Goal: Task Accomplishment & Management: Manage account settings

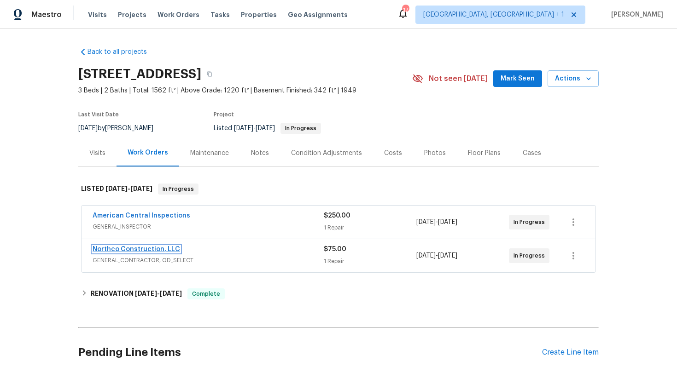
click at [134, 249] on link "Northco Construction, LLC" at bounding box center [136, 249] width 87 height 6
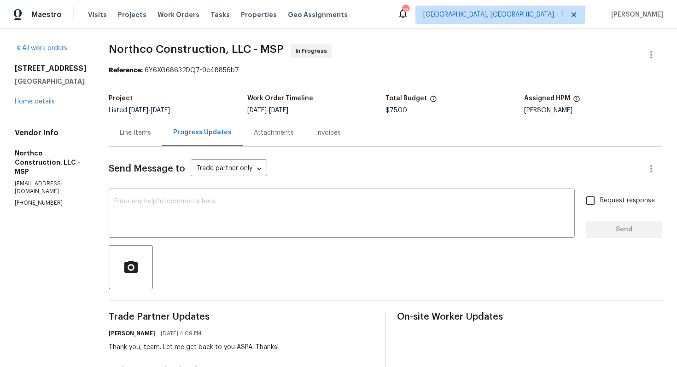
click at [134, 132] on div "Line Items" at bounding box center [135, 132] width 31 height 9
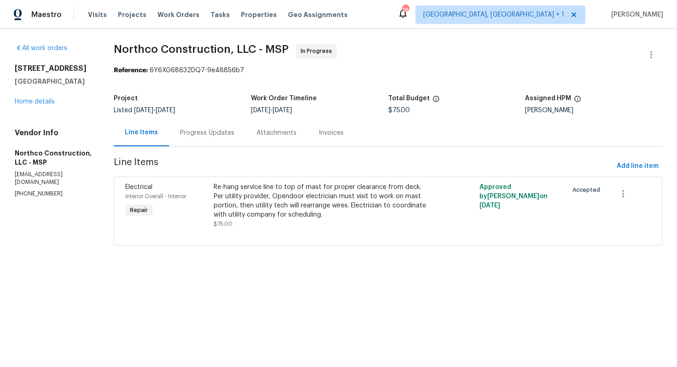
click at [208, 130] on div "Progress Updates" at bounding box center [207, 132] width 54 height 9
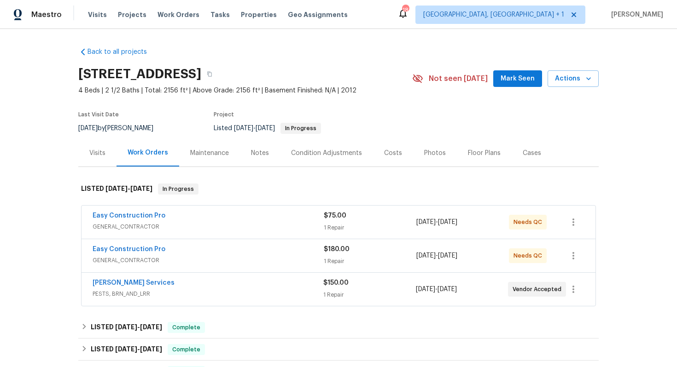
click at [193, 249] on div "Easy Construction Pro" at bounding box center [208, 250] width 231 height 11
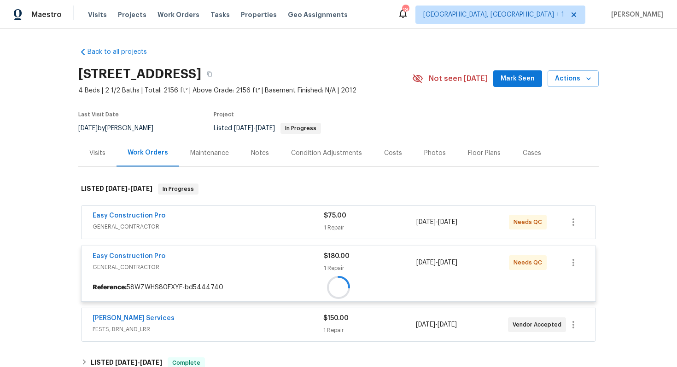
click at [193, 279] on div at bounding box center [338, 287] width 514 height 17
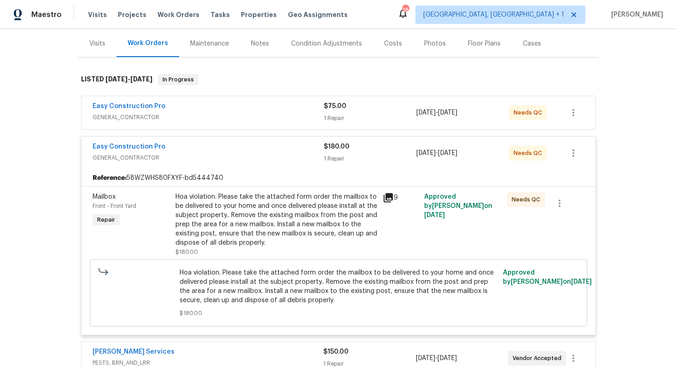
scroll to position [110, 0]
click at [249, 143] on div "Easy Construction Pro" at bounding box center [208, 146] width 231 height 11
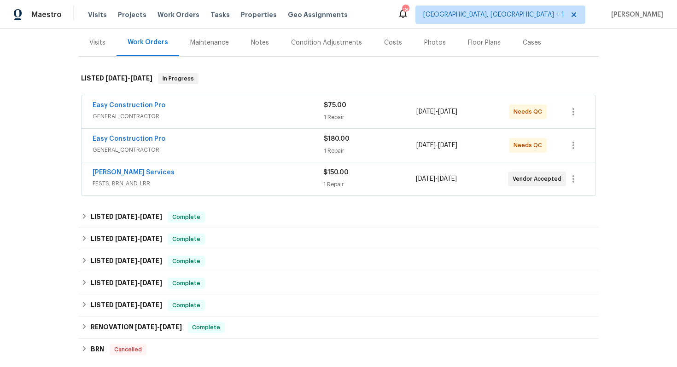
click at [251, 107] on div "Easy Construction Pro" at bounding box center [208, 106] width 231 height 11
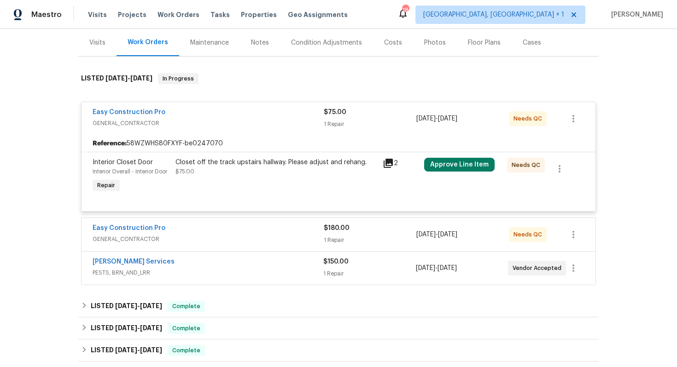
click at [225, 113] on div "Easy Construction Pro" at bounding box center [208, 113] width 231 height 11
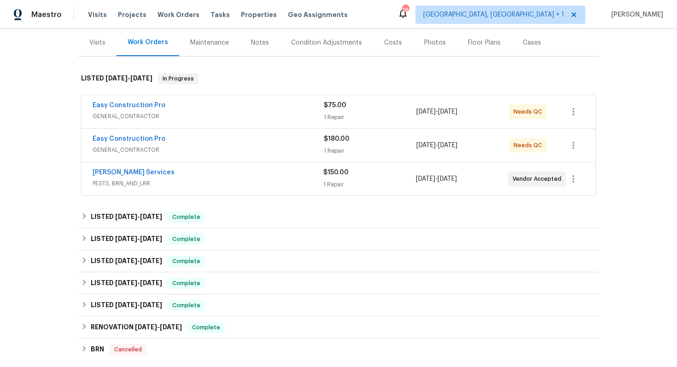
scroll to position [245, 0]
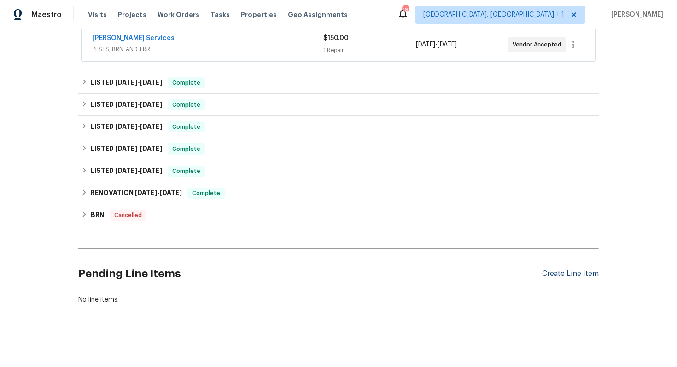
click at [562, 273] on div "Create Line Item" at bounding box center [570, 274] width 57 height 9
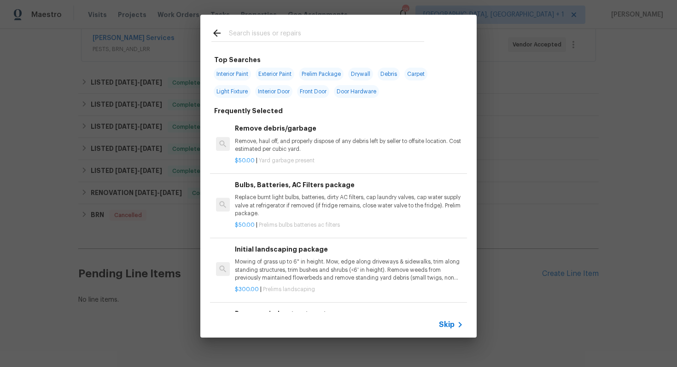
click at [299, 36] on input "text" at bounding box center [326, 35] width 195 height 14
type input "ir"
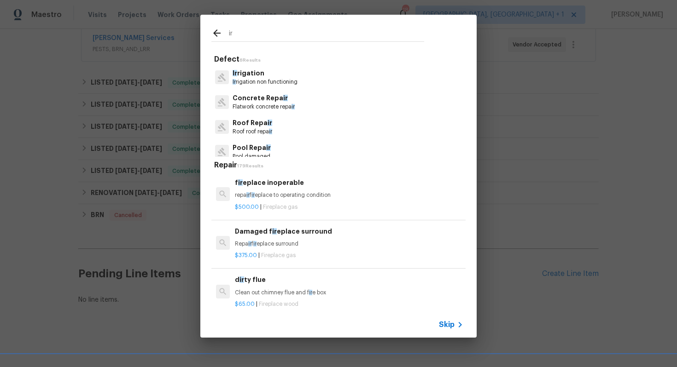
click at [255, 73] on p "Ir rigation" at bounding box center [264, 74] width 65 height 10
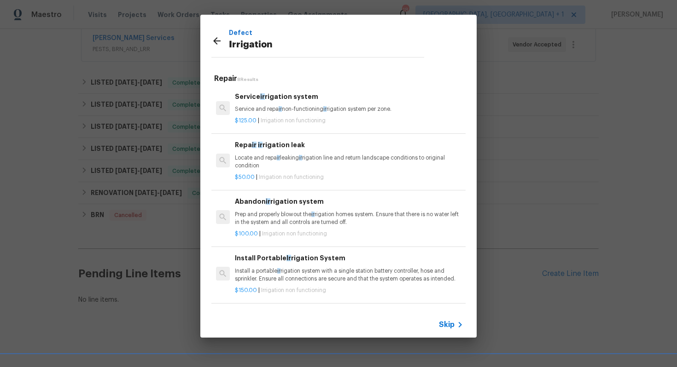
click at [255, 154] on p "Locate and repa ir leaking ir rigation line and return landscape conditions to …" at bounding box center [349, 162] width 228 height 16
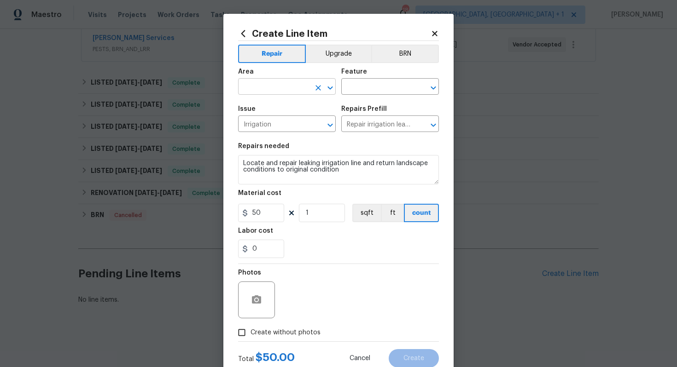
click at [279, 85] on input "text" at bounding box center [274, 88] width 72 height 14
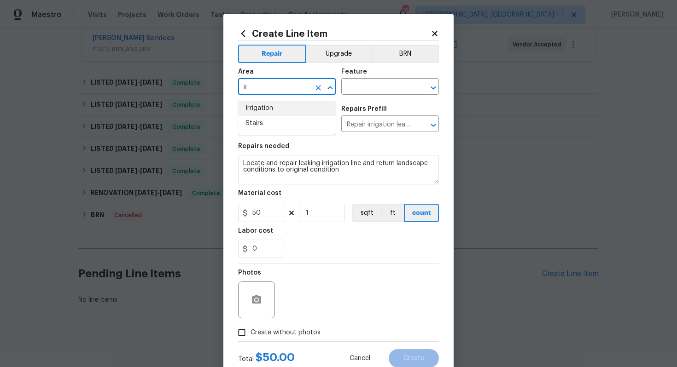
click at [272, 107] on li "Irrigation" at bounding box center [287, 108] width 98 height 15
type input "Irrigation"
click at [371, 89] on input "text" at bounding box center [377, 88] width 72 height 14
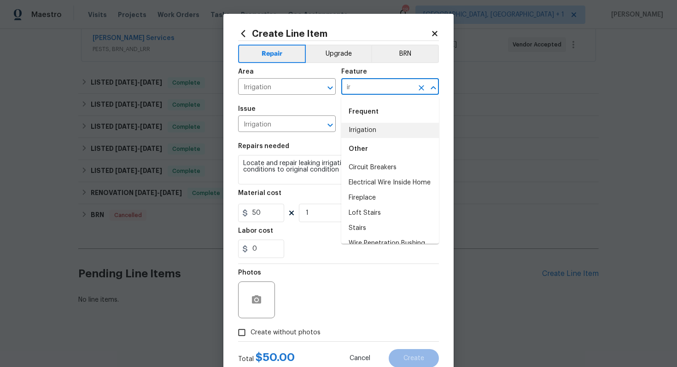
click at [373, 130] on li "Irrigation" at bounding box center [390, 130] width 98 height 15
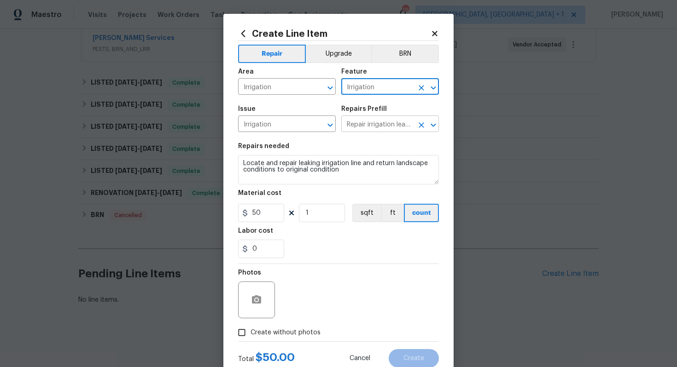
type input "Irrigation"
click at [365, 127] on input "Repair irrigation leak $50.00" at bounding box center [377, 125] width 72 height 14
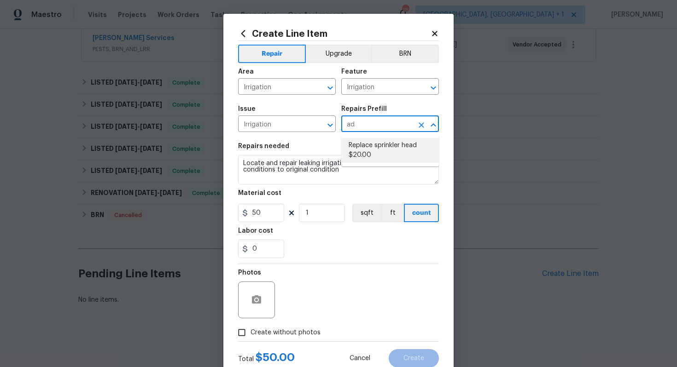
click at [360, 143] on li "Replace sprinkler head $20.00" at bounding box center [390, 150] width 98 height 25
type input "Replace sprinkler head $20.00"
type textarea "Remove and replace the faulty sprinkler head on the homes irrigation system. En…"
type input "20"
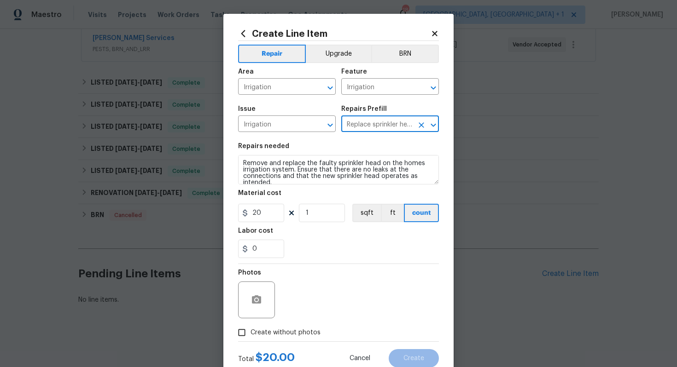
type input "Replace sprinkler head $20.00"
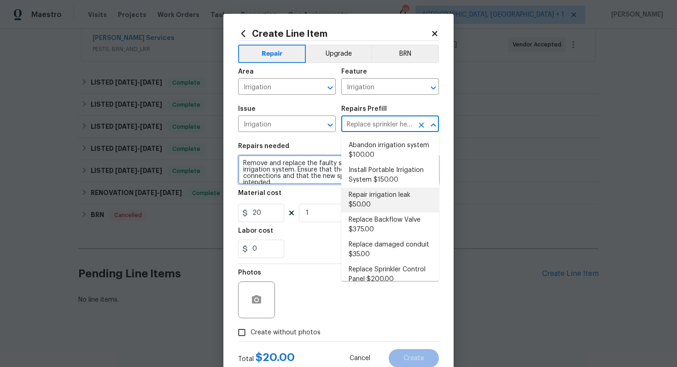
click at [321, 180] on textarea "Remove and replace the faulty sprinkler head on the homes irrigation system. En…" at bounding box center [338, 169] width 201 height 29
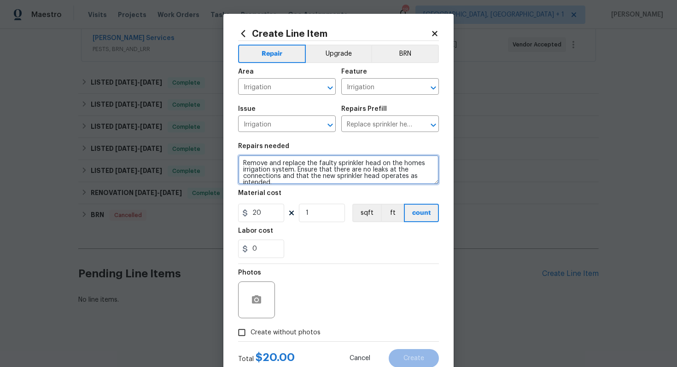
click at [321, 180] on textarea "Remove and replace the faulty sprinkler head on the homes irrigation system. En…" at bounding box center [338, 169] width 201 height 29
paste textarea "As requested, please inspect the irrigation system and valves to determine the …"
type textarea "As requested, please inspect the irrigation system and valves to determine the …"
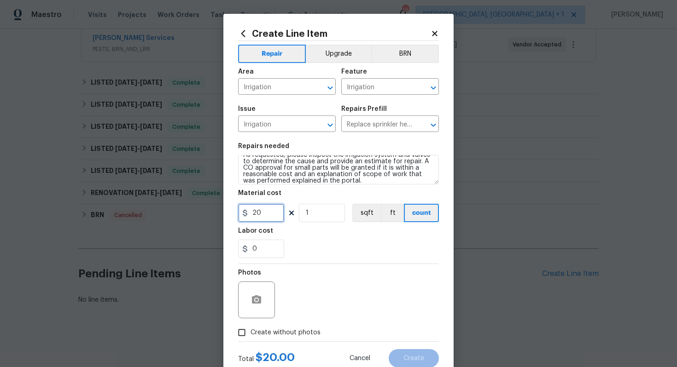
click at [265, 212] on input "20" at bounding box center [261, 213] width 46 height 18
type input "75"
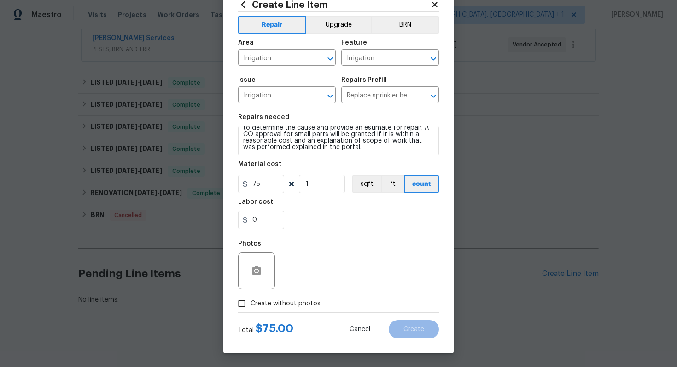
click at [279, 301] on span "Create without photos" at bounding box center [285, 304] width 70 height 10
click at [250, 301] on input "Create without photos" at bounding box center [241, 303] width 17 height 17
checkbox input "true"
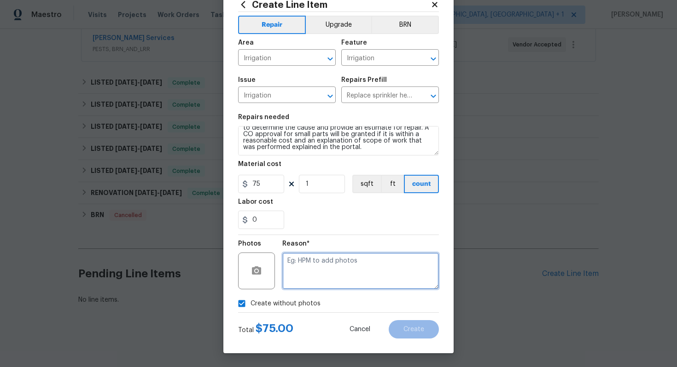
click at [340, 272] on textarea at bounding box center [360, 271] width 156 height 37
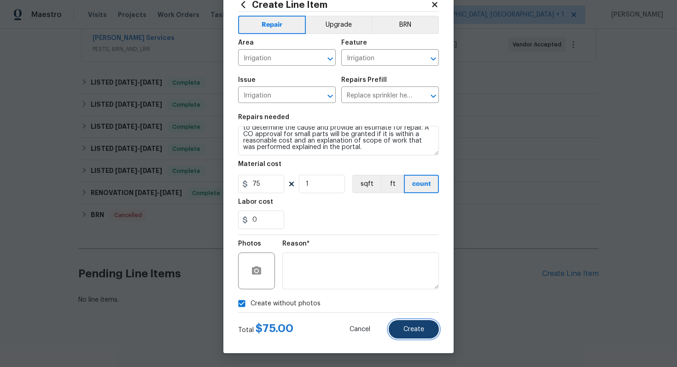
click at [411, 325] on button "Create" at bounding box center [413, 329] width 50 height 18
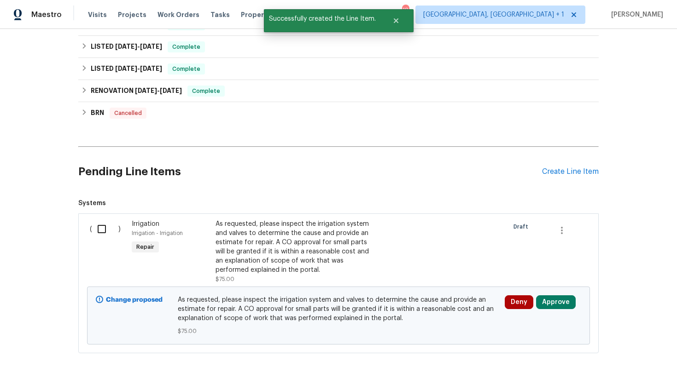
scroll to position [396, 0]
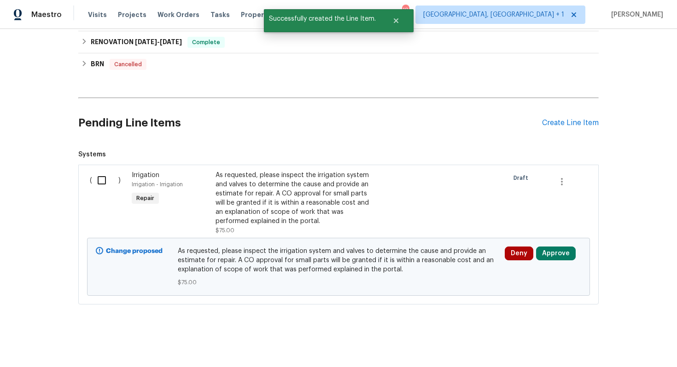
click at [91, 171] on div "( )" at bounding box center [108, 203] width 42 height 70
click at [104, 179] on input "checkbox" at bounding box center [105, 180] width 26 height 19
checkbox input "true"
click at [614, 342] on span "Create Work Order" at bounding box center [623, 345] width 61 height 12
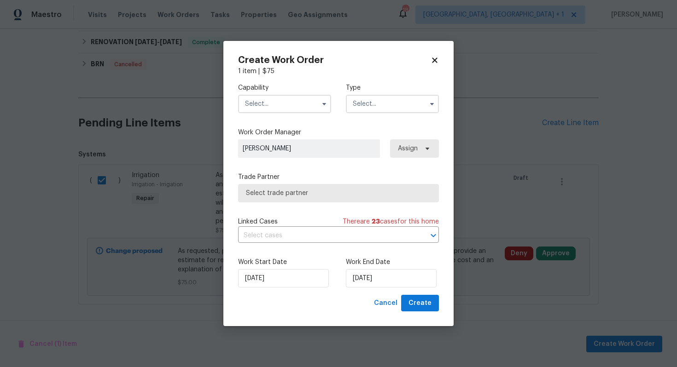
click at [287, 103] on input "text" at bounding box center [284, 104] width 93 height 18
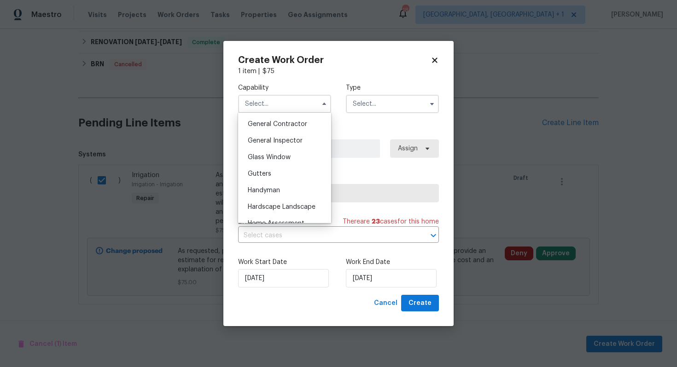
scroll to position [438, 0]
click at [266, 194] on span "Handyman" at bounding box center [264, 192] width 32 height 6
type input "Handyman"
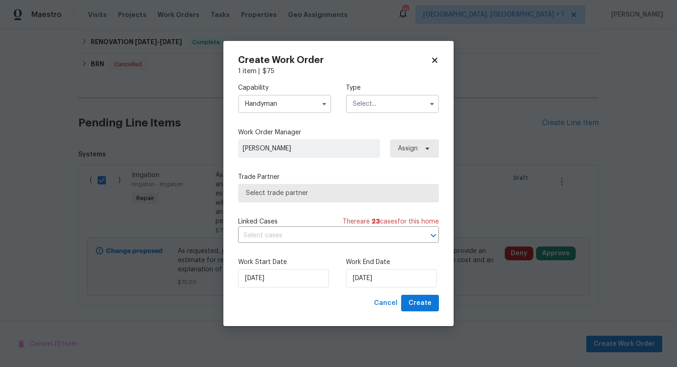
click at [366, 101] on input "text" at bounding box center [392, 104] width 93 height 18
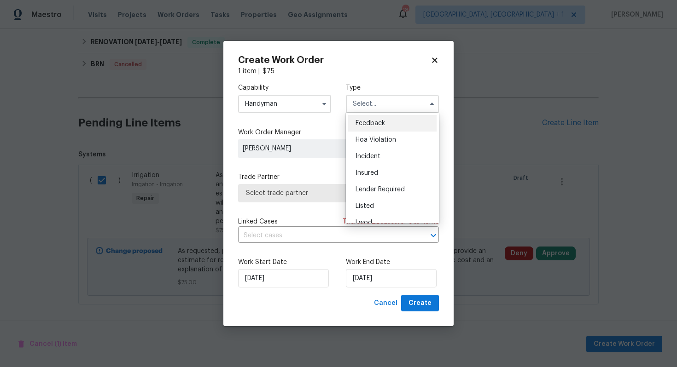
click at [379, 121] on span "Feedback" at bounding box center [369, 123] width 29 height 6
type input "Feedback"
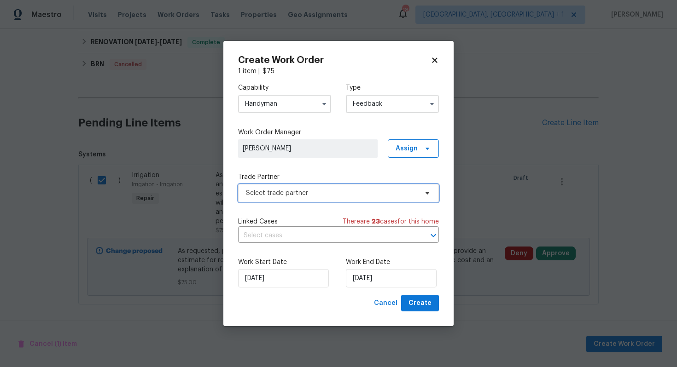
click at [288, 191] on span "Select trade partner" at bounding box center [332, 193] width 172 height 9
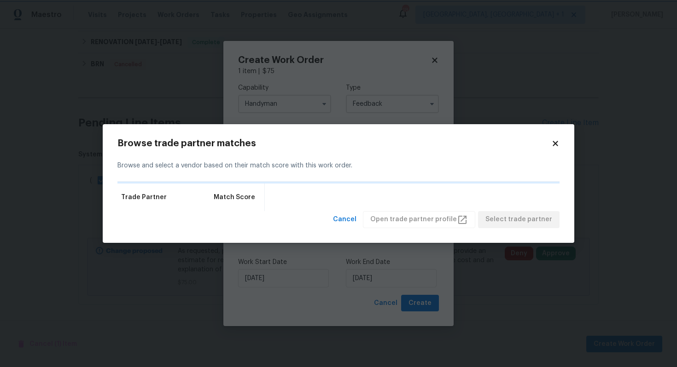
click at [321, 62] on body "Maestro Visits Projects Work Orders Tasks Properties Geo Assignments 18 Albuque…" at bounding box center [338, 183] width 677 height 367
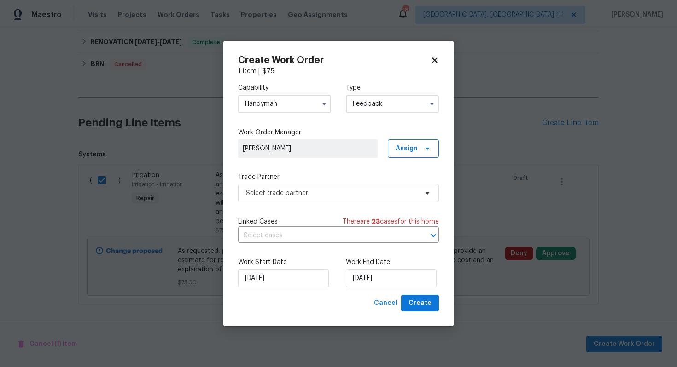
click at [303, 100] on input "Handyman" at bounding box center [284, 104] width 93 height 18
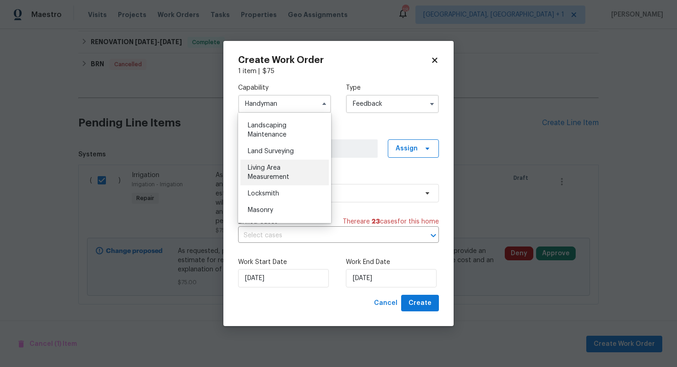
scroll to position [600, 0]
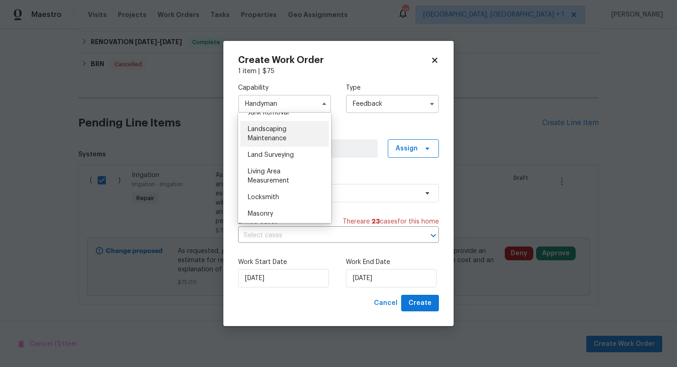
click at [274, 136] on span "Landscaping Maintenance" at bounding box center [267, 134] width 39 height 16
type input "Landscaping Maintenance"
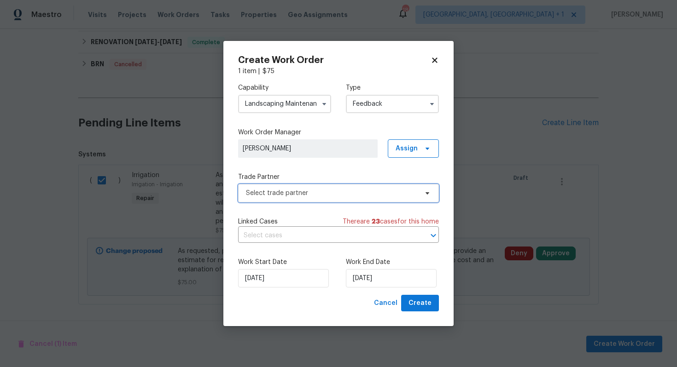
click at [305, 197] on span "Select trade partner" at bounding box center [332, 193] width 172 height 9
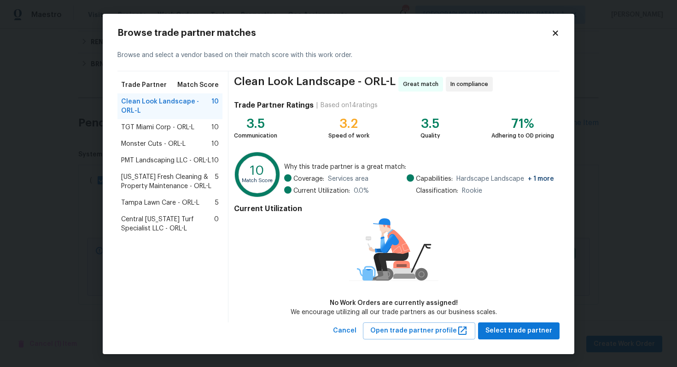
click at [150, 142] on span "Monster Cuts - ORL-L" at bounding box center [153, 143] width 64 height 9
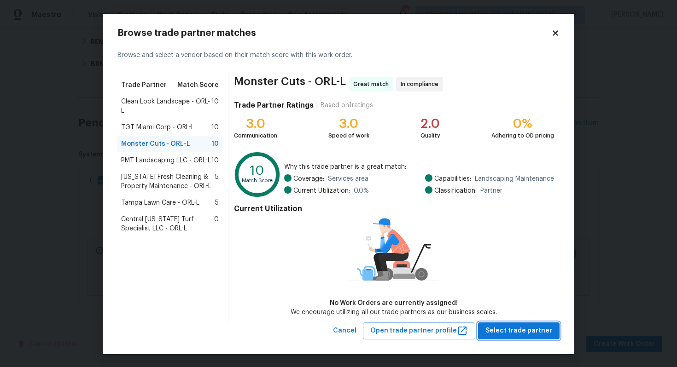
click at [512, 331] on span "Select trade partner" at bounding box center [518, 331] width 67 height 12
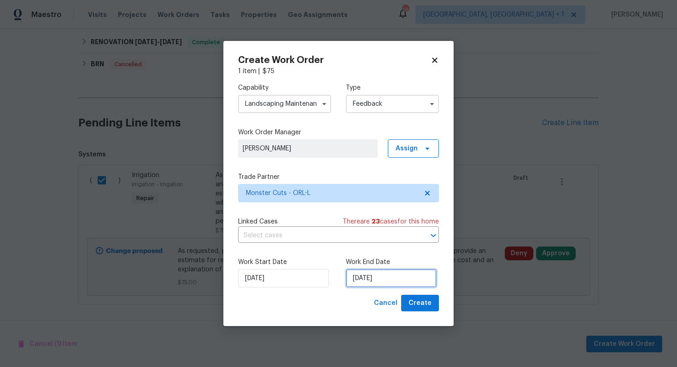
click at [372, 281] on input "[DATE]" at bounding box center [391, 278] width 91 height 18
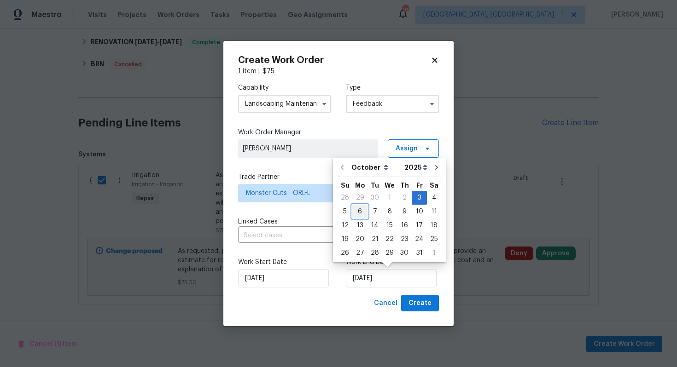
click at [360, 217] on div "6" at bounding box center [359, 211] width 15 height 13
type input "[DATE]"
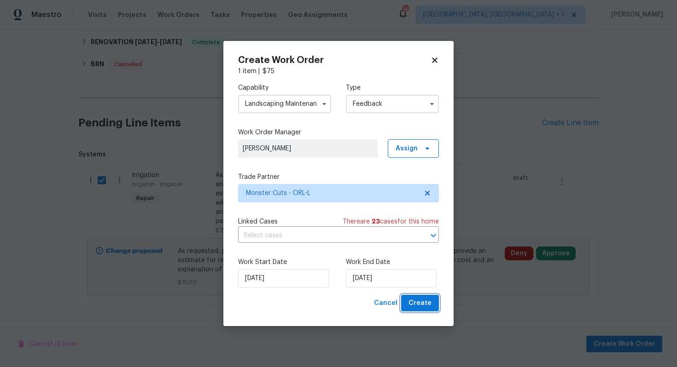
click at [420, 306] on span "Create" at bounding box center [419, 304] width 23 height 12
checkbox input "false"
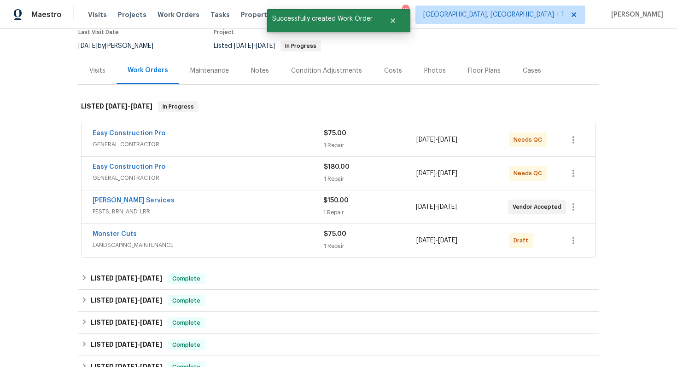
scroll to position [83, 0]
click at [107, 234] on link "Monster Cuts" at bounding box center [115, 234] width 44 height 6
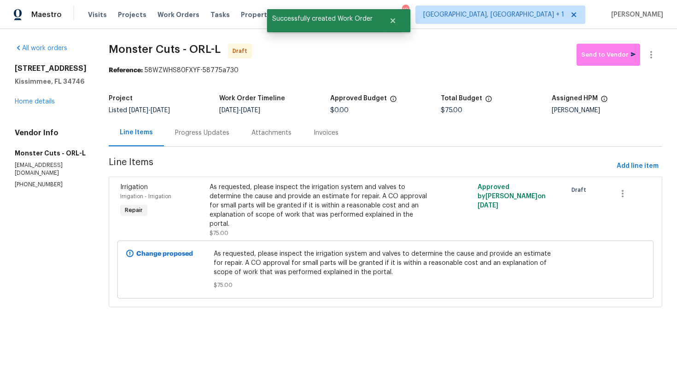
click at [192, 136] on div "Progress Updates" at bounding box center [202, 132] width 54 height 9
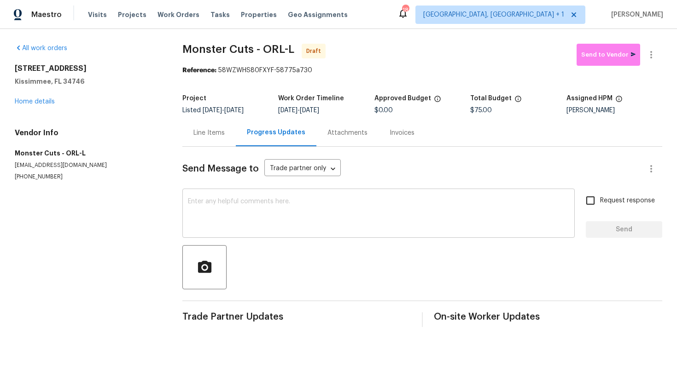
click at [253, 222] on textarea at bounding box center [378, 214] width 381 height 32
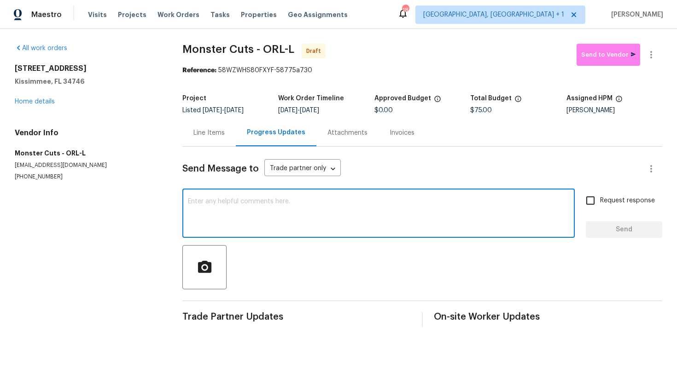
click at [266, 198] on textarea at bounding box center [378, 214] width 381 height 32
paste textarea "Hi this is Arvind with Opendoor. I’m confirming you received the WO for the pro…"
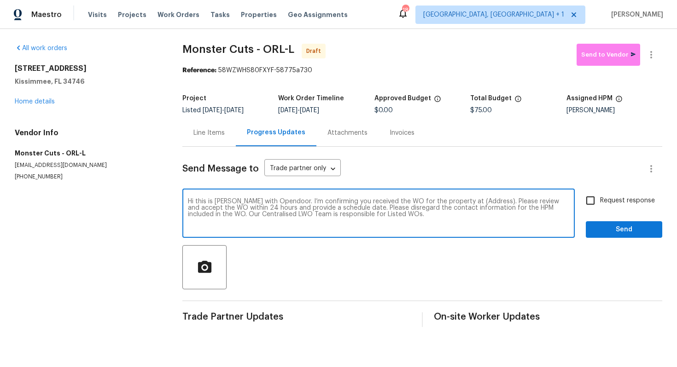
drag, startPoint x: 480, startPoint y: 202, endPoint x: 452, endPoint y: 200, distance: 28.6
click at [452, 200] on textarea "Hi this is Arvind with Opendoor. I’m confirming you received the WO for the pro…" at bounding box center [378, 214] width 381 height 32
paste textarea "4121 Shelter Bay Dr, Kissimmee, FL 34746"
type textarea "Hi this is Arvind with Opendoor. I’m confirming you received the WO for the pro…"
click at [585, 203] on input "Request response" at bounding box center [589, 200] width 19 height 19
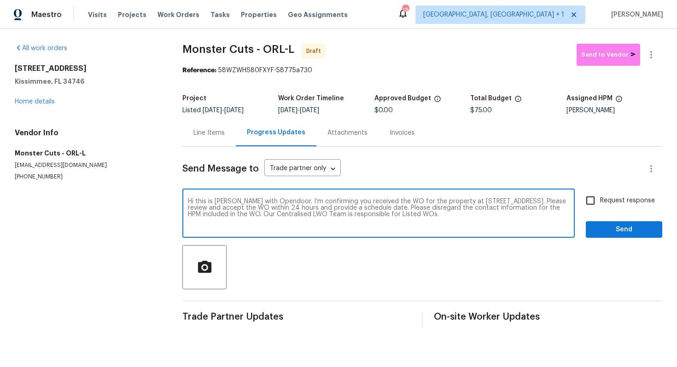
checkbox input "true"
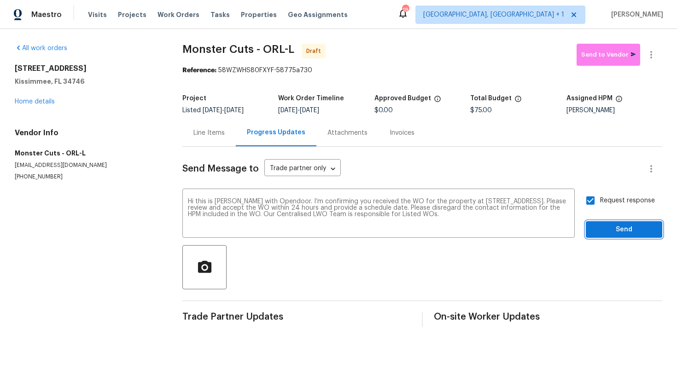
click at [622, 229] on span "Send" at bounding box center [624, 230] width 62 height 12
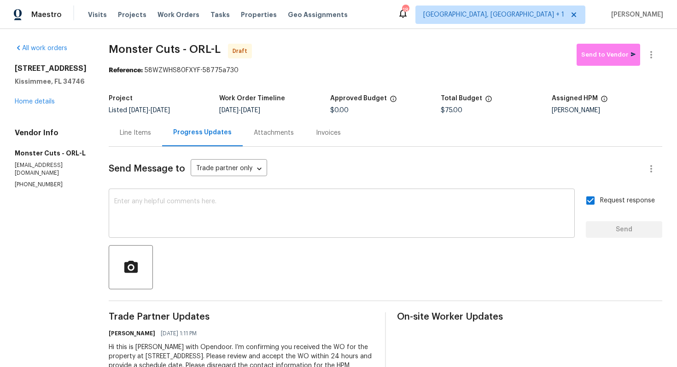
click at [272, 207] on textarea at bounding box center [341, 214] width 455 height 32
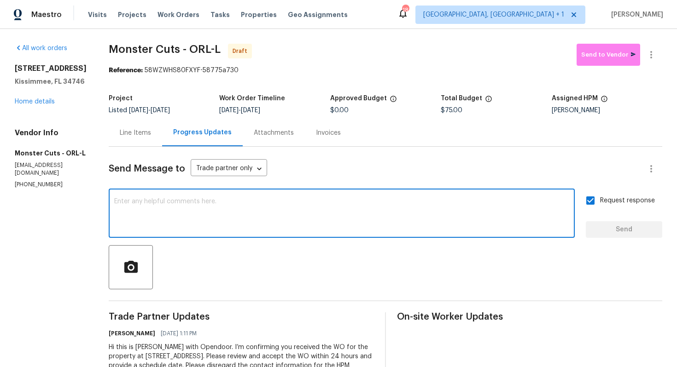
paste textarea "Attention All Work Orders must include before-photos (both close-up and wide-an…"
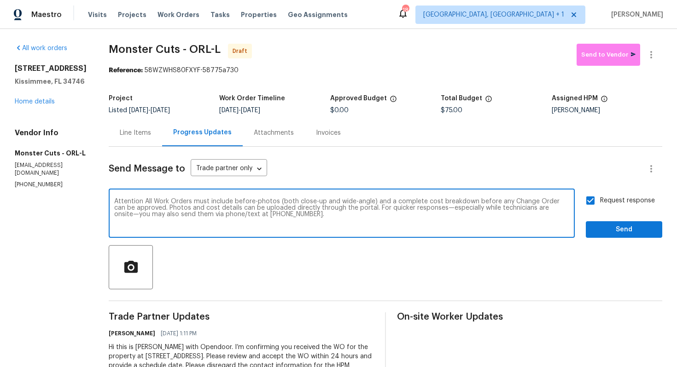
type textarea "Attention All Work Orders must include before-photos (both close-up and wide-an…"
click at [611, 230] on span "Send" at bounding box center [624, 230] width 62 height 12
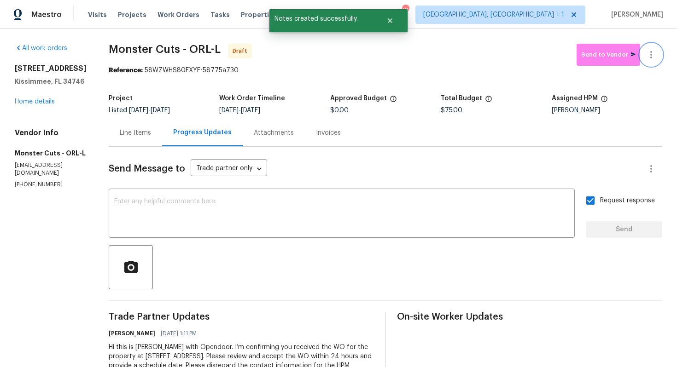
click at [652, 54] on icon "button" at bounding box center [650, 54] width 11 height 11
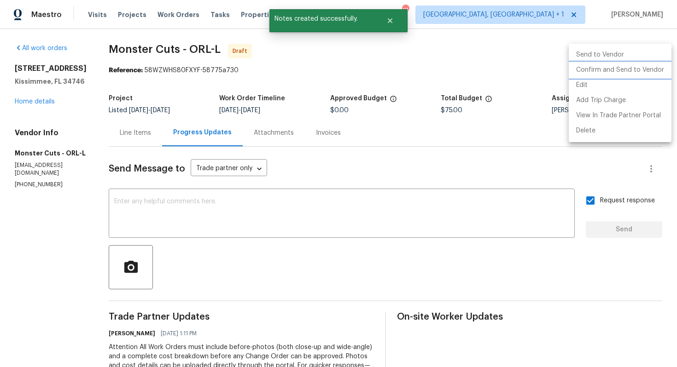
click at [612, 72] on li "Confirm and Send to Vendor" at bounding box center [619, 70] width 103 height 15
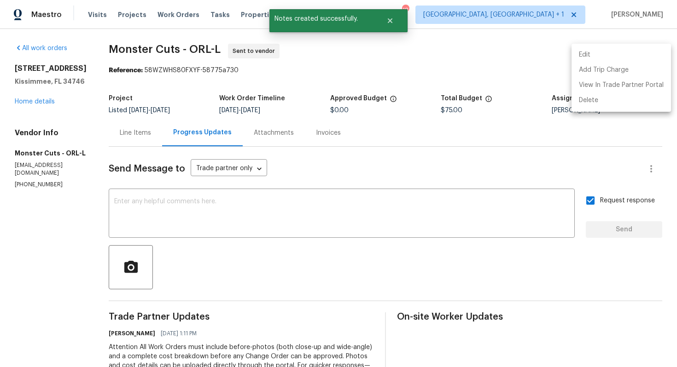
click at [324, 61] on div at bounding box center [338, 183] width 677 height 367
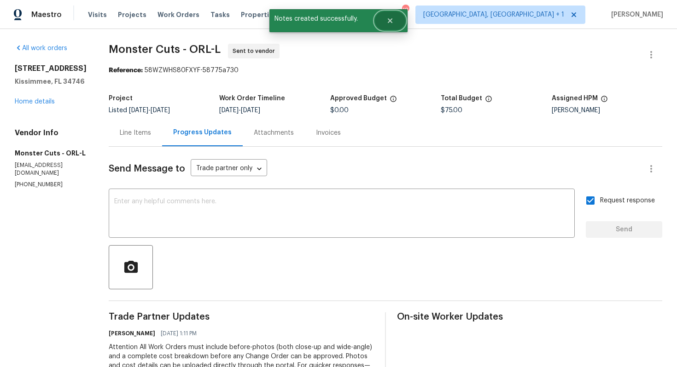
click at [390, 21] on icon "Close" at bounding box center [390, 20] width 5 height 5
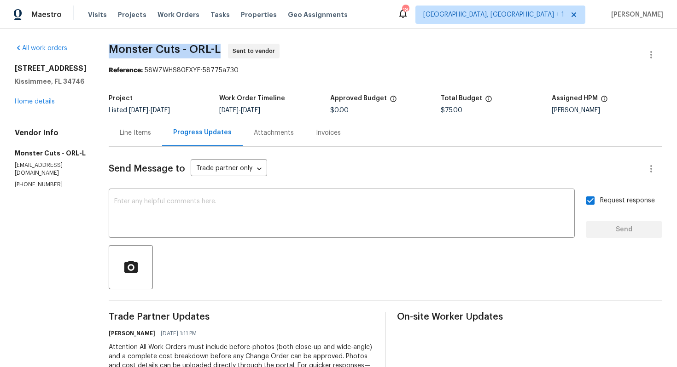
drag, startPoint x: 104, startPoint y: 50, endPoint x: 216, endPoint y: 50, distance: 111.4
click at [216, 50] on div "All work orders 4121 Shelter Bay Dr Kissimmee, FL 34746 Home details Vendor Inf…" at bounding box center [338, 253] width 677 height 449
copy span "Monster Cuts - ORL-L"
click at [129, 128] on div "Line Items" at bounding box center [135, 132] width 31 height 9
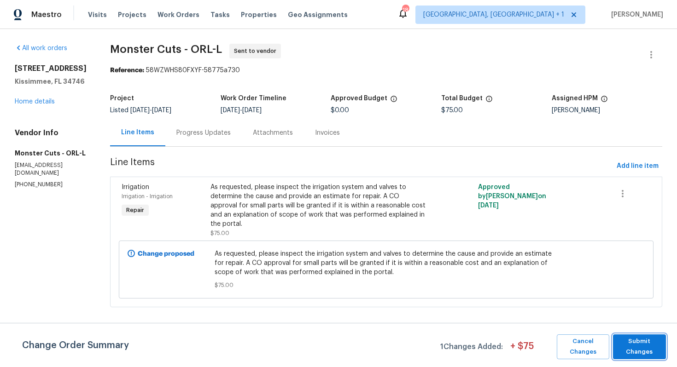
click at [637, 345] on span "Submit Changes" at bounding box center [639, 346] width 44 height 21
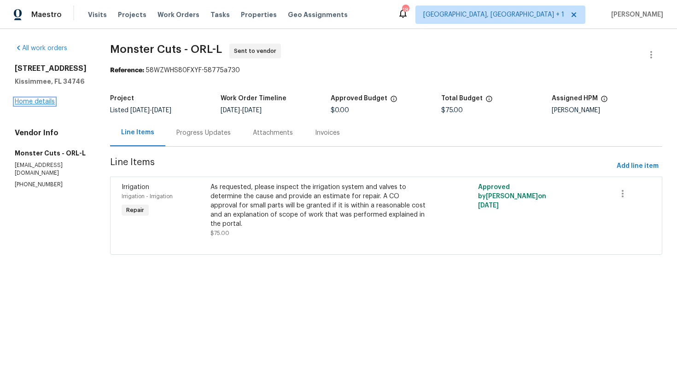
click at [41, 102] on link "Home details" at bounding box center [35, 101] width 40 height 6
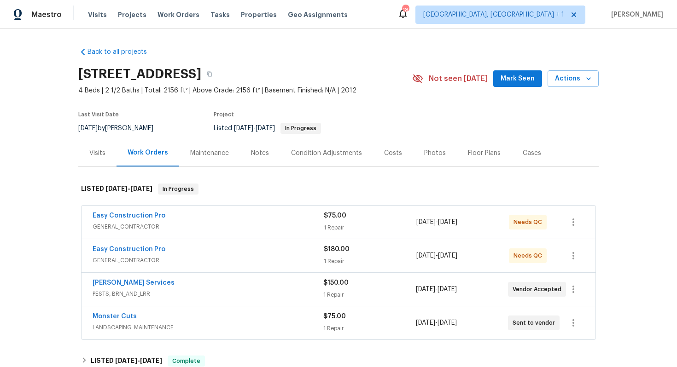
click at [197, 219] on div "Easy Construction Pro" at bounding box center [208, 216] width 231 height 11
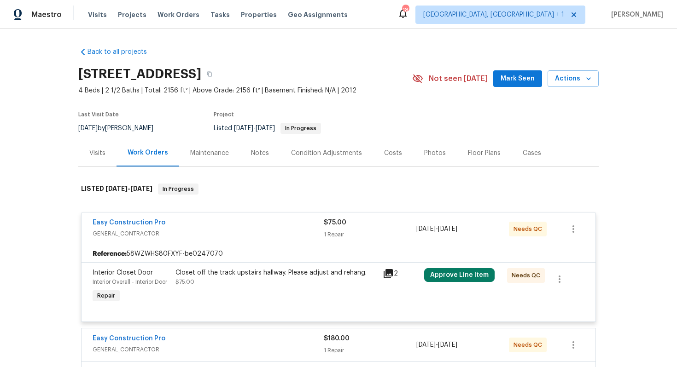
click at [229, 220] on div "Easy Construction Pro" at bounding box center [208, 223] width 231 height 11
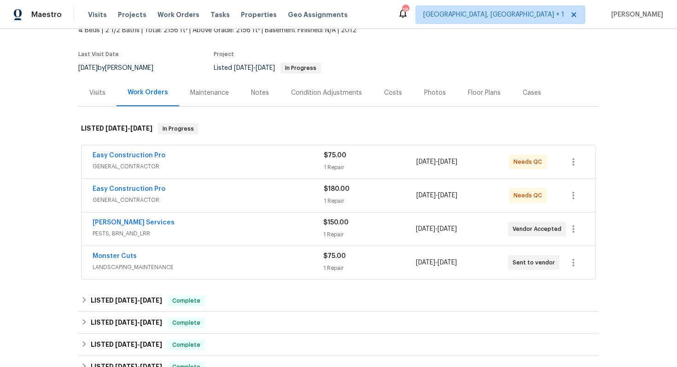
scroll to position [61, 0]
click at [117, 255] on link "Monster Cuts" at bounding box center [115, 255] width 44 height 6
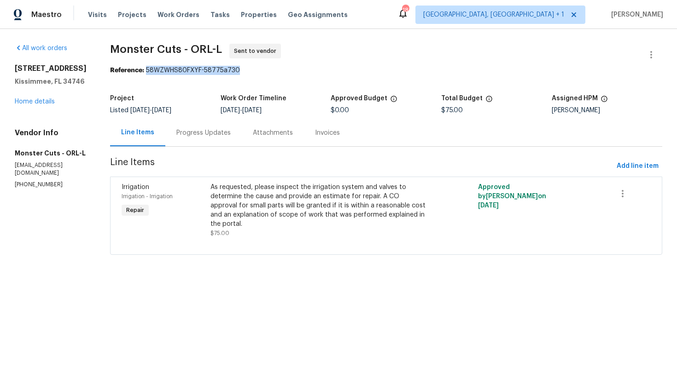
drag, startPoint x: 147, startPoint y: 71, endPoint x: 258, endPoint y: 72, distance: 110.5
click at [258, 72] on div "Reference: 58WZWHS80FXYF-58775a730" at bounding box center [386, 70] width 552 height 9
copy div "58WZWHS80FXYF-58775a730"
click at [313, 55] on span "Monster Cuts - ORL-L Sent to vendor" at bounding box center [375, 55] width 530 height 22
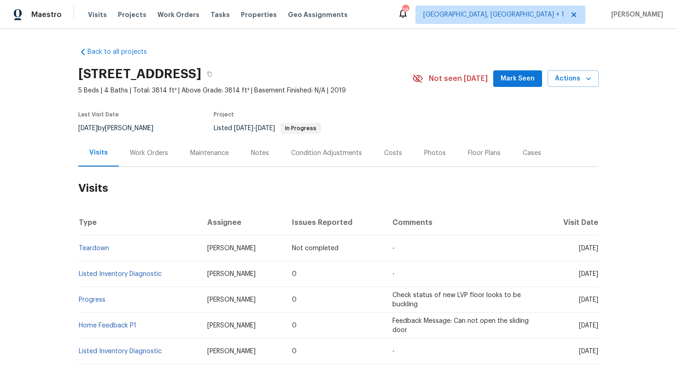
click at [153, 151] on div "Work Orders" at bounding box center [149, 153] width 38 height 9
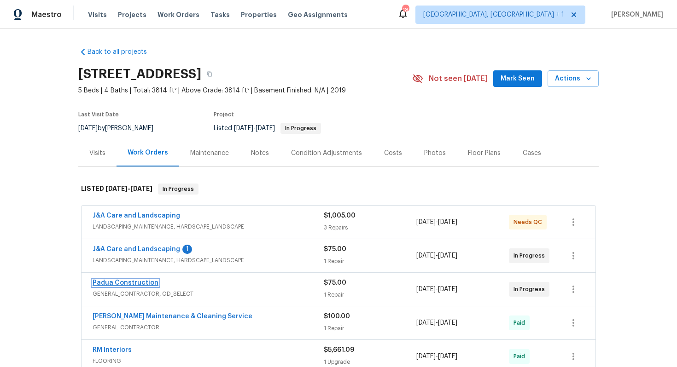
click at [104, 281] on link "Padua Construction" at bounding box center [126, 283] width 66 height 6
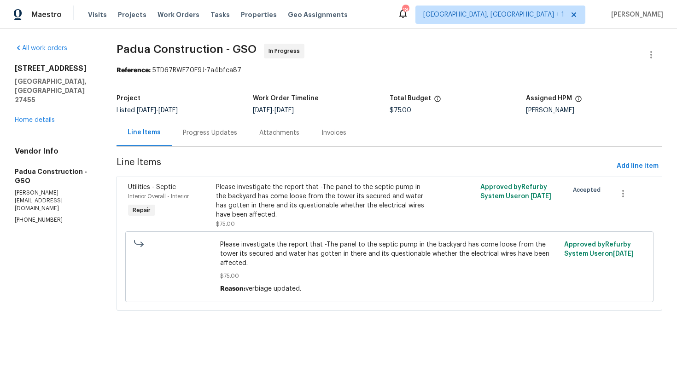
click at [215, 131] on div "Progress Updates" at bounding box center [210, 132] width 54 height 9
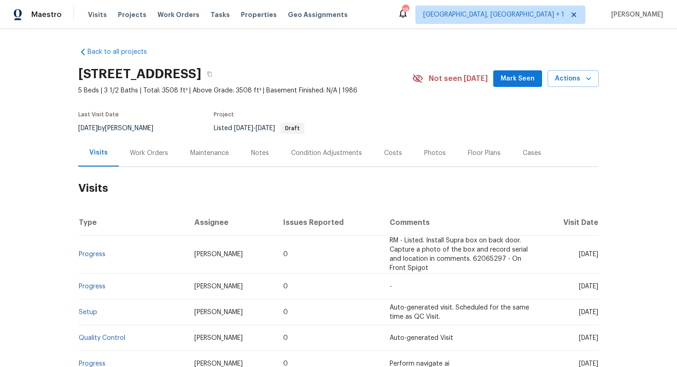
click at [155, 150] on div "Work Orders" at bounding box center [149, 153] width 38 height 9
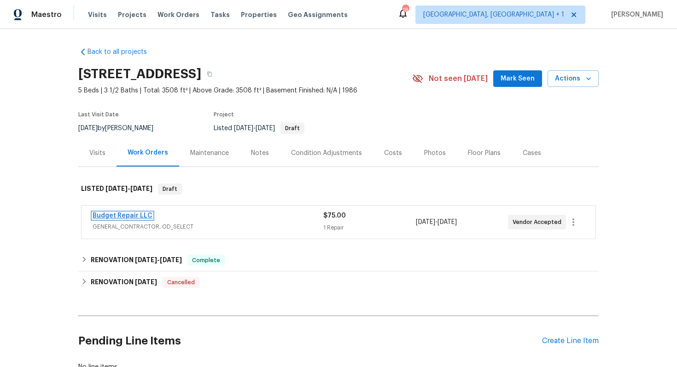
click at [109, 216] on link "Budget Repair LLC" at bounding box center [123, 216] width 60 height 6
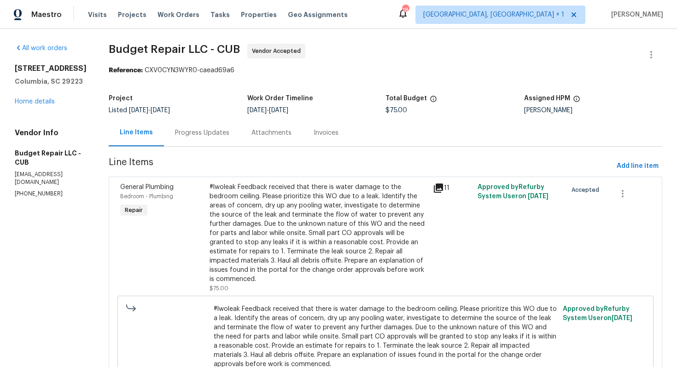
click at [191, 136] on div "Progress Updates" at bounding box center [202, 132] width 54 height 9
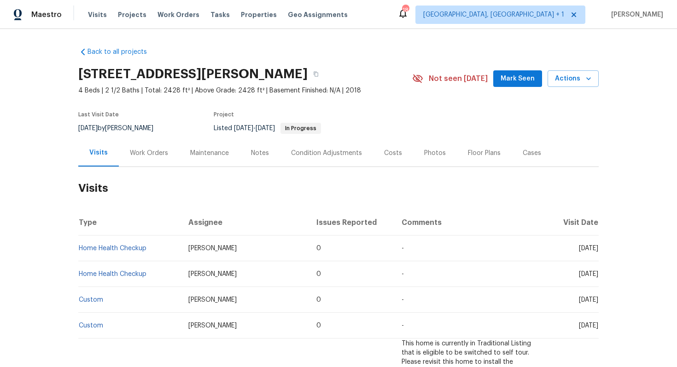
click at [147, 154] on div "Work Orders" at bounding box center [149, 153] width 38 height 9
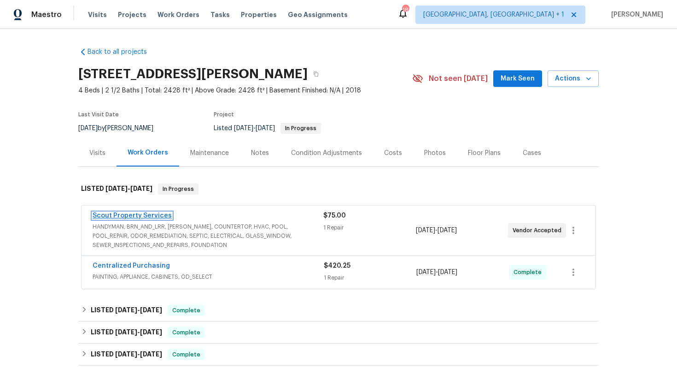
click at [133, 217] on link "Scout Property Services" at bounding box center [132, 216] width 79 height 6
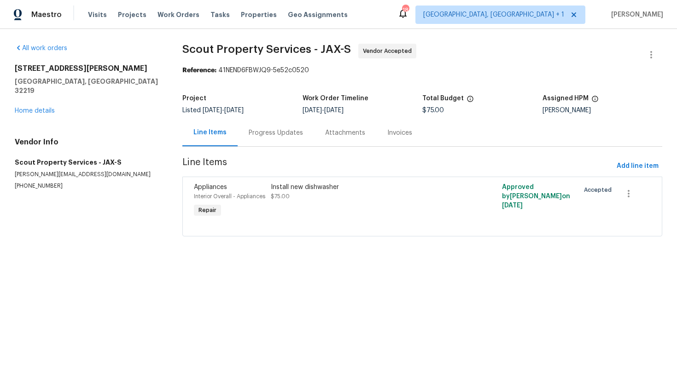
click at [243, 131] on div "Progress Updates" at bounding box center [275, 132] width 76 height 27
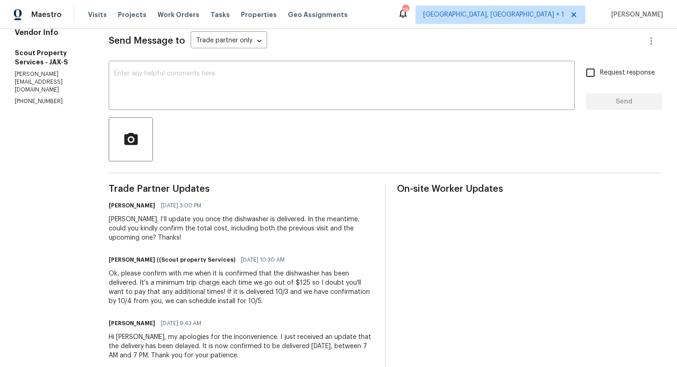
scroll to position [128, 0]
click at [119, 261] on h6 "Trevor Lucas ((Scout property Services)" at bounding box center [172, 259] width 127 height 9
click at [201, 230] on div "Sure, Trevor. I’ll update you once the dishwasher is delivered. In the meantime…" at bounding box center [241, 228] width 265 height 28
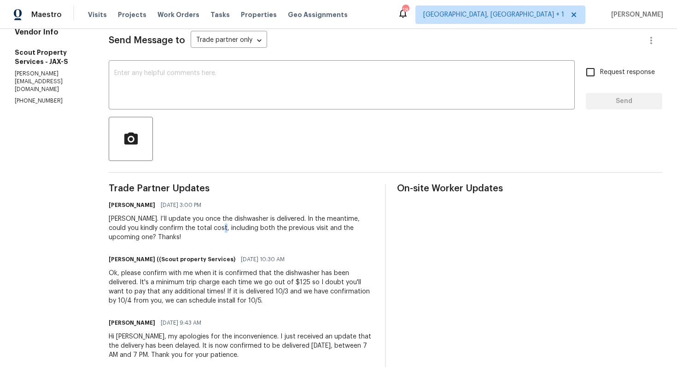
click at [201, 230] on div "Sure, Trevor. I’ll update you once the dishwasher is delivered. In the meantime…" at bounding box center [241, 228] width 265 height 28
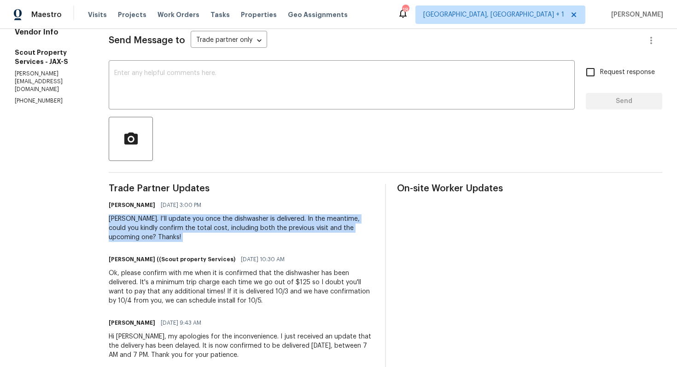
copy div "Sure, Trevor. I’ll update you once the dishwasher is delivered. In the meantime…"
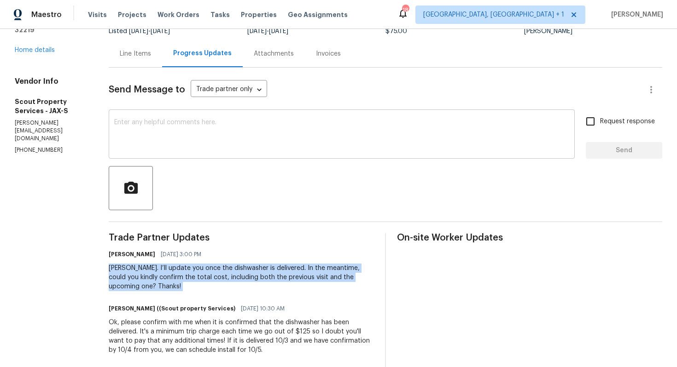
scroll to position [57, 0]
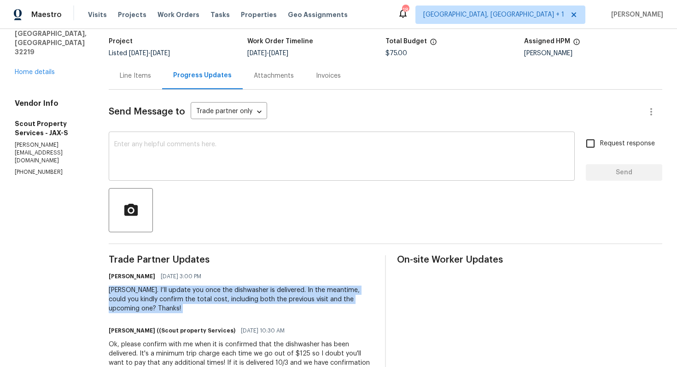
click at [245, 166] on textarea at bounding box center [341, 157] width 455 height 32
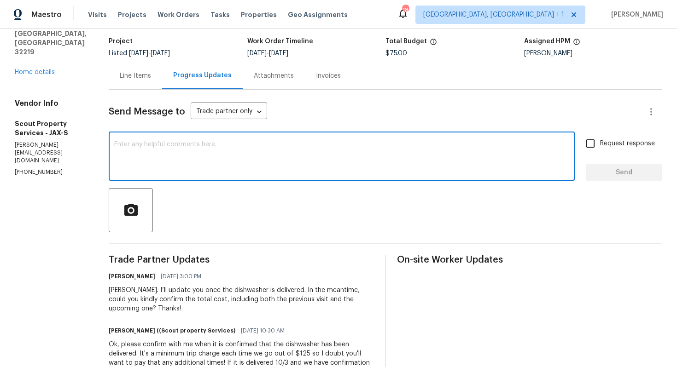
paste textarea "Hi Trevor, just following up to see if you were able to confirm the total cost,…"
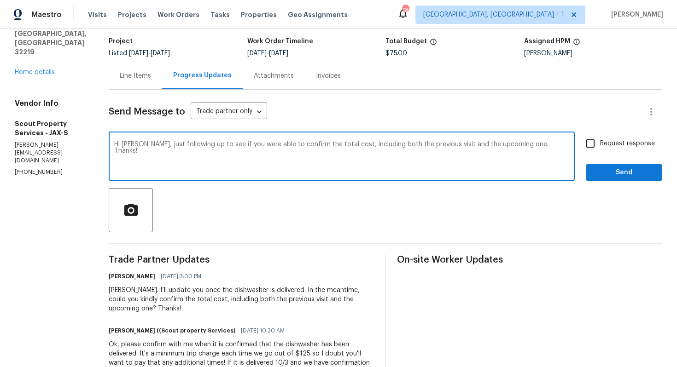
type textarea "Hi Trevor, just following up to see if you were able to confirm the total cost,…"
click at [604, 174] on span "Send" at bounding box center [624, 173] width 62 height 12
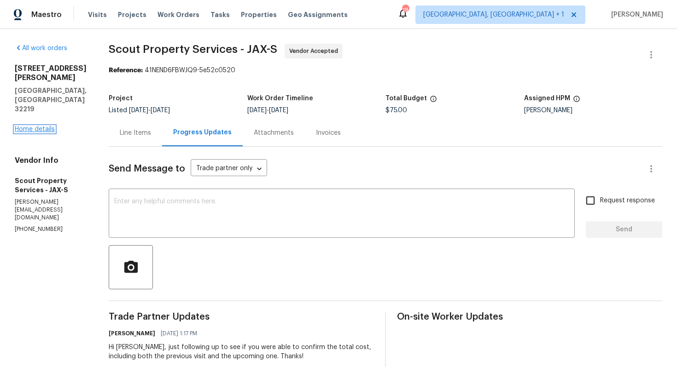
click at [29, 126] on link "Home details" at bounding box center [35, 129] width 40 height 6
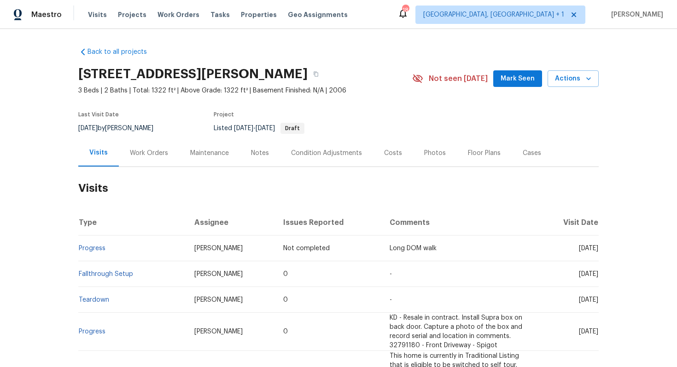
click at [161, 159] on div "Work Orders" at bounding box center [149, 152] width 60 height 27
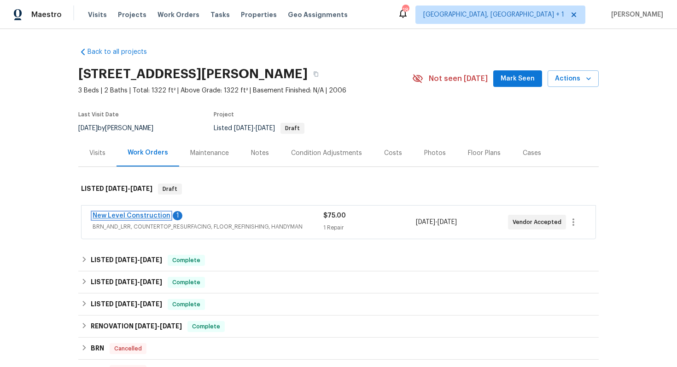
click at [109, 215] on link "New Level Construction" at bounding box center [132, 216] width 78 height 6
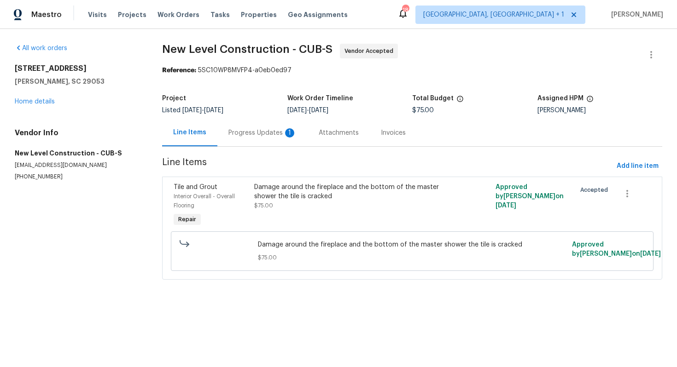
click at [254, 132] on div "Progress Updates 1" at bounding box center [262, 132] width 68 height 9
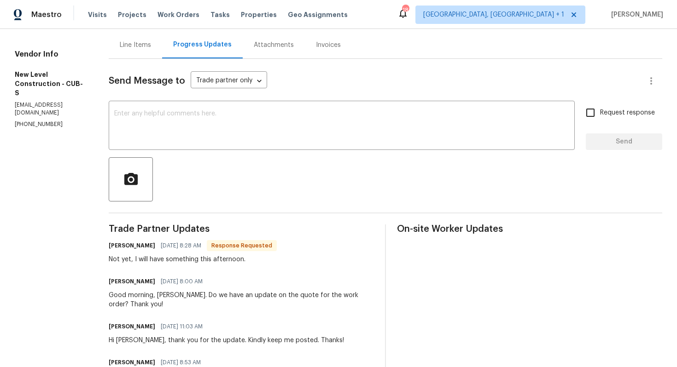
scroll to position [97, 0]
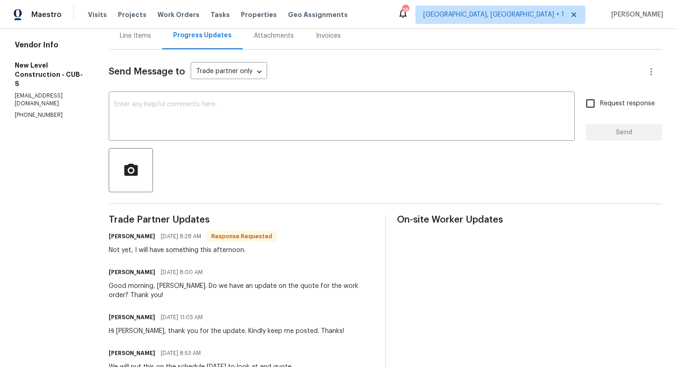
click at [145, 238] on h6 "James Owens" at bounding box center [132, 236] width 46 height 9
copy h6 "James"
click at [226, 133] on textarea at bounding box center [341, 117] width 455 height 32
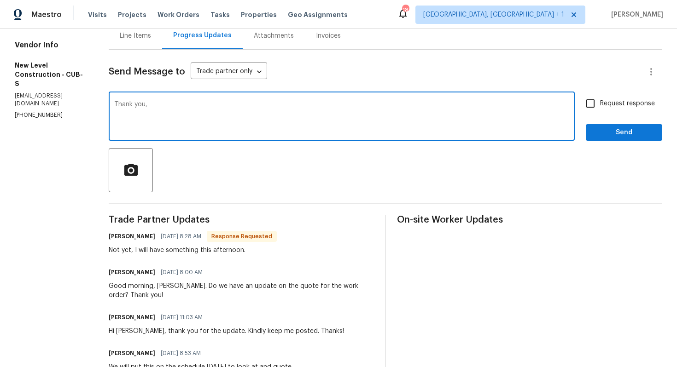
paste textarea "James"
click at [282, 105] on textarea "Thank you, James. Kindly keep me posted. Thanks!" at bounding box center [341, 117] width 455 height 32
type textarea "Thank you, James. Kindly keep me posted."
click at [626, 135] on span "Send" at bounding box center [624, 133] width 62 height 12
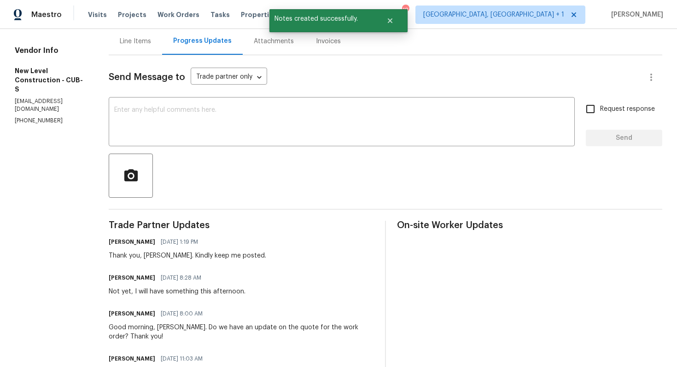
scroll to position [92, 0]
click at [201, 292] on div "Not yet, I will have something this afternoon." at bounding box center [177, 291] width 137 height 9
copy div "Not yet, I will have something this afternoon."
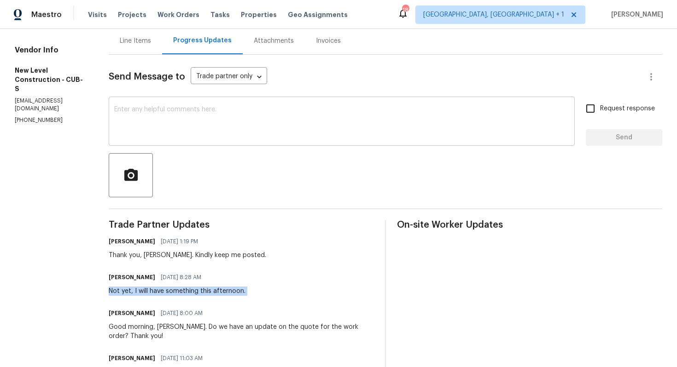
scroll to position [0, 0]
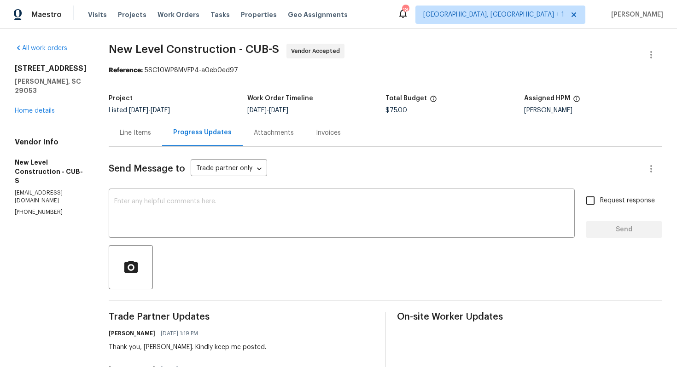
click at [49, 138] on h4 "Vendor Info" at bounding box center [51, 142] width 72 height 9
click at [37, 108] on link "Home details" at bounding box center [35, 111] width 40 height 6
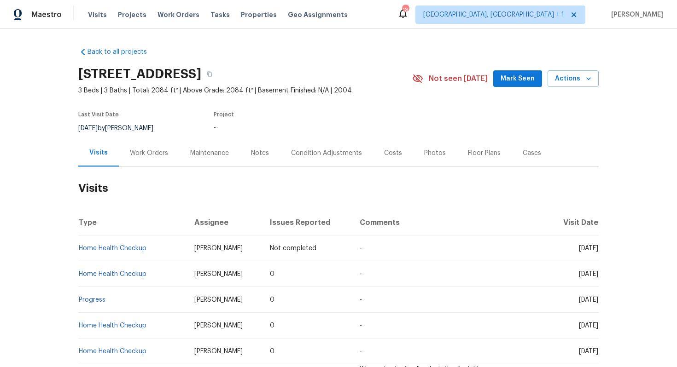
click at [141, 156] on div "Work Orders" at bounding box center [149, 153] width 38 height 9
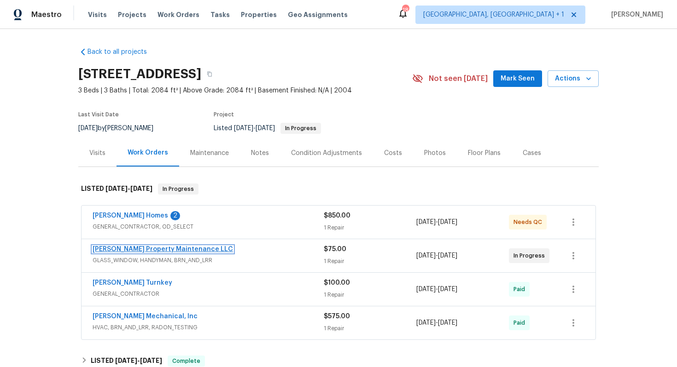
click at [134, 249] on link "Glen Property Maintenance LLC" at bounding box center [163, 249] width 140 height 6
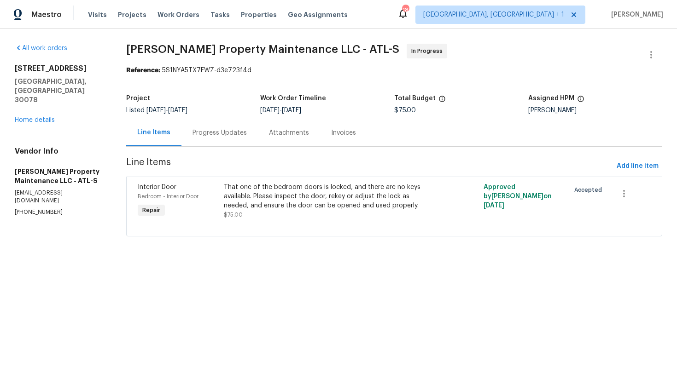
click at [216, 141] on div "Progress Updates" at bounding box center [219, 132] width 76 height 27
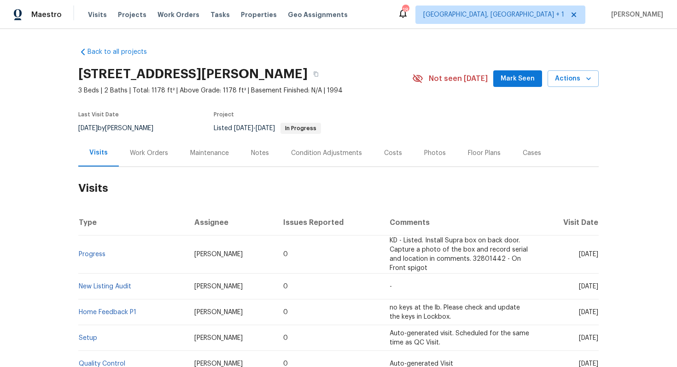
click at [143, 163] on div "Work Orders" at bounding box center [149, 152] width 60 height 27
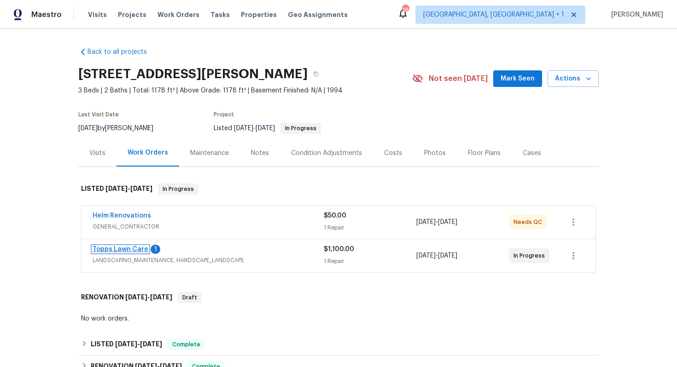
click at [113, 248] on link "Topps Lawn Care" at bounding box center [121, 249] width 56 height 6
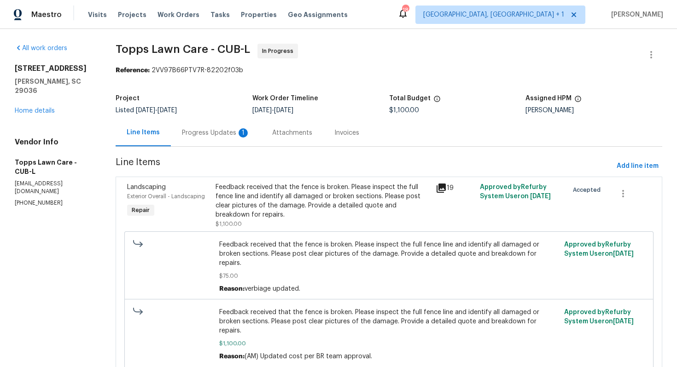
click at [219, 132] on div "Progress Updates 1" at bounding box center [216, 132] width 68 height 9
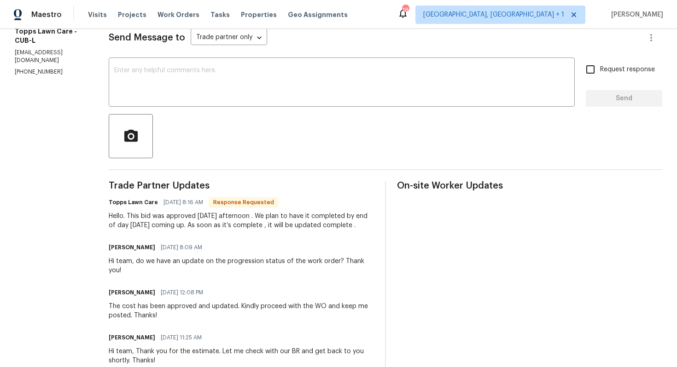
scroll to position [17, 0]
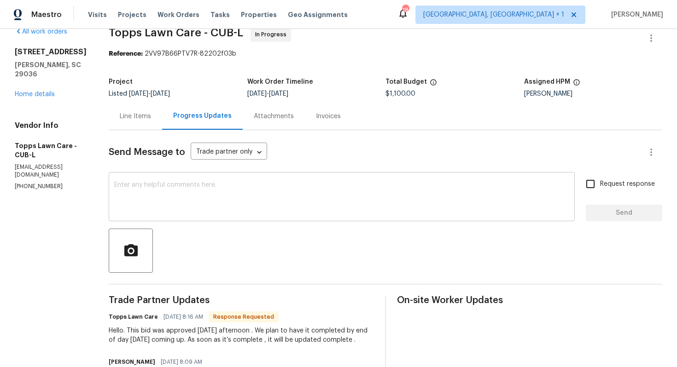
click at [161, 182] on textarea at bounding box center [341, 198] width 455 height 32
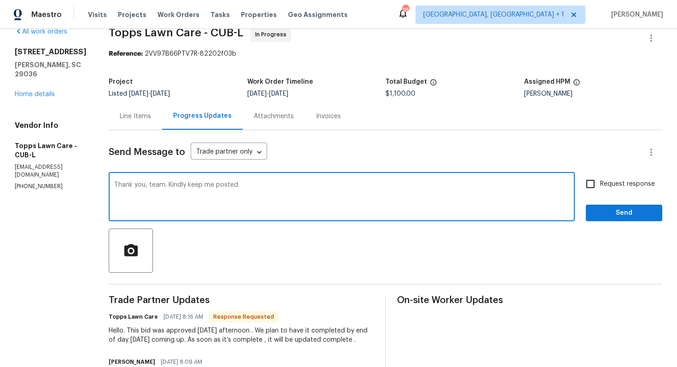
type textarea "Thank you, team. Kindly keep me posted."
click at [618, 221] on button "Send" at bounding box center [623, 213] width 76 height 17
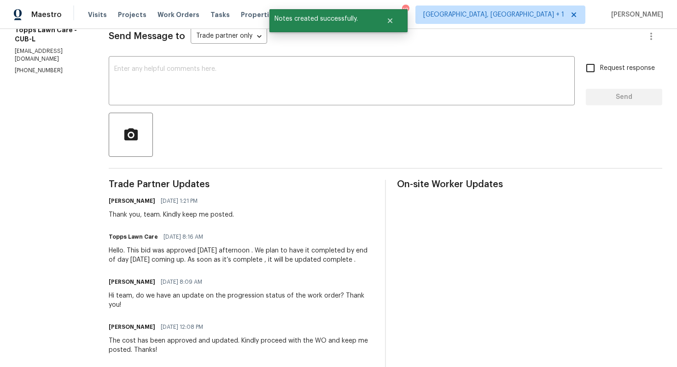
scroll to position [133, 0]
click at [162, 257] on div "Hello. This bid was approved [DATE] afternoon . We plan to have it completed by…" at bounding box center [241, 255] width 265 height 18
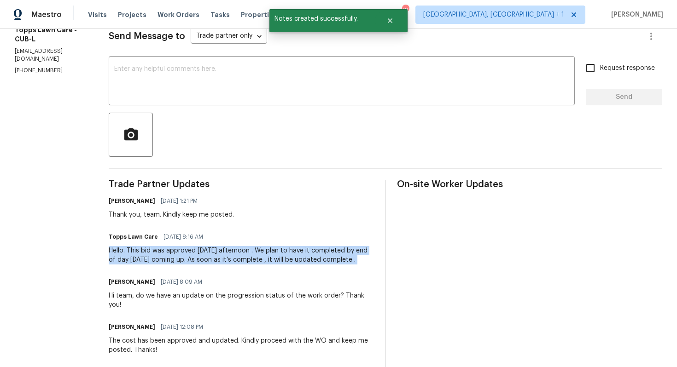
copy div "Hello. This bid was approved [DATE] afternoon . We plan to have it completed by…"
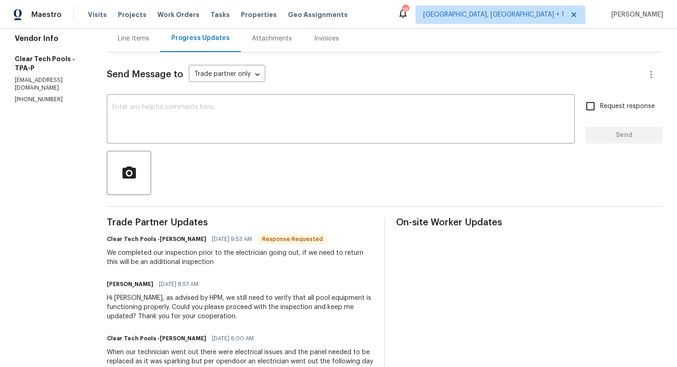
scroll to position [102, 0]
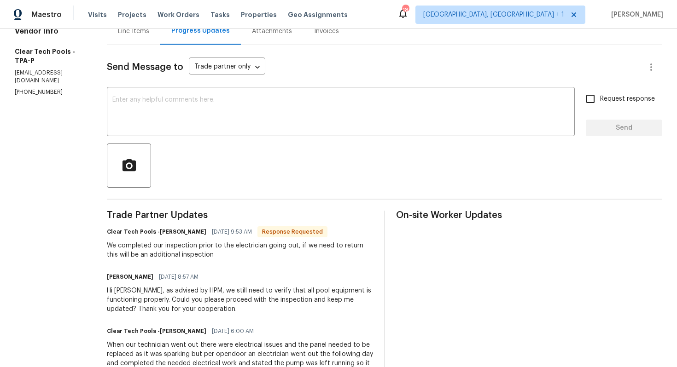
click at [185, 248] on div "We completed our inspection prior to the electrician going out, if we need to r…" at bounding box center [240, 250] width 266 height 18
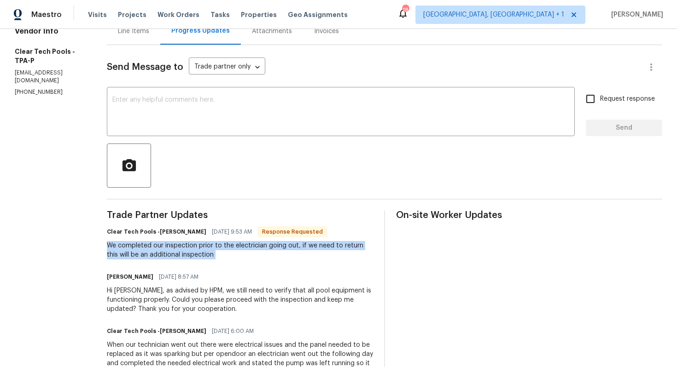
copy div "We completed our inspection prior to the electrician going out, if we need to r…"
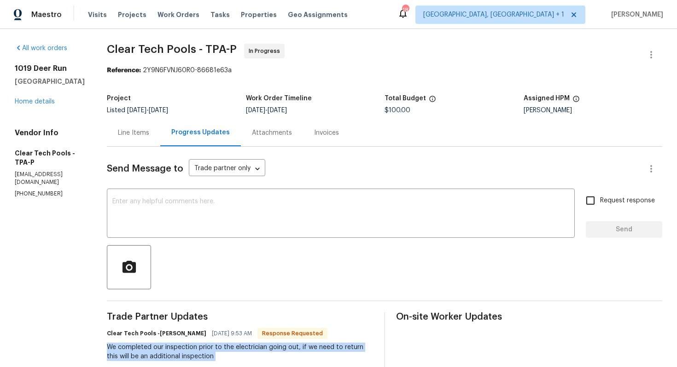
click at [264, 93] on div "Project Listed [DATE] - [DATE] Work Order Timeline [DATE] - [DATE] Total Budget…" at bounding box center [384, 104] width 555 height 29
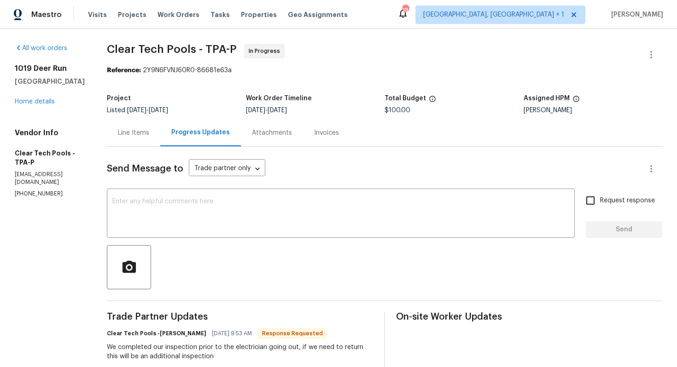
click at [377, 69] on div "Reference: 2Y9N6FVNJ60R0-86681e63a" at bounding box center [384, 70] width 555 height 9
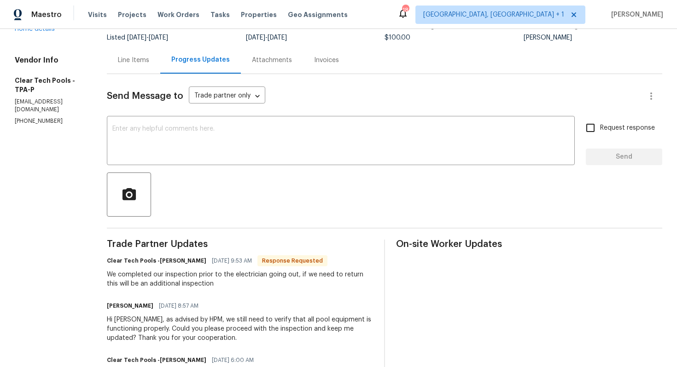
scroll to position [75, 0]
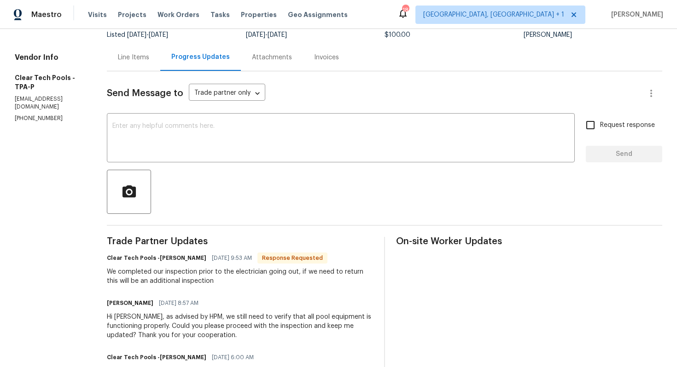
click at [174, 258] on h6 "Clear Tech Pools -[PERSON_NAME]" at bounding box center [156, 258] width 99 height 9
click at [174, 258] on h6 "Clear Tech Pools -Ashley" at bounding box center [156, 258] width 99 height 9
copy h6 "Ashley"
click at [228, 149] on textarea at bounding box center [340, 139] width 457 height 32
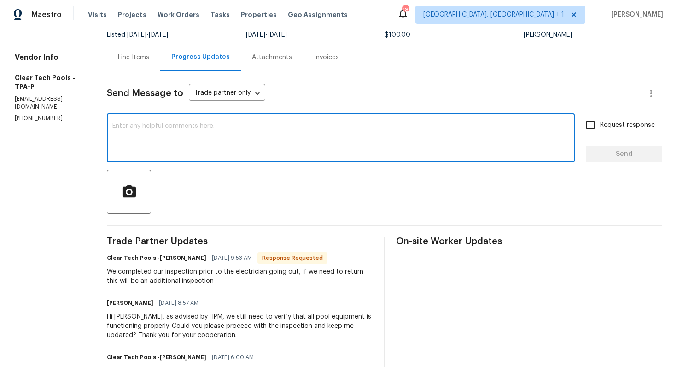
click at [166, 272] on div "We completed our inspection prior to the electrician going out, if we need to r…" at bounding box center [240, 276] width 266 height 18
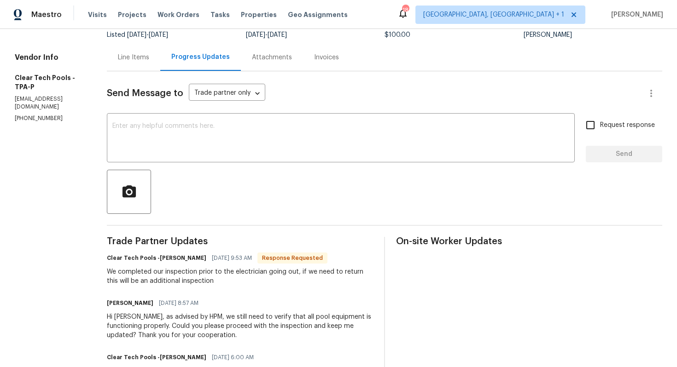
click at [166, 272] on div "We completed our inspection prior to the electrician going out, if we need to r…" at bounding box center [240, 276] width 266 height 18
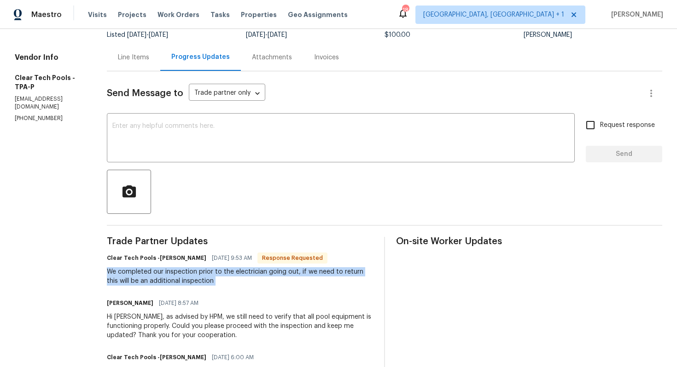
copy div "We completed our inspection prior to the electrician going out, if we need to r…"
click at [304, 142] on textarea at bounding box center [340, 139] width 457 height 32
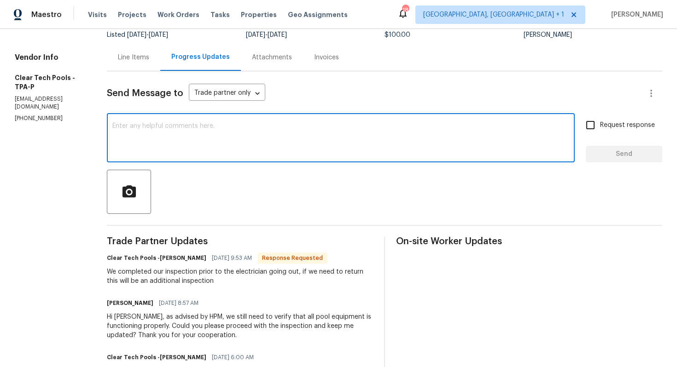
paste textarea "Yes, please proceed. We can cover the trip fee for the additional inspection. T…"
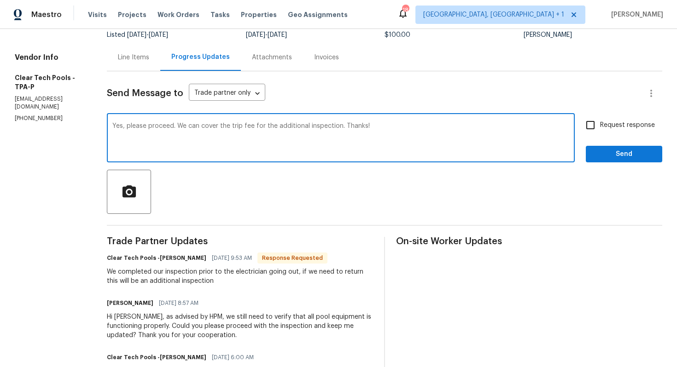
click at [177, 260] on h6 "Clear Tech Pools -Ashley" at bounding box center [156, 258] width 99 height 9
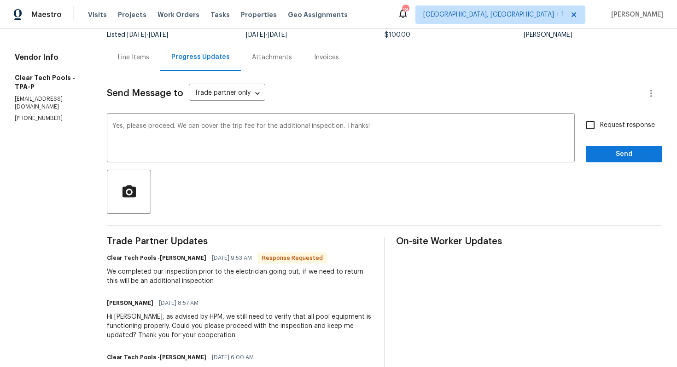
click at [177, 260] on h6 "Clear Tech Pools -Ashley" at bounding box center [156, 258] width 99 height 9
copy h6 "Ashley"
click at [326, 132] on textarea "Yes, please proceed. We can cover the trip fee for the additional inspection. T…" at bounding box center [340, 139] width 457 height 32
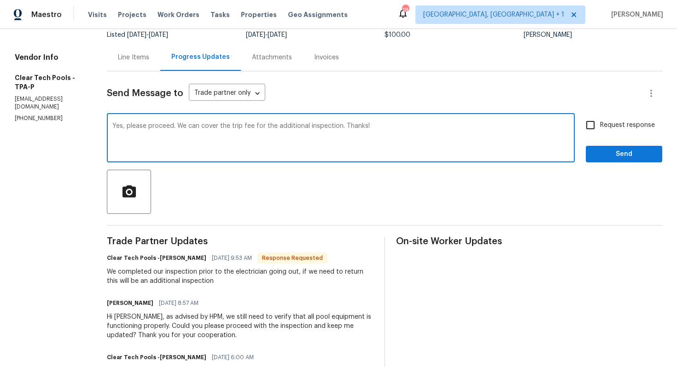
click at [326, 132] on textarea "Yes, please proceed. We can cover the trip fee for the additional inspection. T…" at bounding box center [340, 139] width 457 height 32
paste textarea "Hi Ashley, yes"
type textarea "Hi Ashley, yes please proceed. We can cover the trip fee for the additional ins…"
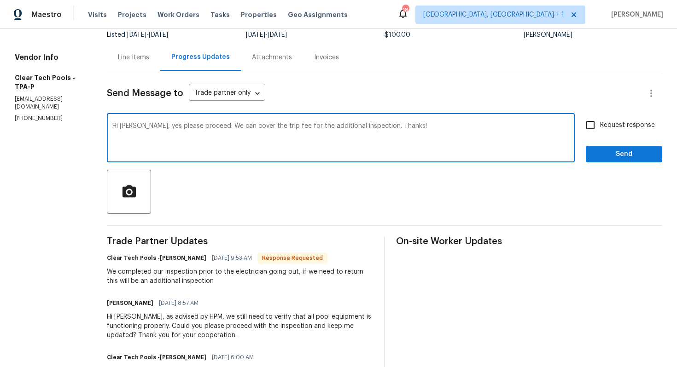
click at [622, 125] on span "Request response" at bounding box center [627, 126] width 55 height 10
click at [600, 125] on input "Request response" at bounding box center [589, 125] width 19 height 19
checkbox input "true"
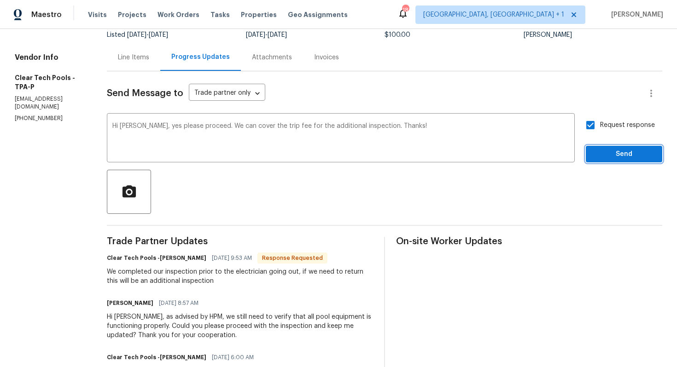
click at [610, 152] on span "Send" at bounding box center [624, 155] width 62 height 12
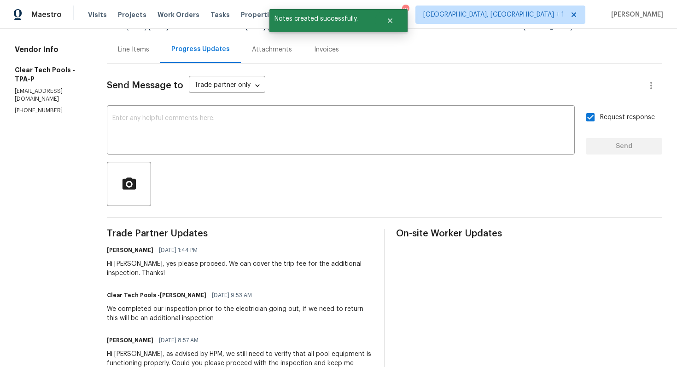
scroll to position [84, 0]
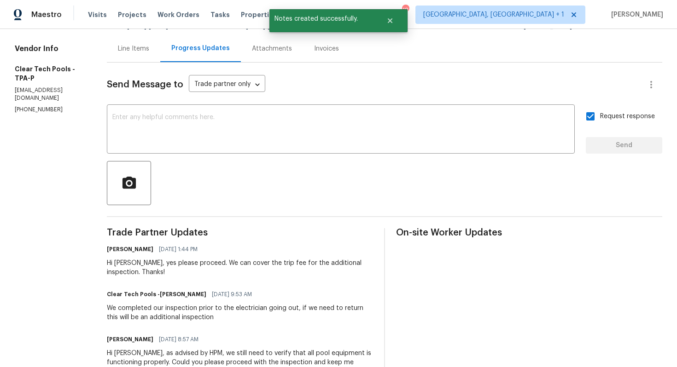
click at [168, 312] on div "We completed our inspection prior to the electrician going out, if we need to r…" at bounding box center [240, 313] width 266 height 18
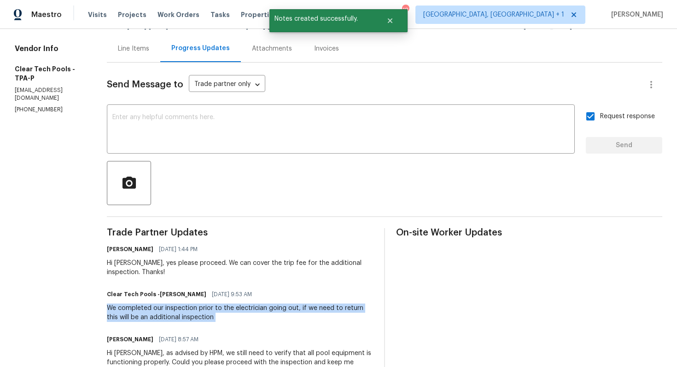
copy div "We completed our inspection prior to the electrician going out, if we need to r…"
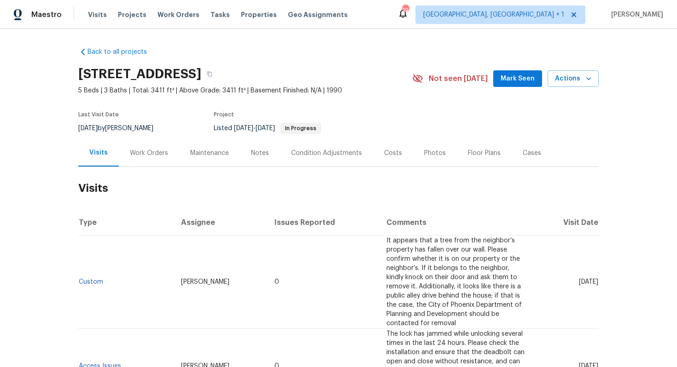
click at [163, 145] on div "Work Orders" at bounding box center [149, 152] width 60 height 27
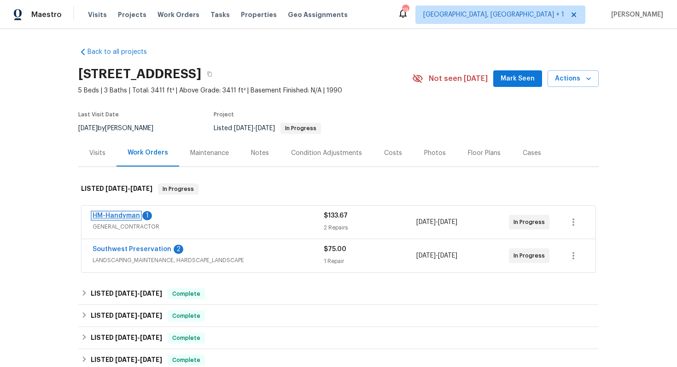
click at [116, 218] on link "HM-Handyman" at bounding box center [116, 216] width 47 height 6
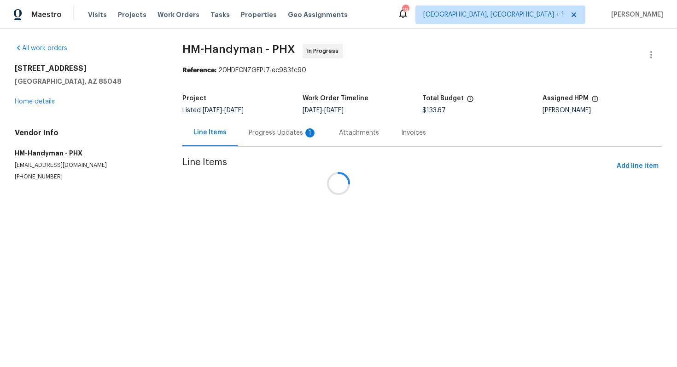
click at [247, 133] on div at bounding box center [338, 183] width 677 height 367
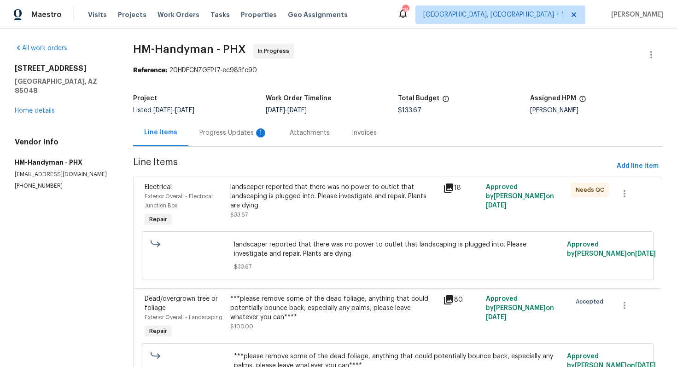
click at [236, 134] on div "Progress Updates 1" at bounding box center [233, 132] width 68 height 9
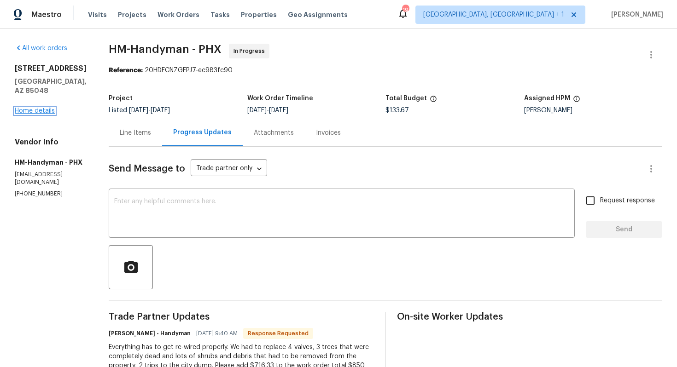
click at [24, 108] on link "Home details" at bounding box center [35, 111] width 40 height 6
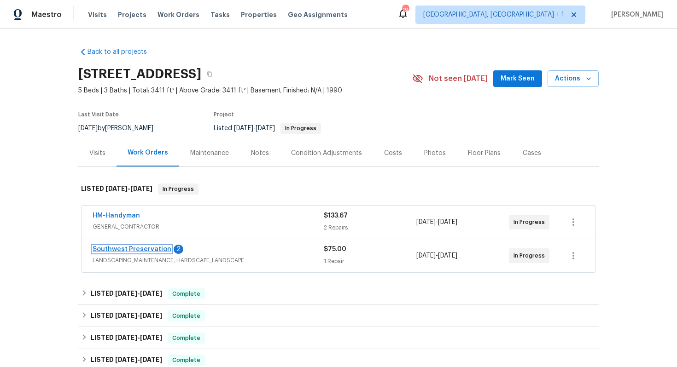
click at [128, 251] on link "Southwest Preservation" at bounding box center [132, 249] width 79 height 6
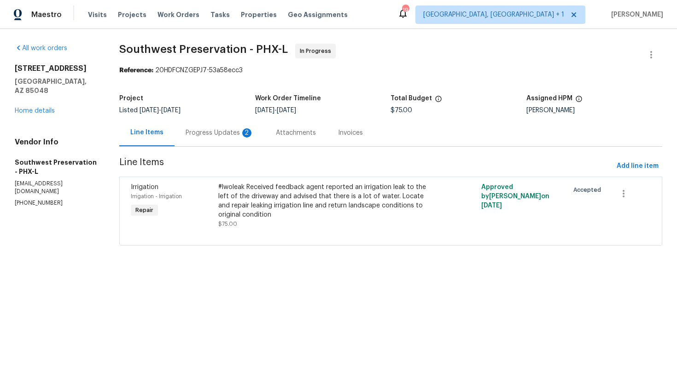
click at [209, 134] on div "Progress Updates 2" at bounding box center [219, 132] width 68 height 9
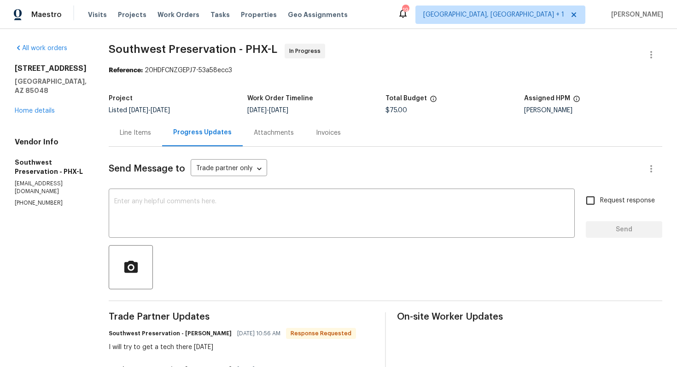
click at [180, 335] on h6 "Southwest Preservation - [PERSON_NAME]" at bounding box center [170, 333] width 123 height 9
copy h6 "[PERSON_NAME]"
click at [220, 237] on div "x ​" at bounding box center [342, 214] width 466 height 47
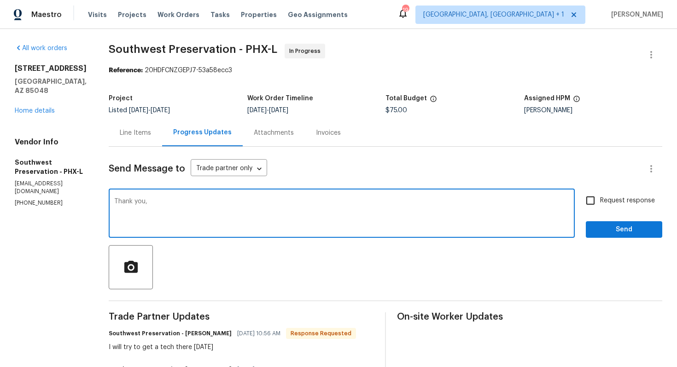
paste textarea "[PERSON_NAME]"
type textarea "Thank [PERSON_NAME]. Kindly keep me posted."
click at [599, 202] on input "Request response" at bounding box center [589, 200] width 19 height 19
checkbox input "true"
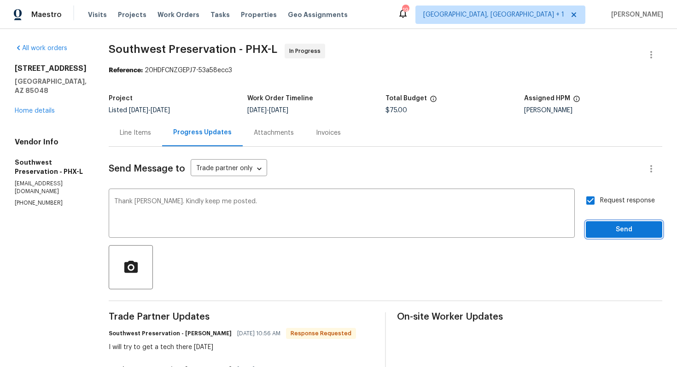
click at [614, 229] on span "Send" at bounding box center [624, 230] width 62 height 12
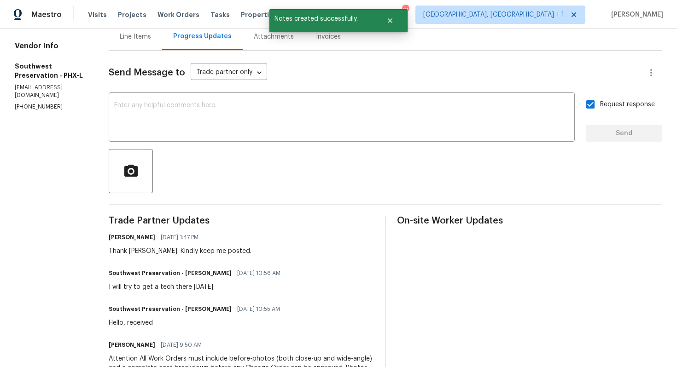
scroll to position [138, 0]
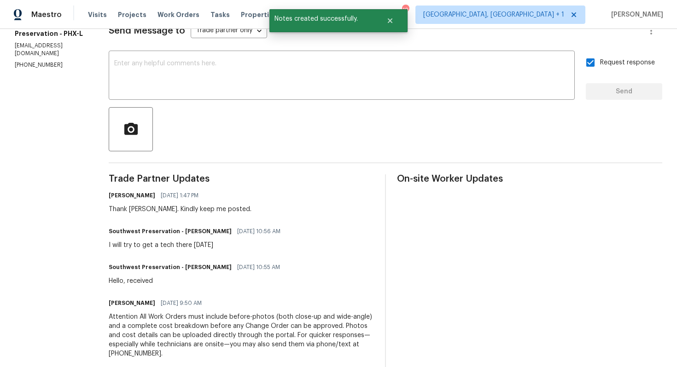
click at [127, 246] on div "I will try to get a tech there [DATE]" at bounding box center [197, 245] width 177 height 9
copy div "I will try to get a tech there [DATE]"
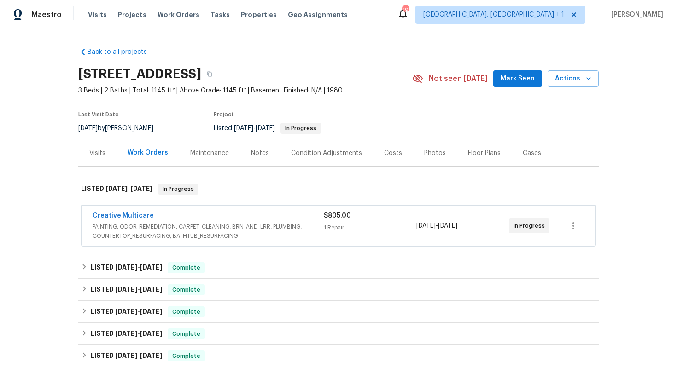
click at [94, 151] on div "Visits" at bounding box center [97, 153] width 16 height 9
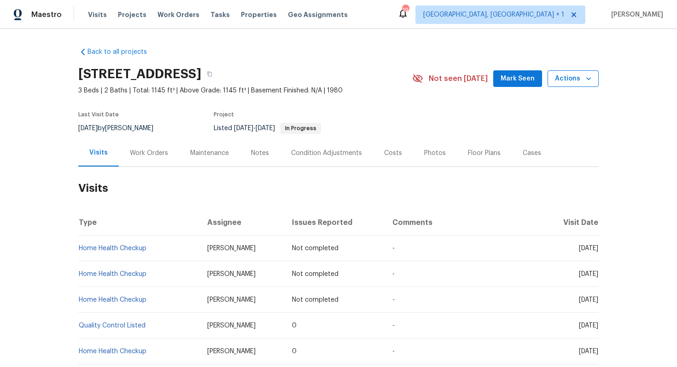
click at [585, 80] on icon "button" at bounding box center [588, 78] width 9 height 9
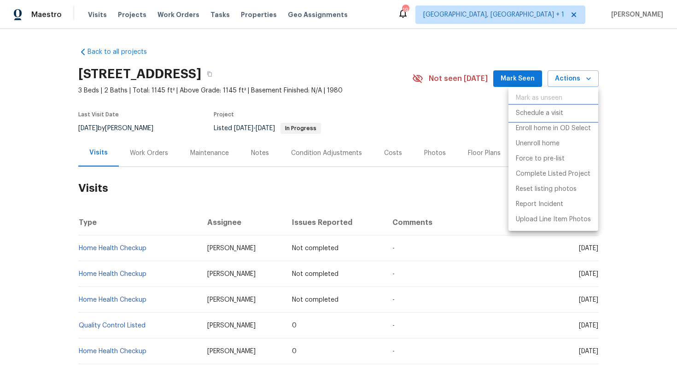
click at [532, 113] on p "Schedule a visit" at bounding box center [538, 114] width 47 height 10
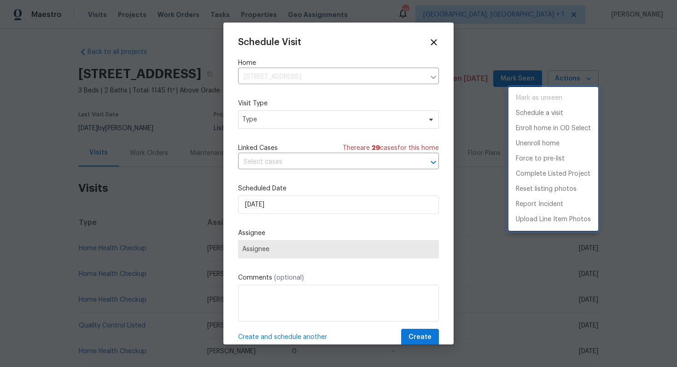
click at [258, 122] on div at bounding box center [338, 183] width 677 height 367
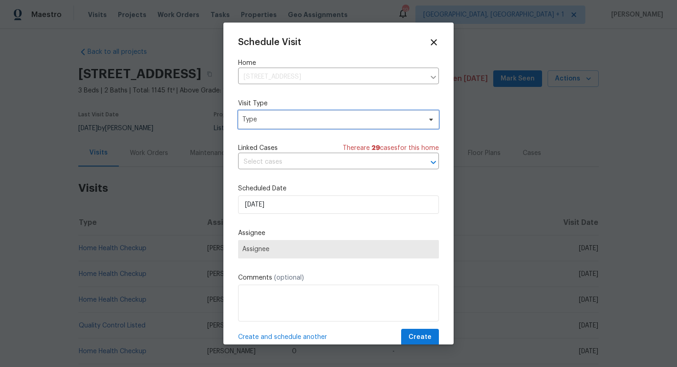
click at [256, 122] on span "Type" at bounding box center [331, 119] width 179 height 9
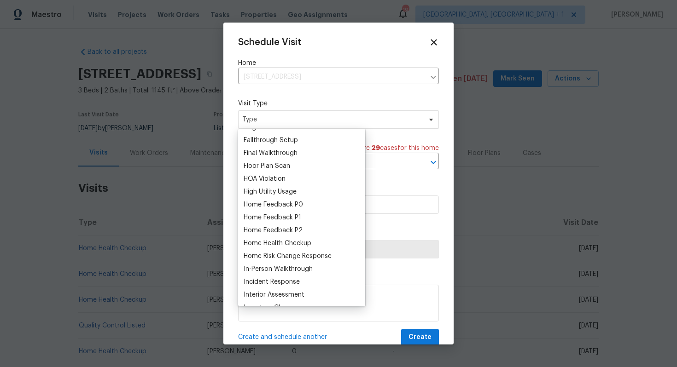
scroll to position [203, 0]
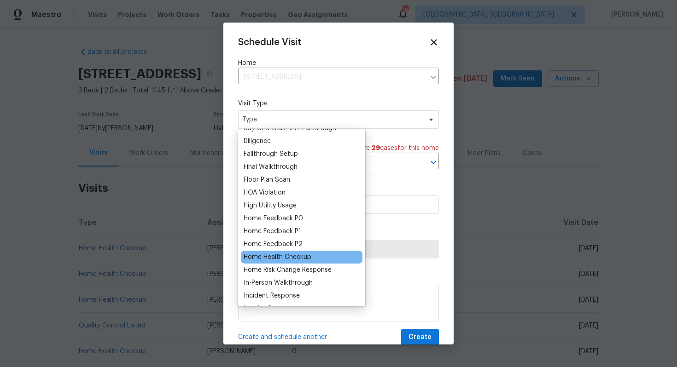
click at [270, 260] on div "Home Health Checkup" at bounding box center [277, 257] width 68 height 9
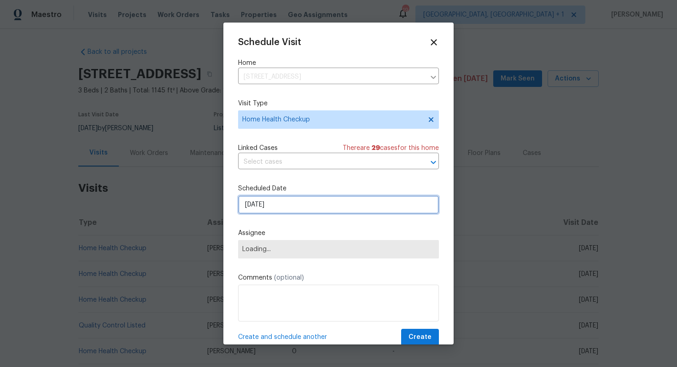
click at [329, 205] on input "[DATE]" at bounding box center [338, 205] width 201 height 18
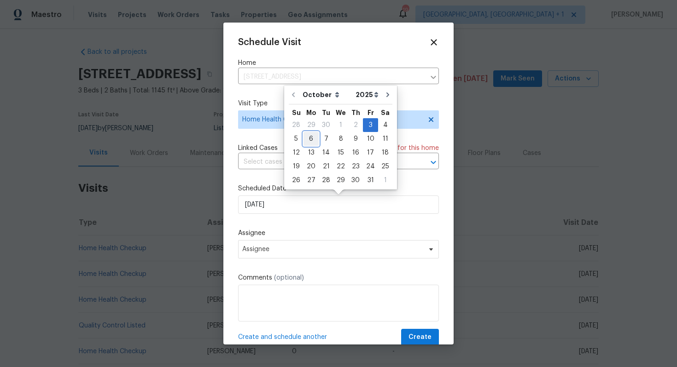
click at [311, 141] on div "6" at bounding box center [310, 139] width 15 height 13
type input "[DATE]"
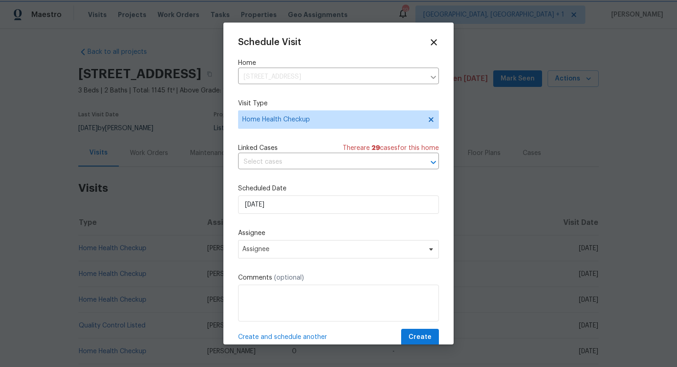
scroll to position [17, 0]
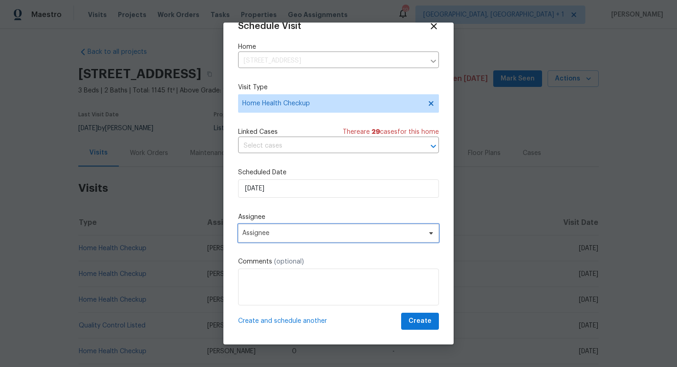
click at [359, 237] on span "Assignee" at bounding box center [338, 233] width 201 height 18
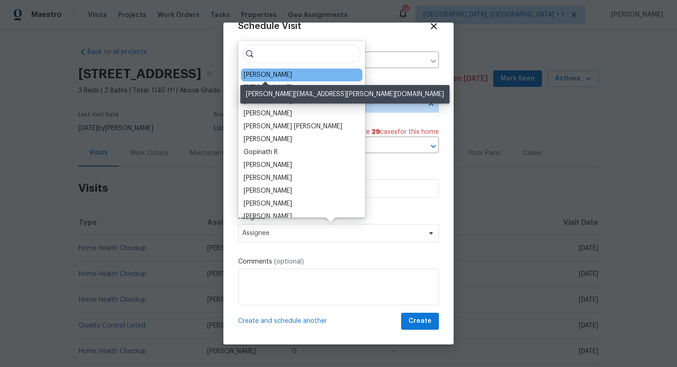
click at [268, 75] on div "[PERSON_NAME]" at bounding box center [267, 74] width 48 height 9
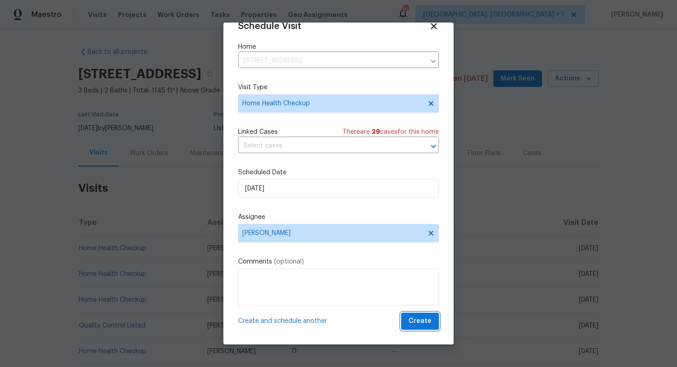
click at [423, 324] on span "Create" at bounding box center [419, 322] width 23 height 12
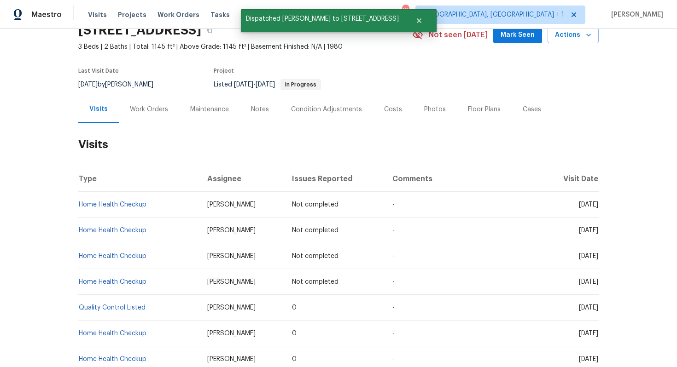
scroll to position [44, 0]
drag, startPoint x: 148, startPoint y: 283, endPoint x: 80, endPoint y: 281, distance: 68.6
click at [79, 281] on td "Home Health Checkup" at bounding box center [139, 282] width 122 height 26
copy link "Home Health Checkup"
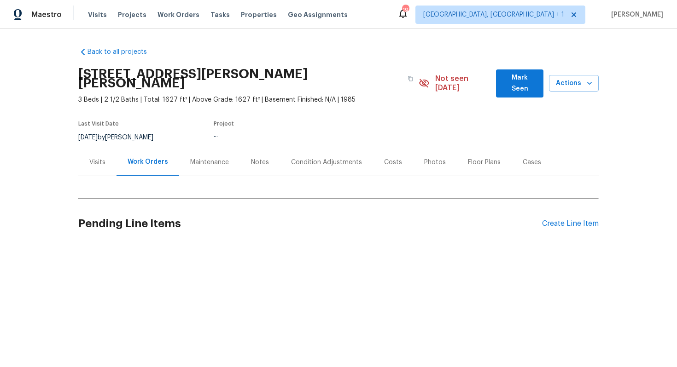
click at [100, 162] on div "Visits" at bounding box center [97, 162] width 38 height 27
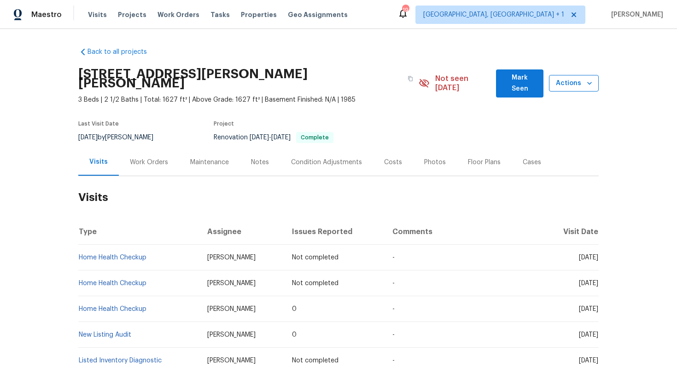
click at [564, 82] on span "Actions" at bounding box center [573, 84] width 35 height 12
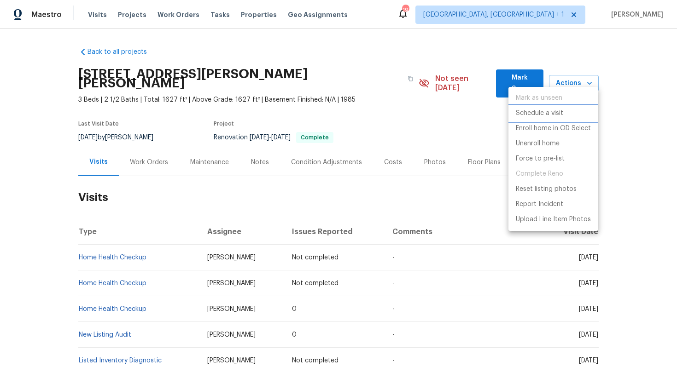
click at [530, 115] on p "Schedule a visit" at bounding box center [538, 114] width 47 height 10
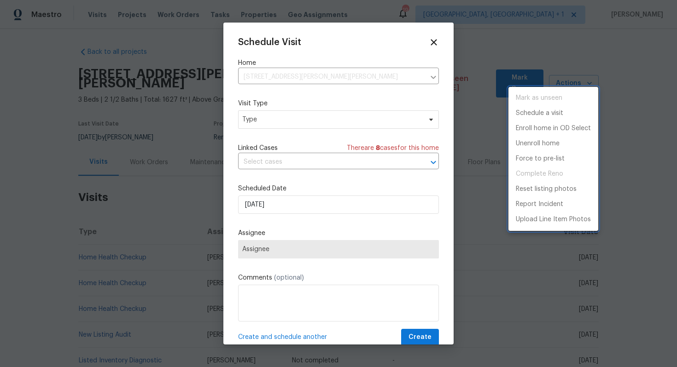
click at [253, 122] on div at bounding box center [338, 183] width 677 height 367
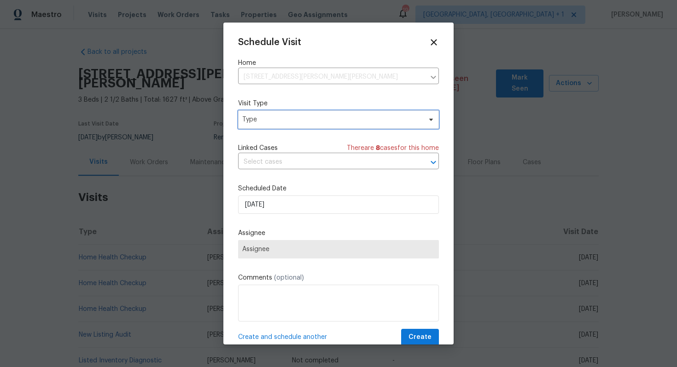
click at [273, 122] on span "Type" at bounding box center [331, 119] width 179 height 9
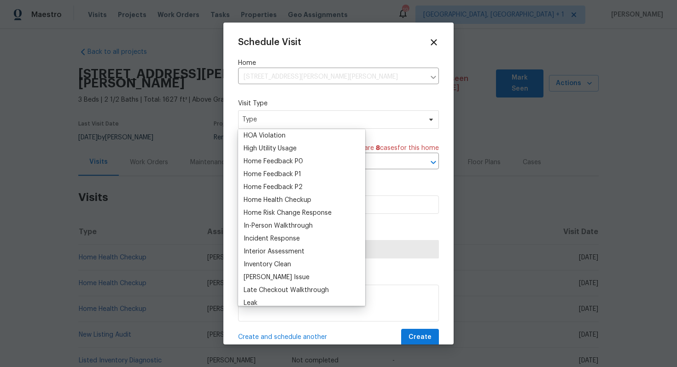
scroll to position [272, 0]
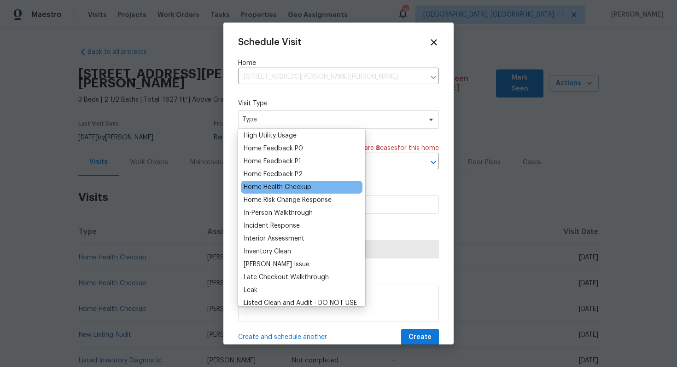
click at [270, 187] on div "Home Health Checkup" at bounding box center [277, 187] width 68 height 9
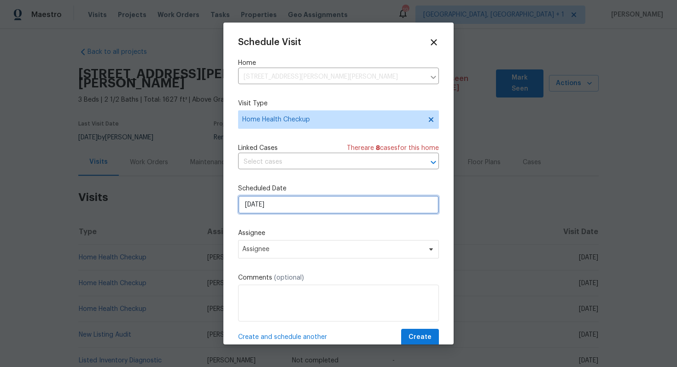
click at [281, 210] on input "[DATE]" at bounding box center [338, 205] width 201 height 18
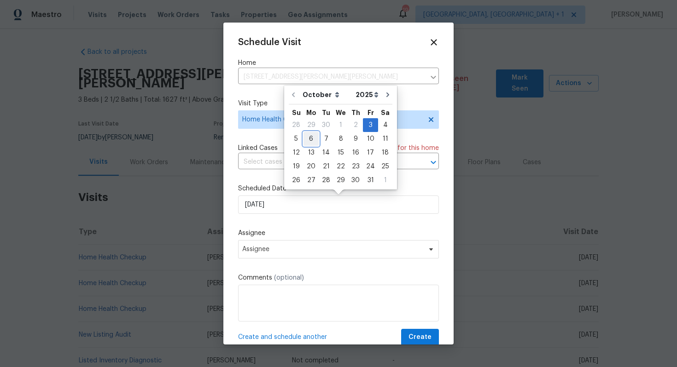
click at [313, 141] on div "6" at bounding box center [310, 139] width 15 height 13
type input "[DATE]"
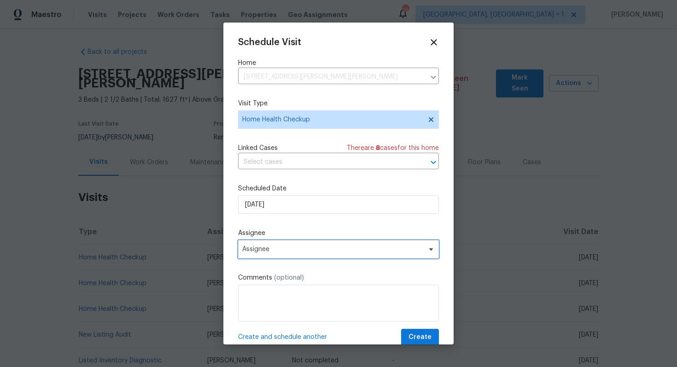
click at [292, 247] on span "Assignee" at bounding box center [332, 249] width 180 height 7
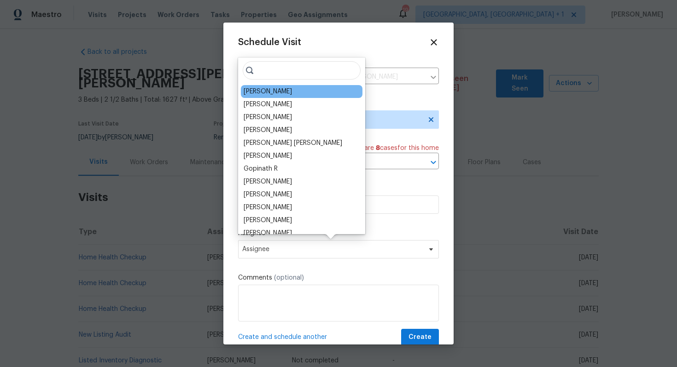
click at [277, 93] on div "[PERSON_NAME]" at bounding box center [267, 91] width 48 height 9
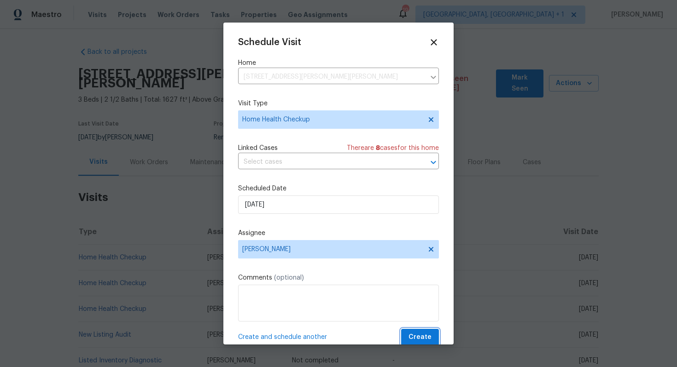
click at [413, 334] on span "Create" at bounding box center [419, 338] width 23 height 12
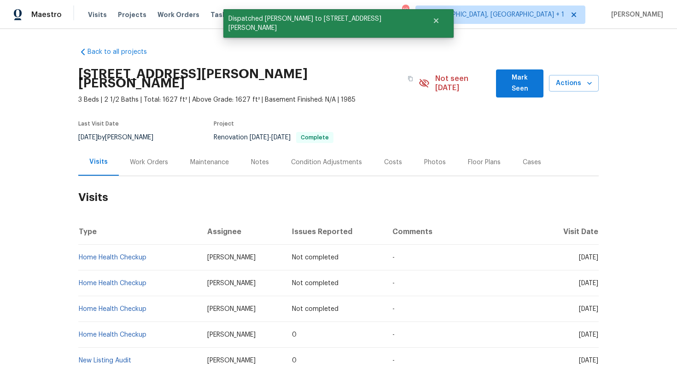
scroll to position [53, 0]
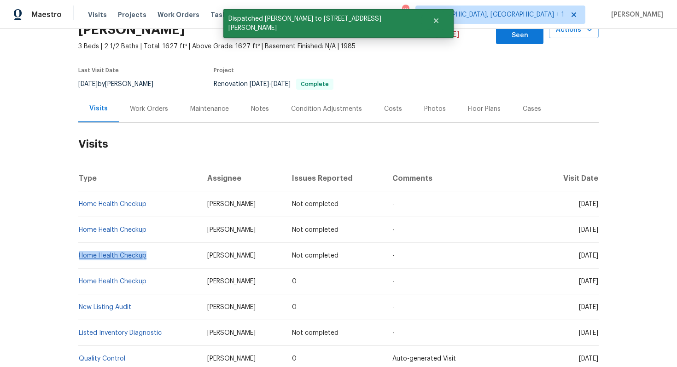
drag, startPoint x: 155, startPoint y: 246, endPoint x: 81, endPoint y: 245, distance: 74.6
click at [80, 245] on td "Home Health Checkup" at bounding box center [139, 256] width 122 height 26
copy link "Home Health Checkup"
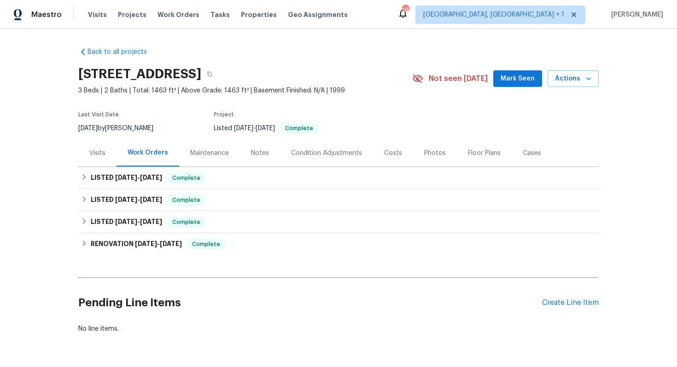
click at [90, 147] on div "Visits" at bounding box center [97, 152] width 38 height 27
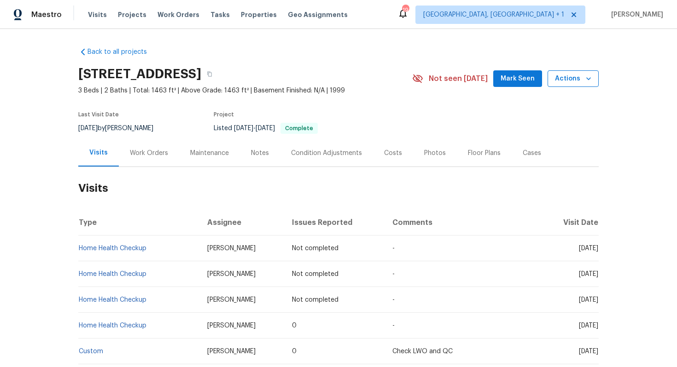
click at [588, 81] on icon "button" at bounding box center [588, 78] width 9 height 9
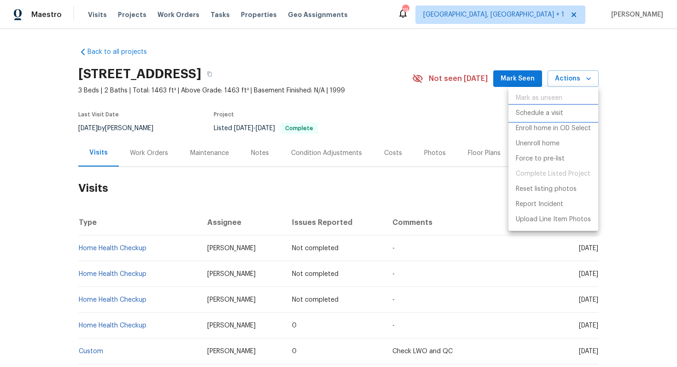
click at [544, 112] on p "Schedule a visit" at bounding box center [538, 114] width 47 height 10
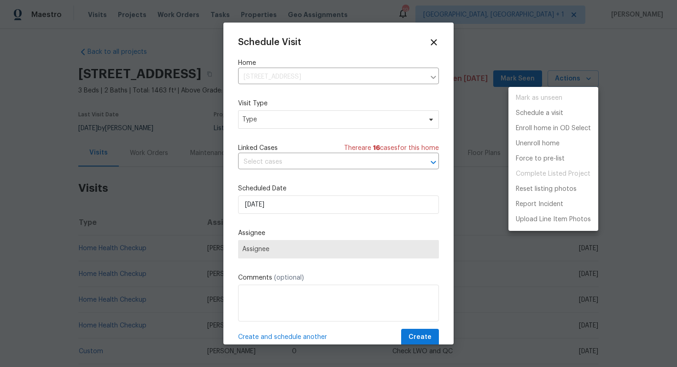
click at [275, 120] on div at bounding box center [338, 183] width 677 height 367
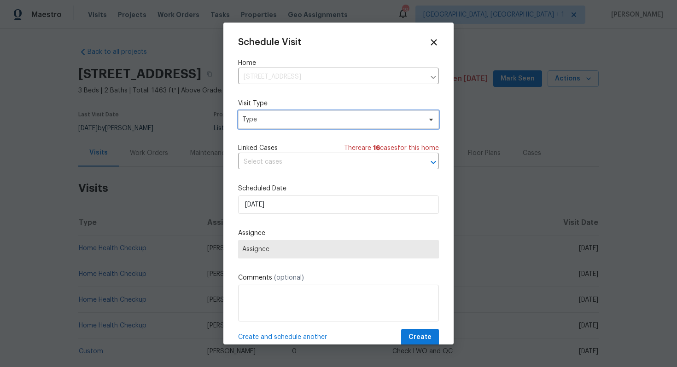
click at [255, 120] on span "Type" at bounding box center [331, 119] width 179 height 9
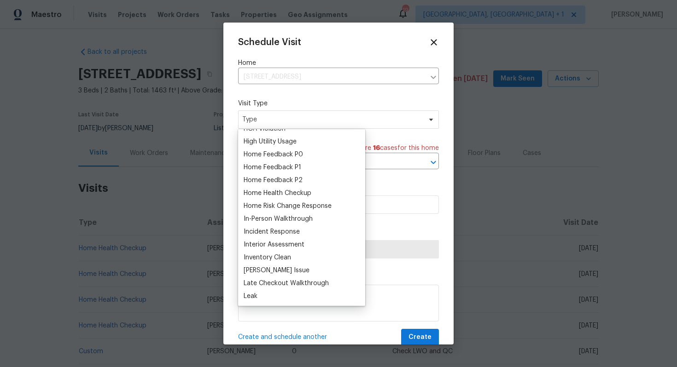
scroll to position [271, 0]
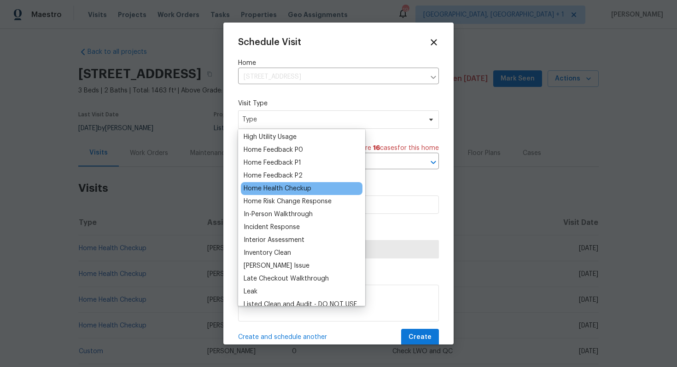
click at [263, 187] on div "Home Health Checkup" at bounding box center [277, 188] width 68 height 9
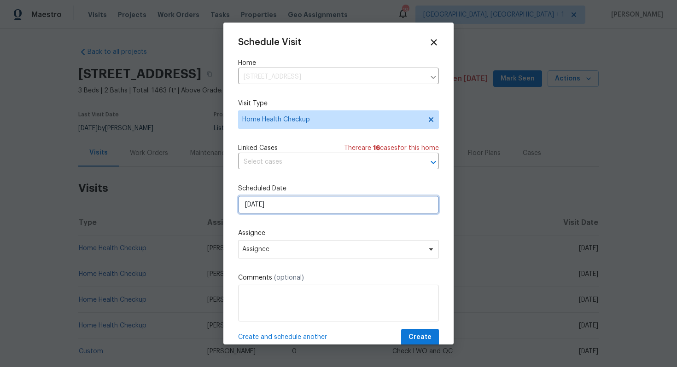
click at [268, 201] on input "[DATE]" at bounding box center [338, 205] width 201 height 18
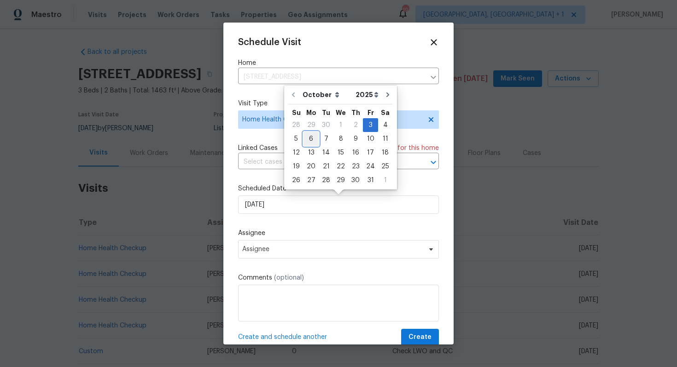
click at [310, 143] on div "6" at bounding box center [310, 139] width 15 height 13
type input "[DATE]"
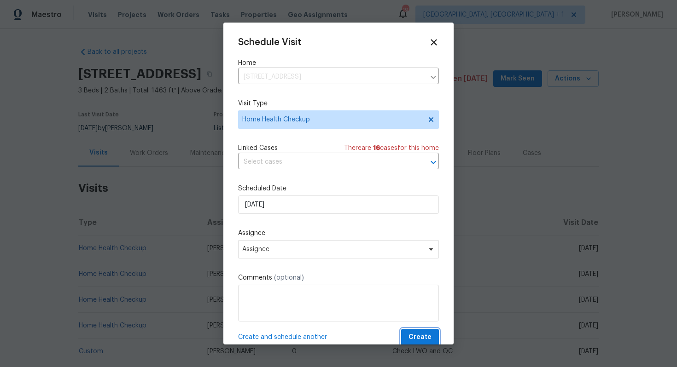
click at [422, 337] on span "Create" at bounding box center [419, 338] width 23 height 12
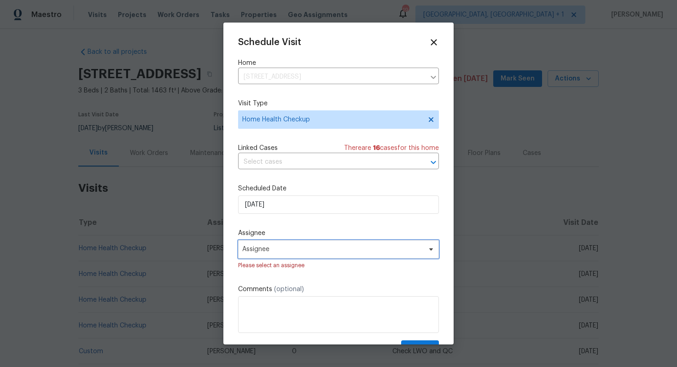
click at [294, 251] on span "Assignee" at bounding box center [332, 249] width 180 height 7
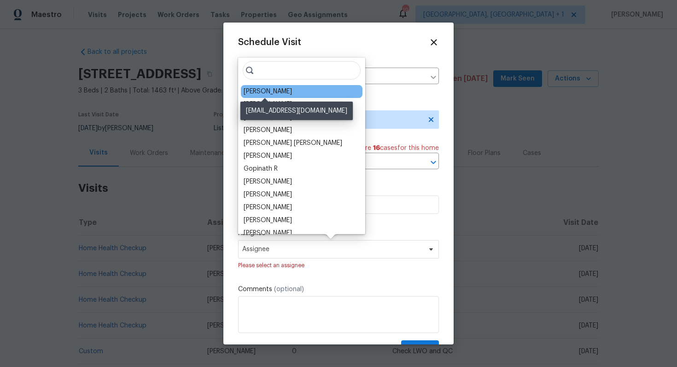
click at [265, 93] on div "[PERSON_NAME]" at bounding box center [267, 91] width 48 height 9
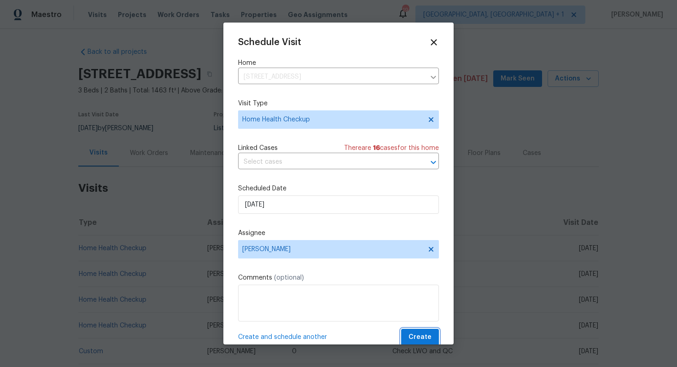
click at [417, 337] on span "Create" at bounding box center [419, 338] width 23 height 12
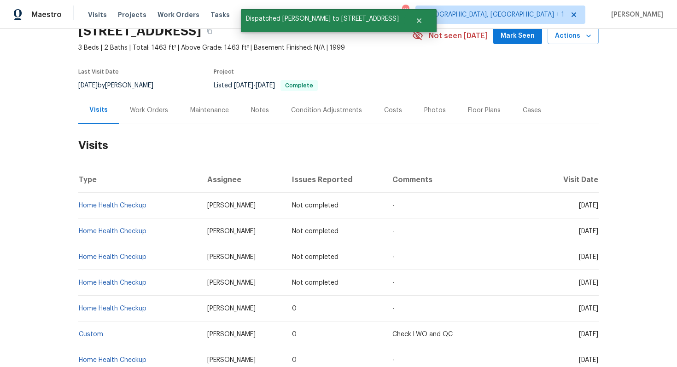
scroll to position [55, 0]
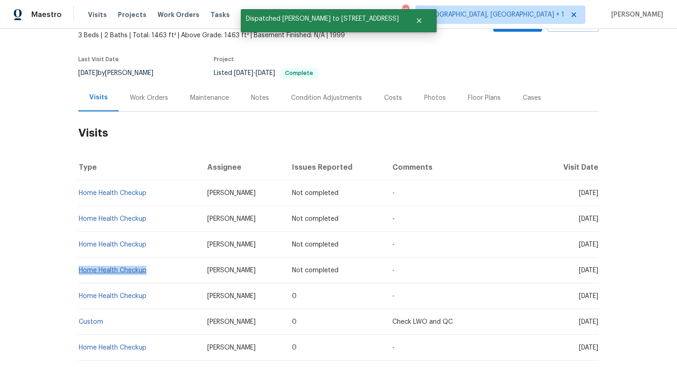
drag, startPoint x: 149, startPoint y: 271, endPoint x: 80, endPoint y: 270, distance: 69.1
click at [79, 270] on td "Home Health Checkup" at bounding box center [139, 271] width 122 height 26
copy link "Home Health Checkup"
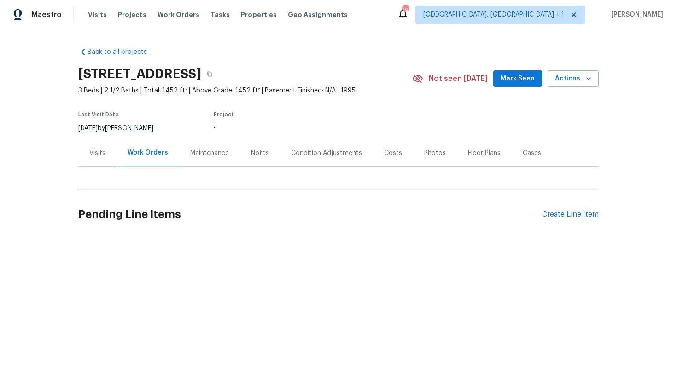
click at [95, 157] on div "Visits" at bounding box center [97, 153] width 16 height 9
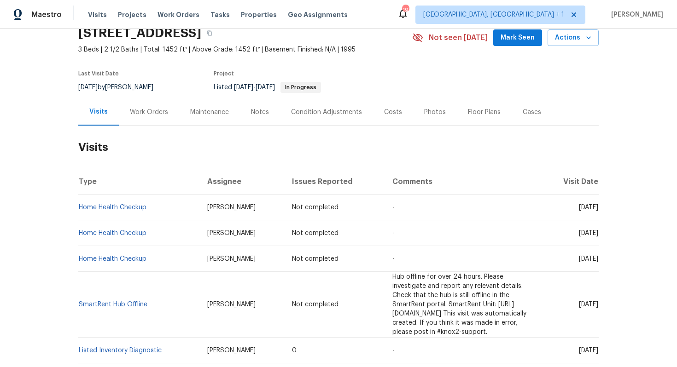
scroll to position [41, 0]
click at [575, 38] on span "Actions" at bounding box center [573, 38] width 36 height 12
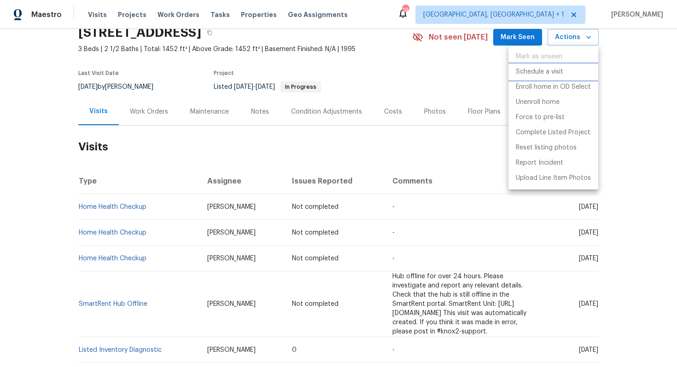
click at [534, 70] on p "Schedule a visit" at bounding box center [538, 72] width 47 height 10
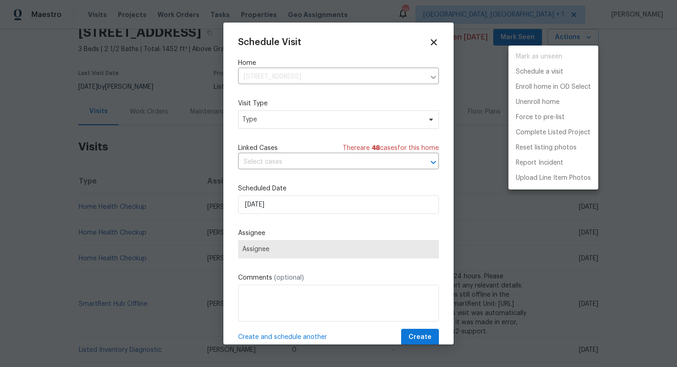
click at [256, 116] on div at bounding box center [338, 183] width 677 height 367
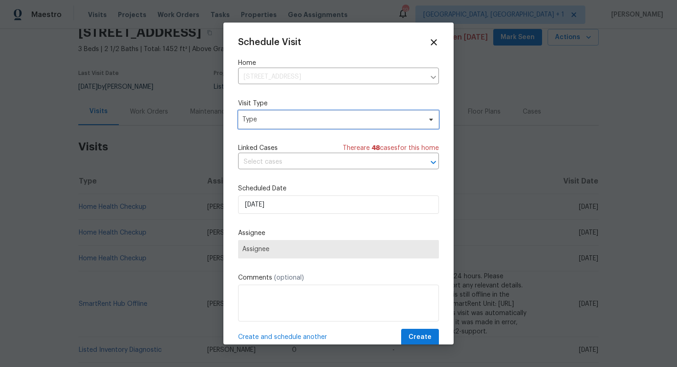
click at [278, 121] on span "Type" at bounding box center [331, 119] width 179 height 9
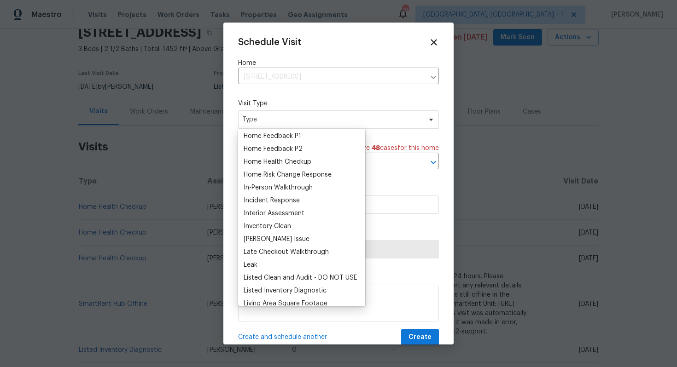
scroll to position [307, 0]
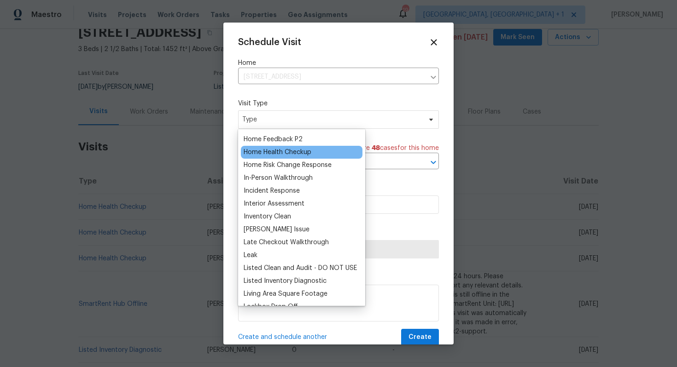
click at [295, 154] on div "Home Health Checkup" at bounding box center [277, 152] width 68 height 9
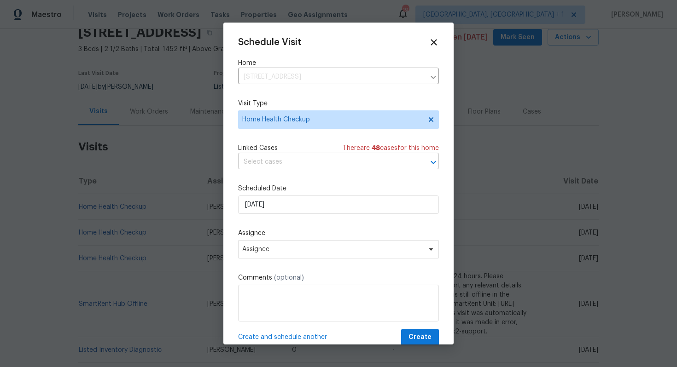
click at [297, 166] on input "text" at bounding box center [325, 162] width 175 height 14
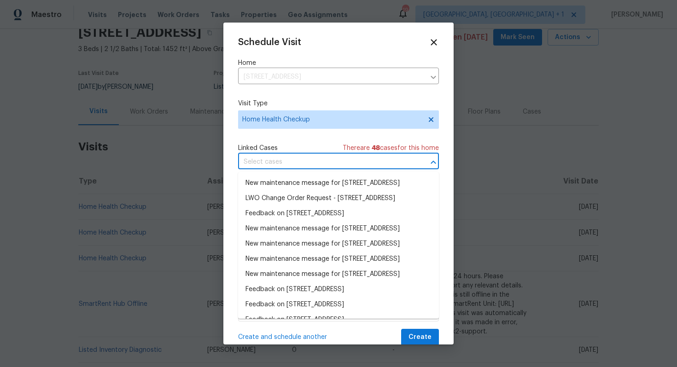
click at [297, 166] on input "text" at bounding box center [325, 162] width 175 height 14
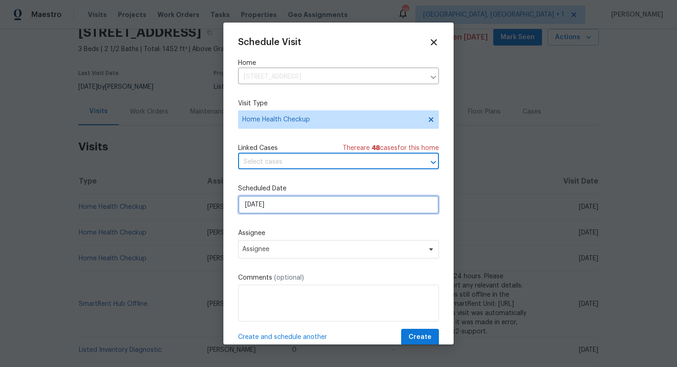
click at [271, 200] on input "[DATE]" at bounding box center [338, 205] width 201 height 18
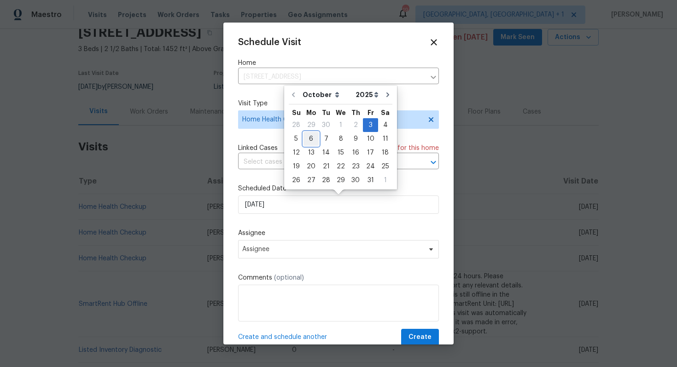
click at [311, 139] on div "6" at bounding box center [310, 139] width 15 height 13
type input "[DATE]"
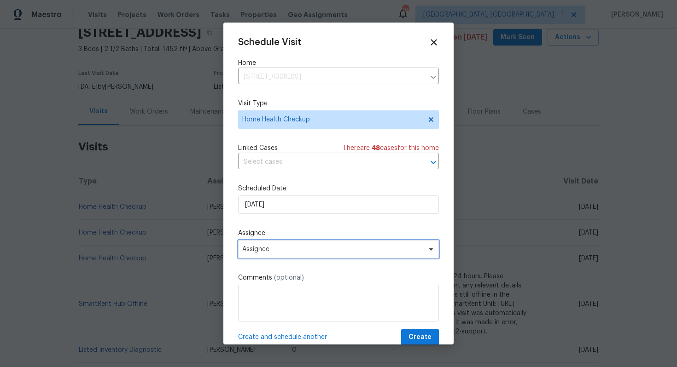
click at [277, 250] on span "Assignee" at bounding box center [332, 249] width 180 height 7
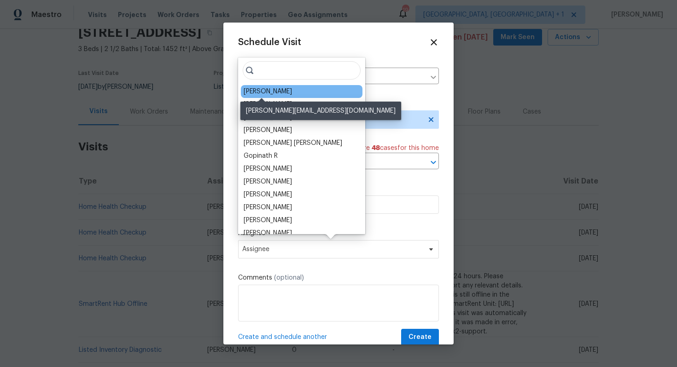
click at [275, 94] on div "[PERSON_NAME]" at bounding box center [267, 91] width 48 height 9
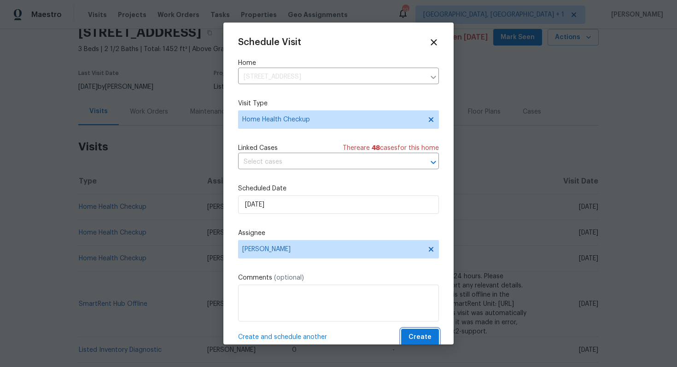
click at [417, 335] on span "Create" at bounding box center [419, 338] width 23 height 12
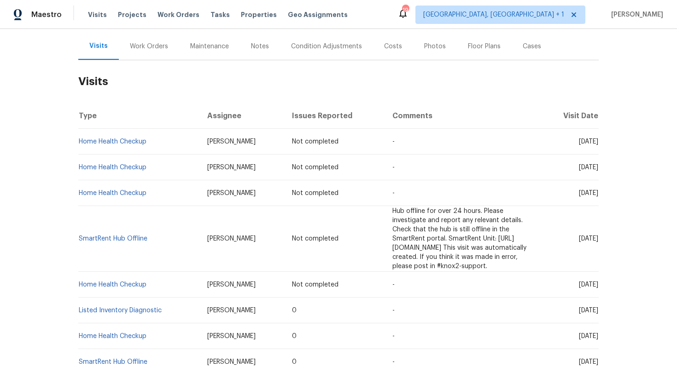
scroll to position [112, 0]
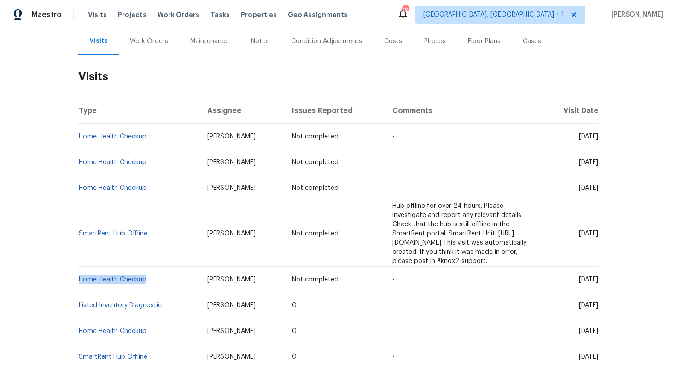
drag, startPoint x: 147, startPoint y: 272, endPoint x: 80, endPoint y: 271, distance: 67.7
click at [80, 271] on td "Home Health Checkup" at bounding box center [139, 280] width 122 height 26
copy link "Home Health Checkup"
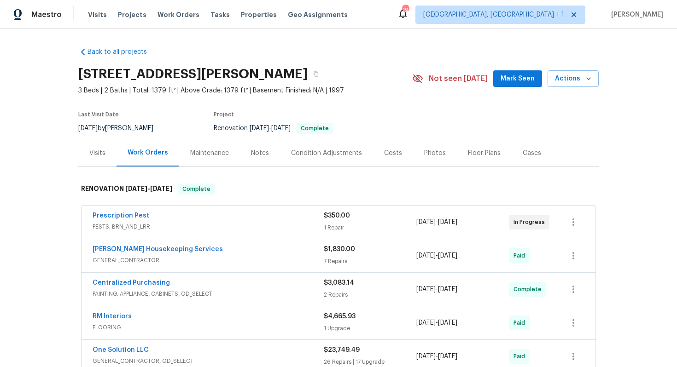
click at [101, 153] on div "Visits" at bounding box center [97, 153] width 16 height 9
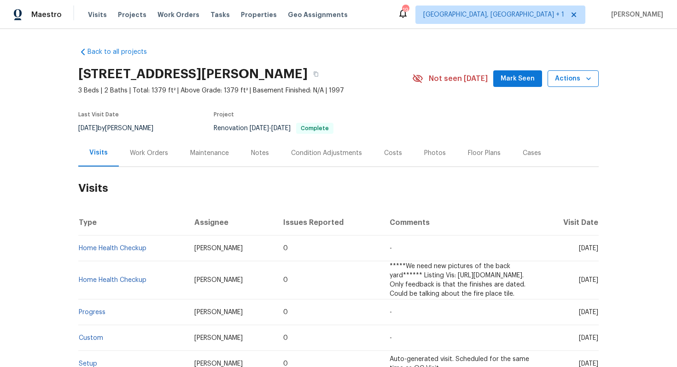
click at [588, 80] on icon "button" at bounding box center [588, 78] width 9 height 9
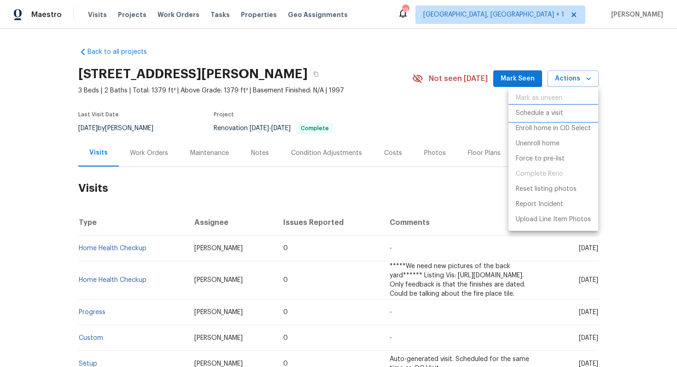
click at [527, 109] on p "Schedule a visit" at bounding box center [538, 114] width 47 height 10
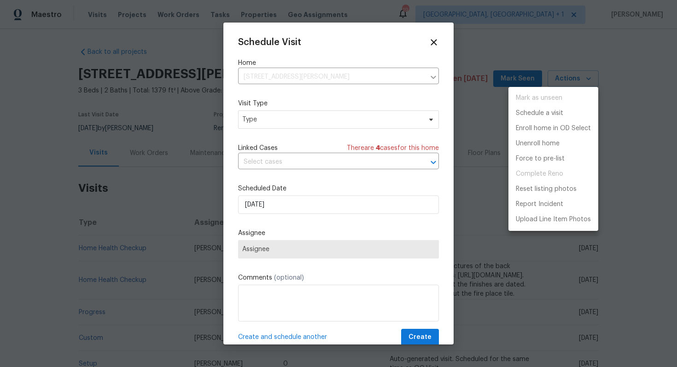
click at [271, 118] on div at bounding box center [338, 183] width 677 height 367
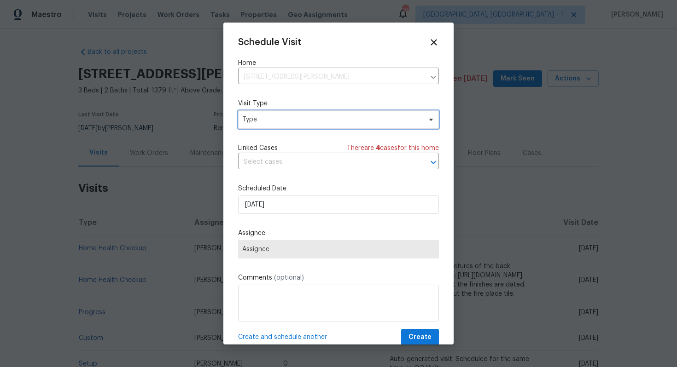
click at [252, 121] on span "Type" at bounding box center [331, 119] width 179 height 9
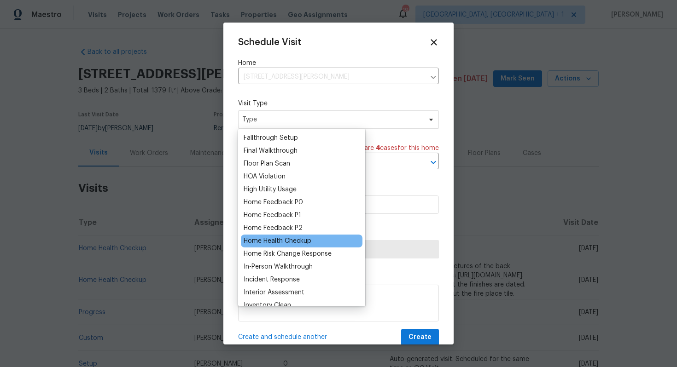
scroll to position [219, 0]
click at [273, 243] on div "Home Health Checkup" at bounding box center [277, 240] width 68 height 9
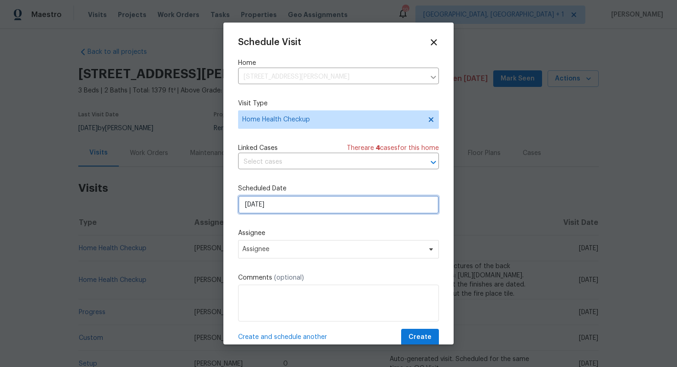
click at [304, 208] on input "[DATE]" at bounding box center [338, 205] width 201 height 18
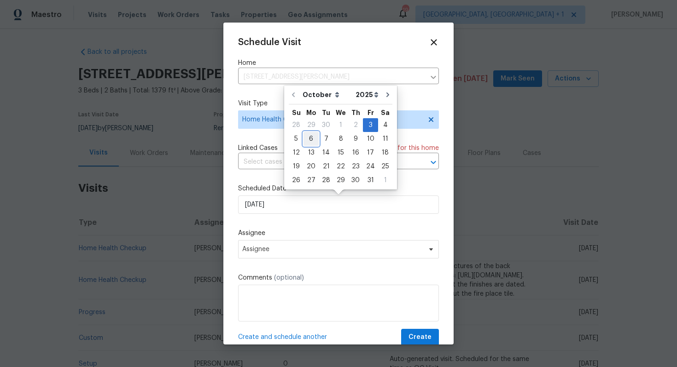
click at [313, 143] on div "6" at bounding box center [310, 139] width 15 height 13
type input "[DATE]"
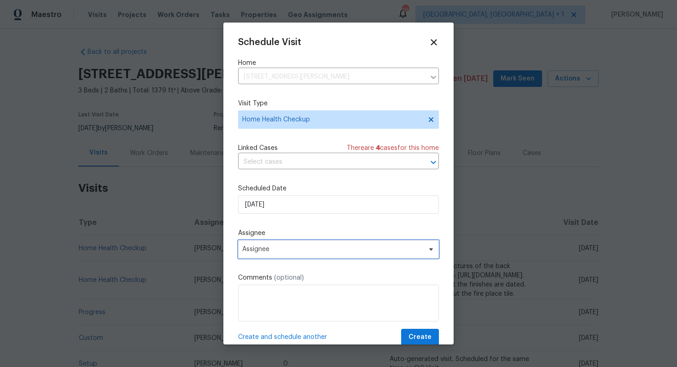
click at [279, 247] on span "Assignee" at bounding box center [332, 249] width 180 height 7
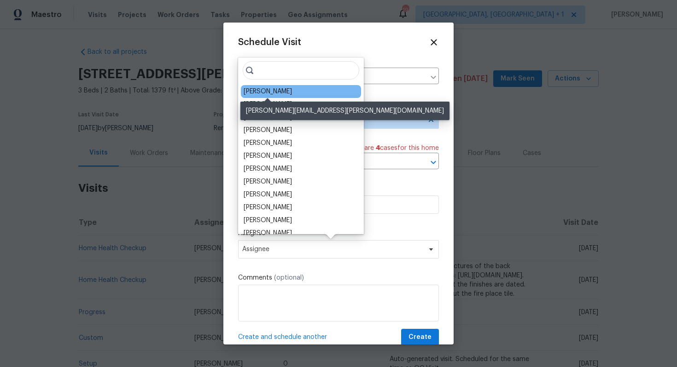
click at [267, 95] on div "[PERSON_NAME]" at bounding box center [267, 91] width 48 height 9
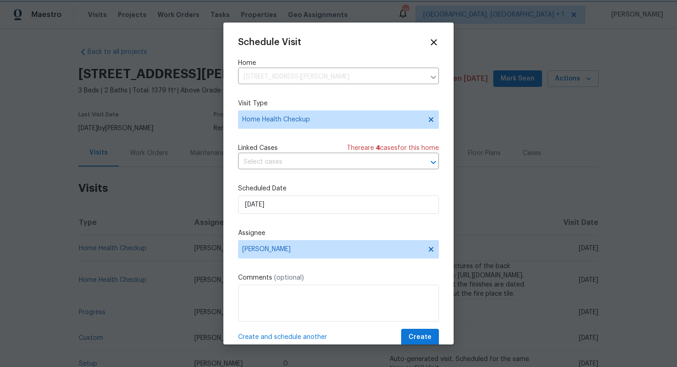
scroll to position [17, 0]
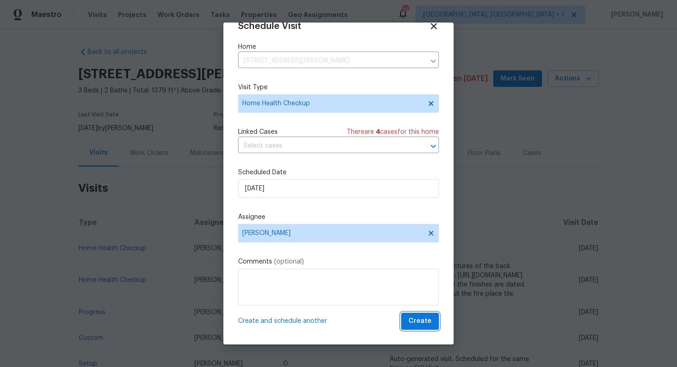
click at [416, 319] on span "Create" at bounding box center [419, 322] width 23 height 12
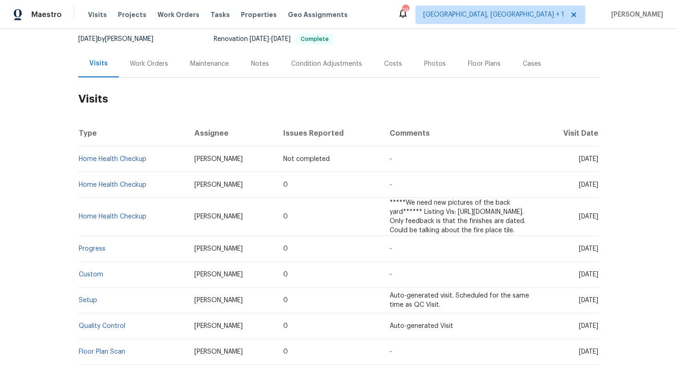
scroll to position [93, 0]
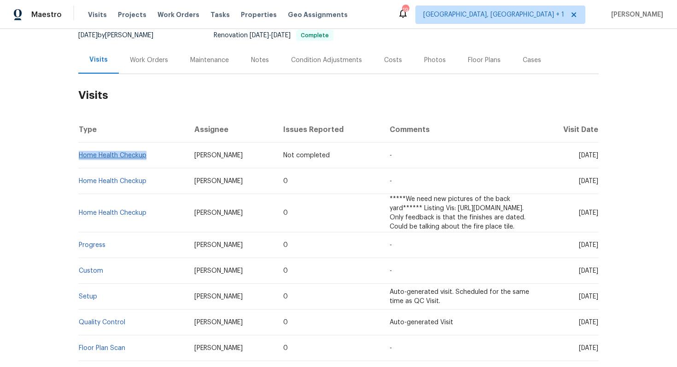
drag, startPoint x: 149, startPoint y: 156, endPoint x: 78, endPoint y: 154, distance: 70.9
click at [78, 154] on td "Home Health Checkup" at bounding box center [132, 156] width 109 height 26
copy link "Home Health Checkup"
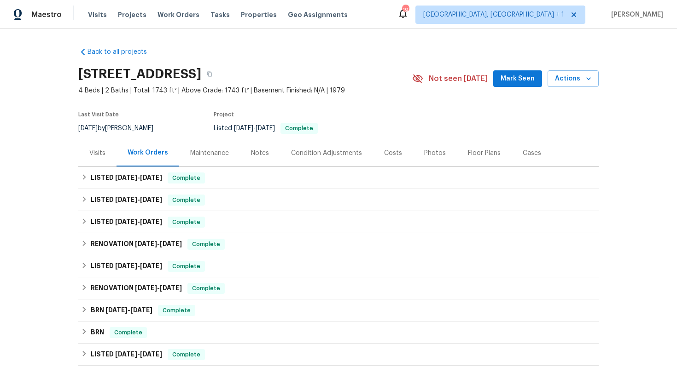
click at [99, 156] on div "Visits" at bounding box center [97, 153] width 16 height 9
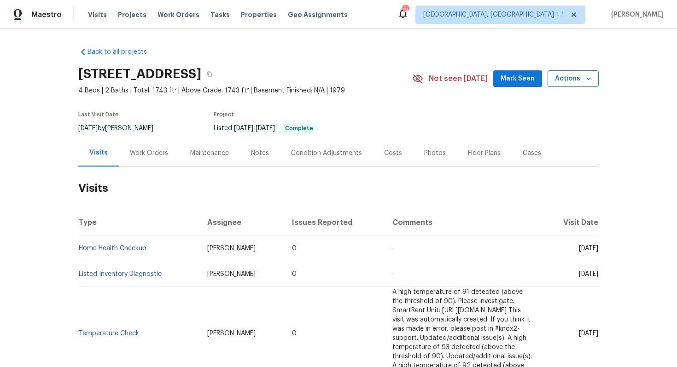
click at [566, 74] on span "Actions" at bounding box center [573, 79] width 36 height 12
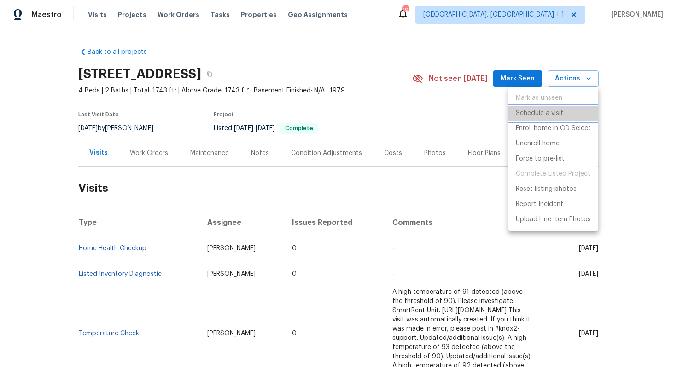
click at [538, 113] on p "Schedule a visit" at bounding box center [538, 114] width 47 height 10
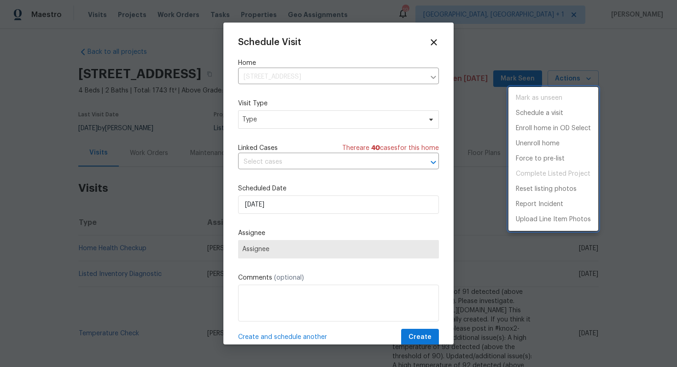
click at [257, 119] on div at bounding box center [338, 183] width 677 height 367
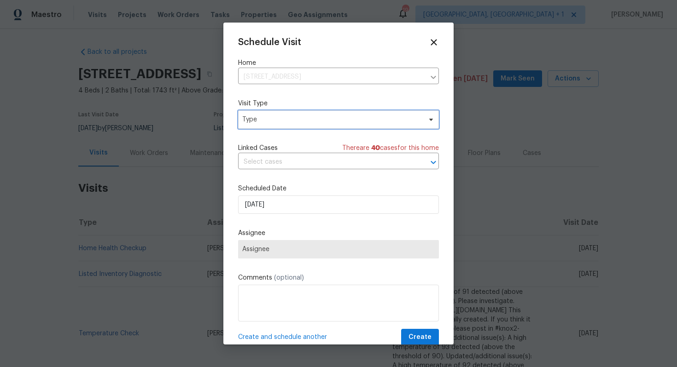
click at [265, 121] on span "Type" at bounding box center [331, 119] width 179 height 9
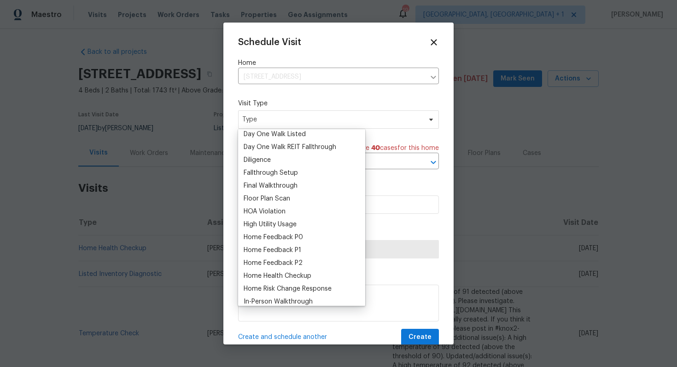
scroll to position [184, 0]
click at [264, 276] on div "Home Health Checkup" at bounding box center [277, 275] width 68 height 9
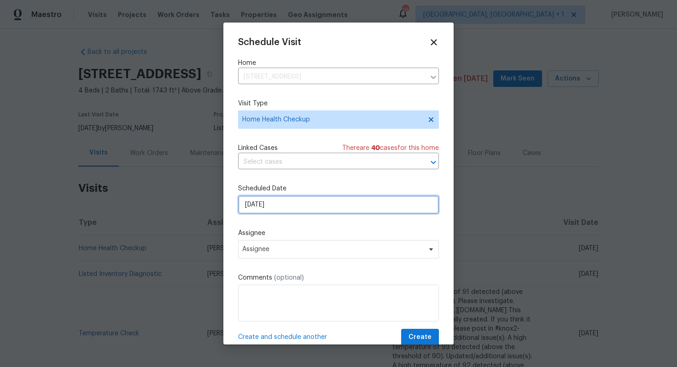
click at [327, 208] on input "[DATE]" at bounding box center [338, 205] width 201 height 18
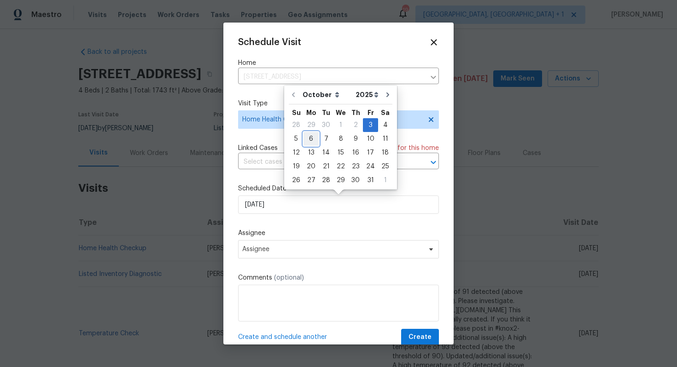
click at [310, 141] on div "6" at bounding box center [310, 139] width 15 height 13
type input "[DATE]"
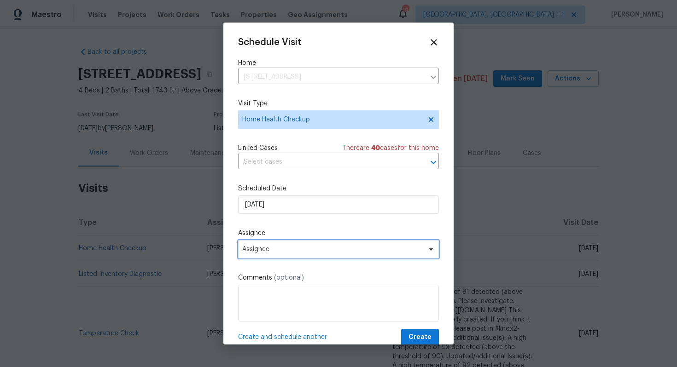
click at [339, 249] on span "Assignee" at bounding box center [332, 249] width 180 height 7
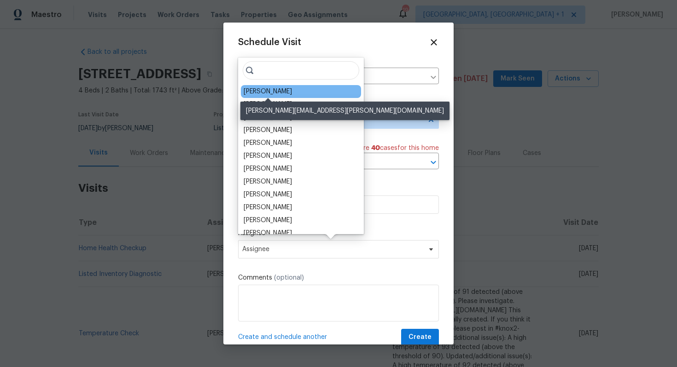
click at [265, 90] on div "[PERSON_NAME]" at bounding box center [267, 91] width 48 height 9
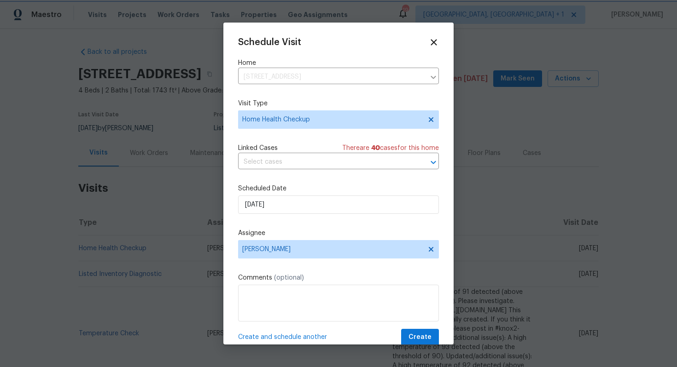
scroll to position [17, 0]
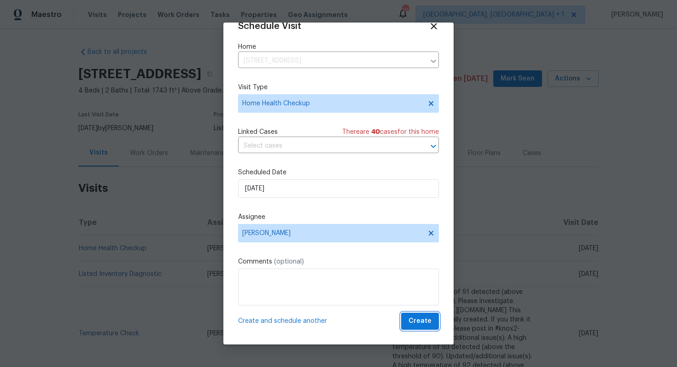
click at [422, 324] on span "Create" at bounding box center [419, 322] width 23 height 12
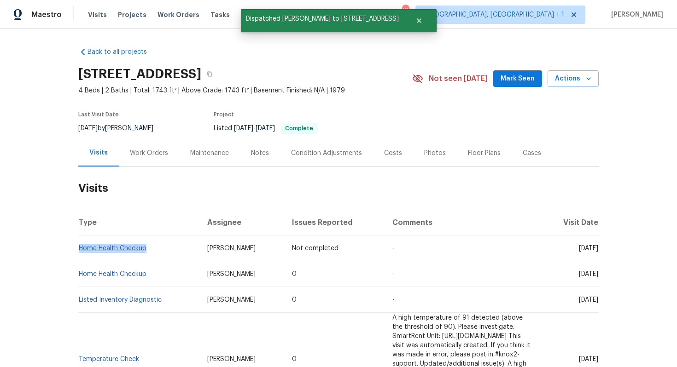
drag, startPoint x: 148, startPoint y: 249, endPoint x: 79, endPoint y: 249, distance: 69.0
click at [79, 249] on td "Home Health Checkup" at bounding box center [139, 249] width 122 height 26
copy link "Home Health Checkup"
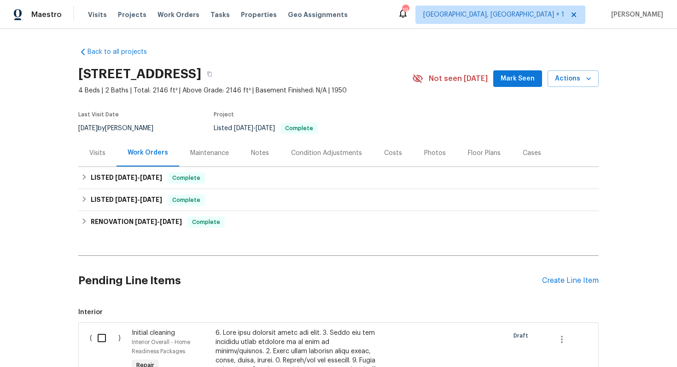
click at [104, 156] on div "Visits" at bounding box center [97, 153] width 16 height 9
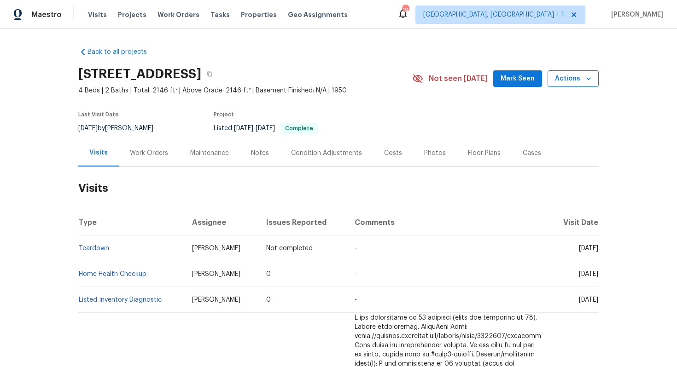
click at [581, 79] on span "Actions" at bounding box center [573, 79] width 36 height 12
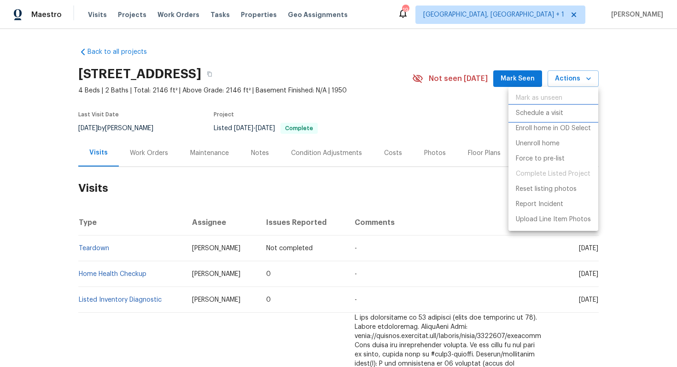
click at [523, 115] on p "Schedule a visit" at bounding box center [538, 114] width 47 height 10
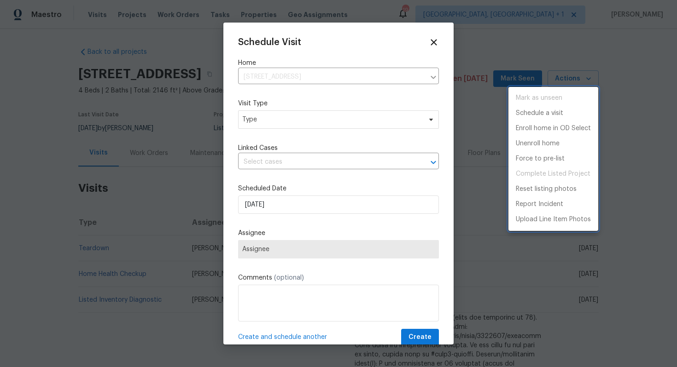
click at [267, 112] on div at bounding box center [338, 183] width 677 height 367
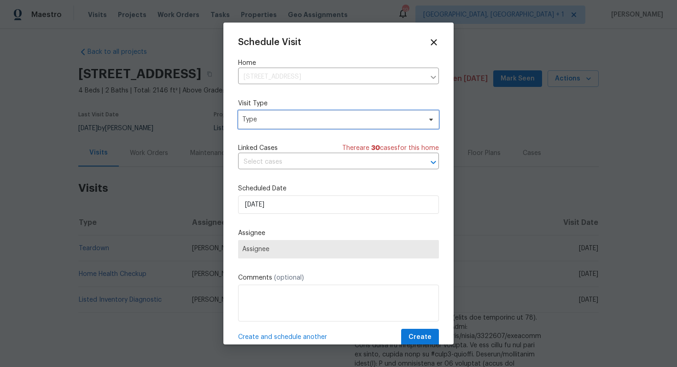
click at [268, 122] on span "Type" at bounding box center [331, 119] width 179 height 9
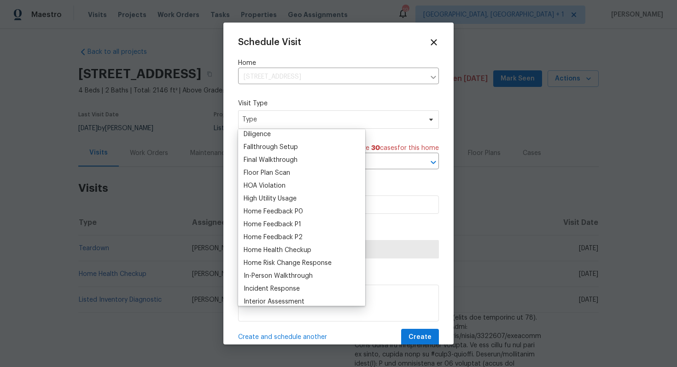
scroll to position [239, 0]
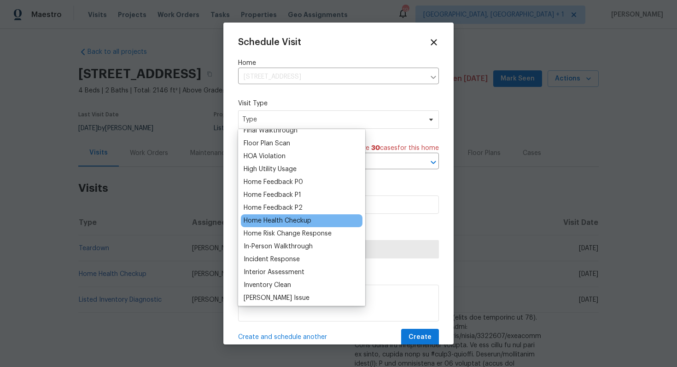
click at [279, 220] on div "Home Health Checkup" at bounding box center [277, 220] width 68 height 9
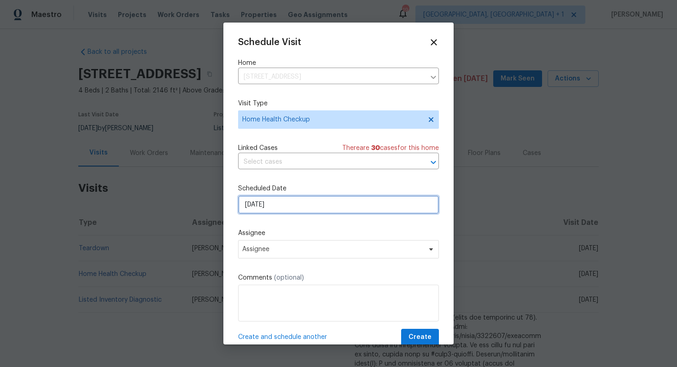
click at [272, 204] on input "[DATE]" at bounding box center [338, 205] width 201 height 18
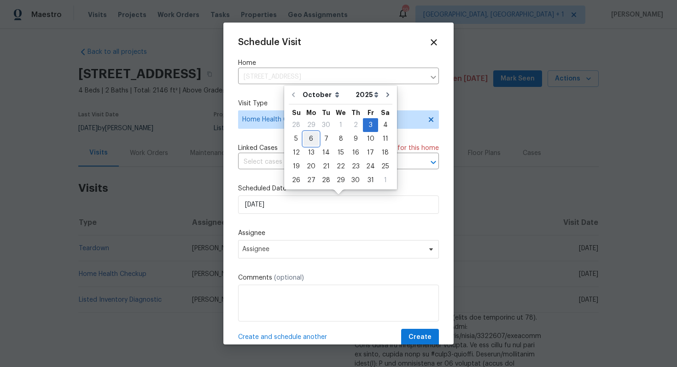
click at [311, 140] on div "6" at bounding box center [310, 139] width 15 height 13
type input "[DATE]"
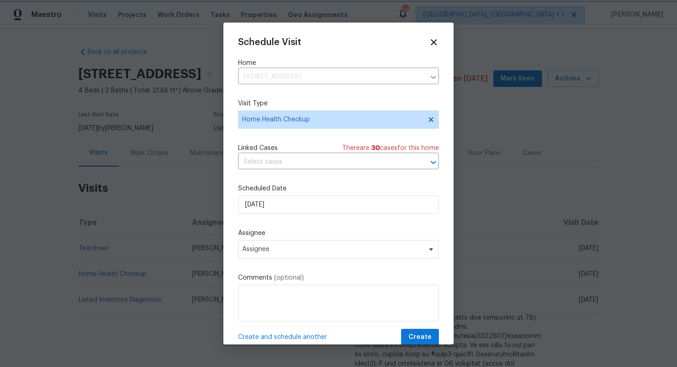
scroll to position [17, 0]
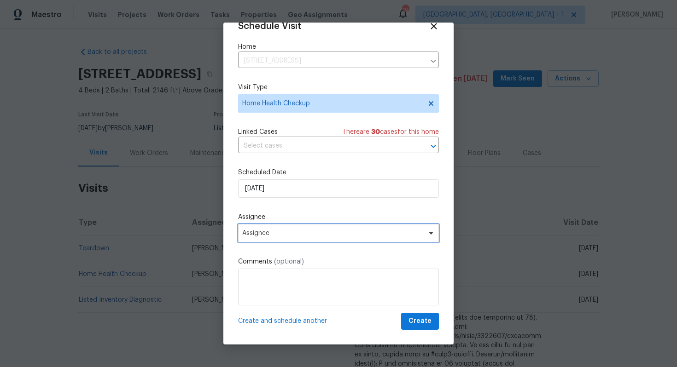
click at [291, 232] on span "Assignee" at bounding box center [332, 233] width 180 height 7
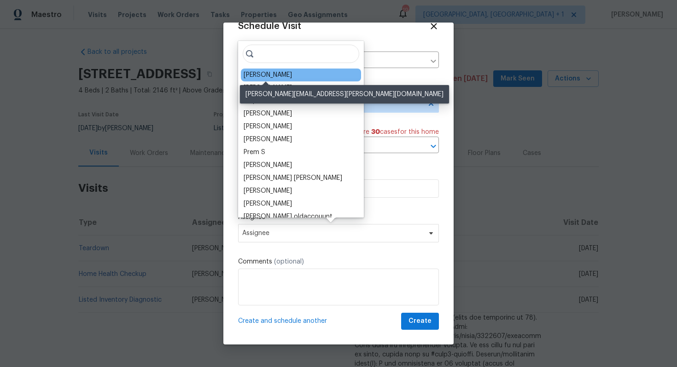
click at [263, 75] on div "[PERSON_NAME]" at bounding box center [267, 74] width 48 height 9
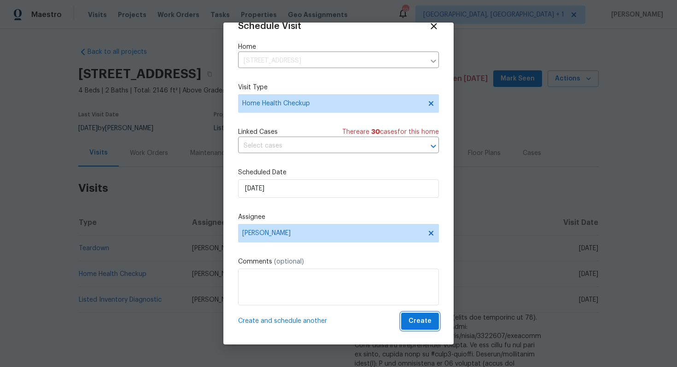
click at [419, 321] on span "Create" at bounding box center [419, 322] width 23 height 12
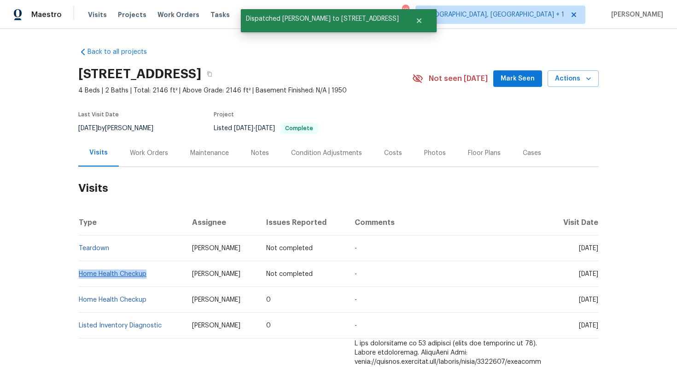
drag, startPoint x: 149, startPoint y: 275, endPoint x: 79, endPoint y: 274, distance: 70.4
click at [79, 274] on td "Home Health Checkup" at bounding box center [131, 274] width 106 height 26
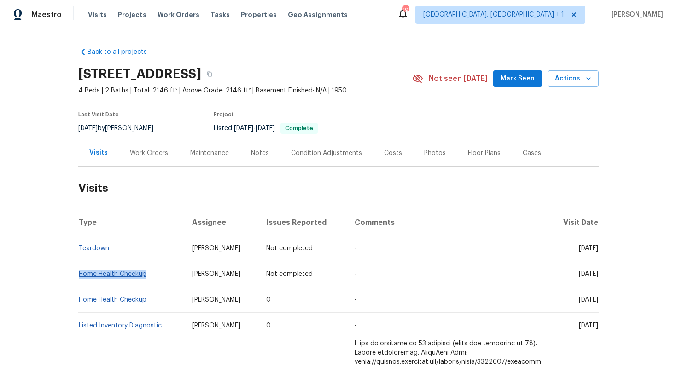
copy link "Home Health Checkup"
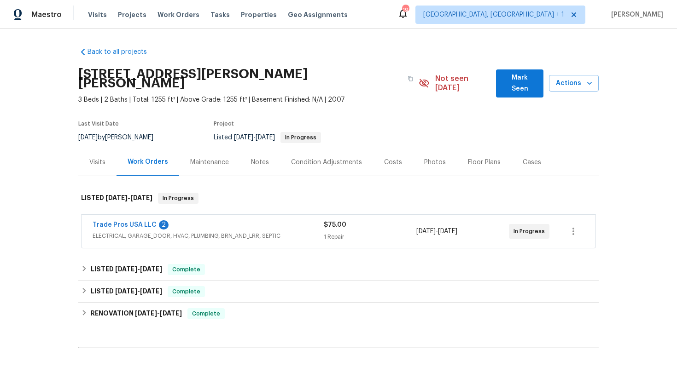
click at [105, 153] on div "Visits" at bounding box center [97, 162] width 38 height 27
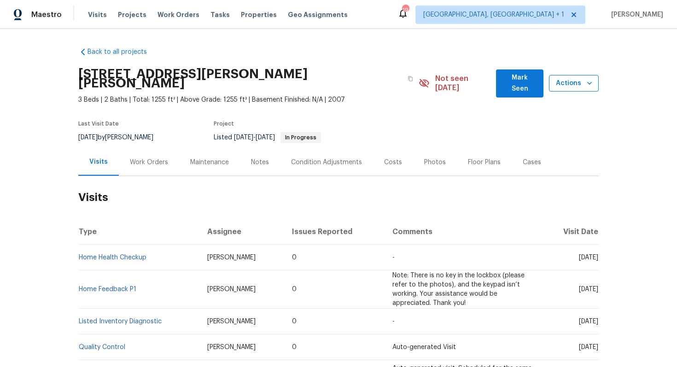
click at [582, 78] on span "Actions" at bounding box center [573, 84] width 35 height 12
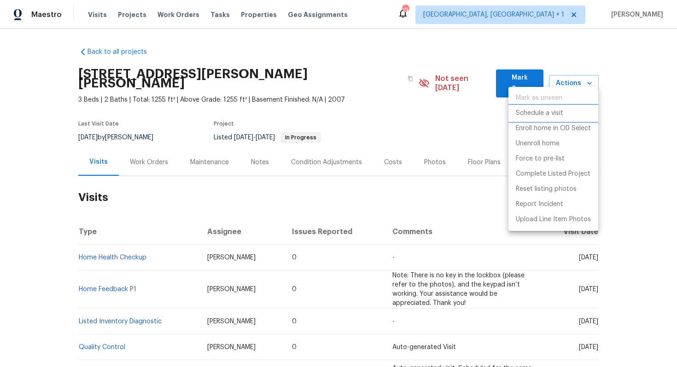
click at [531, 112] on p "Schedule a visit" at bounding box center [538, 114] width 47 height 10
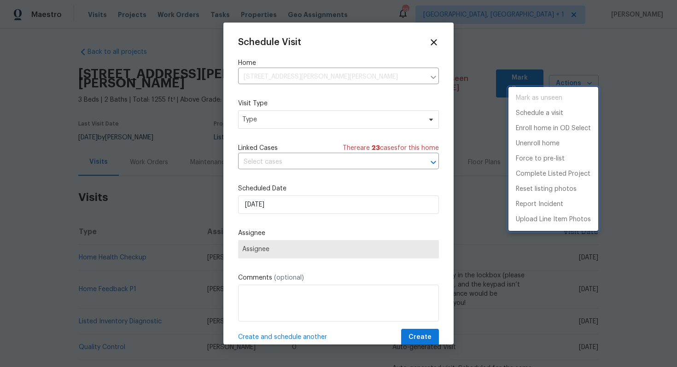
click at [261, 112] on div at bounding box center [338, 183] width 677 height 367
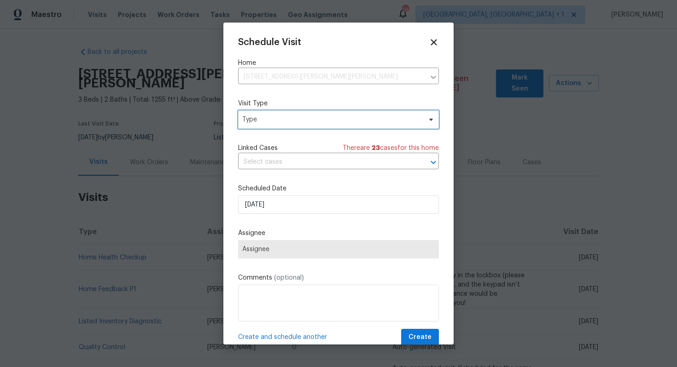
click at [255, 119] on span "Type" at bounding box center [331, 119] width 179 height 9
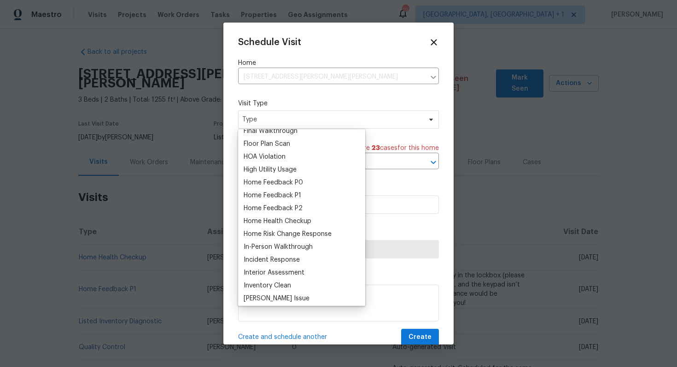
scroll to position [240, 0]
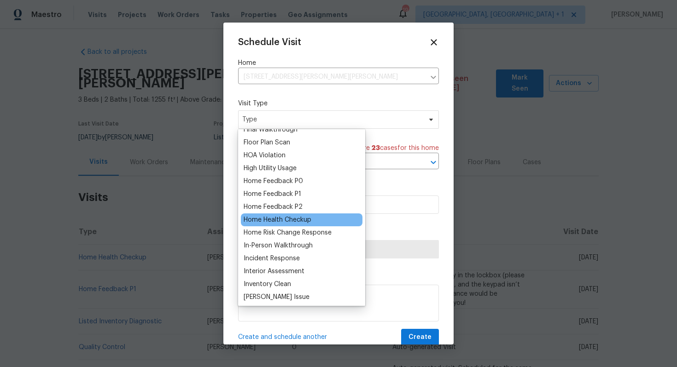
click at [278, 219] on div "Home Health Checkup" at bounding box center [277, 219] width 68 height 9
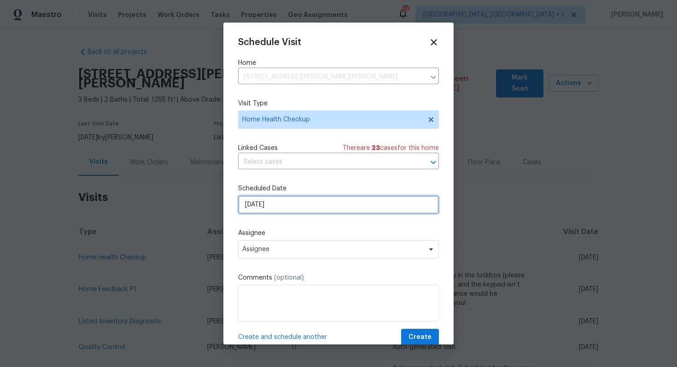
click at [301, 200] on input "[DATE]" at bounding box center [338, 205] width 201 height 18
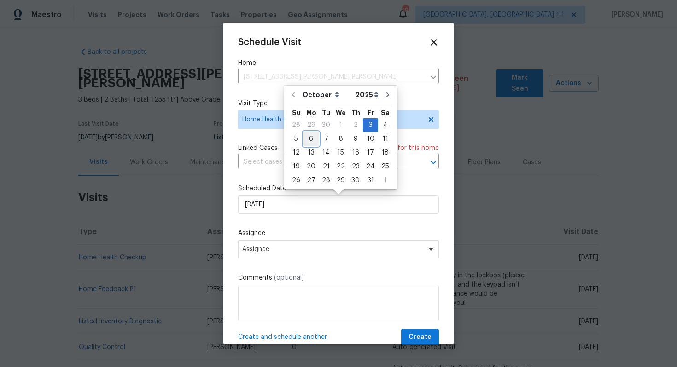
click at [310, 138] on div "6" at bounding box center [310, 139] width 15 height 13
type input "[DATE]"
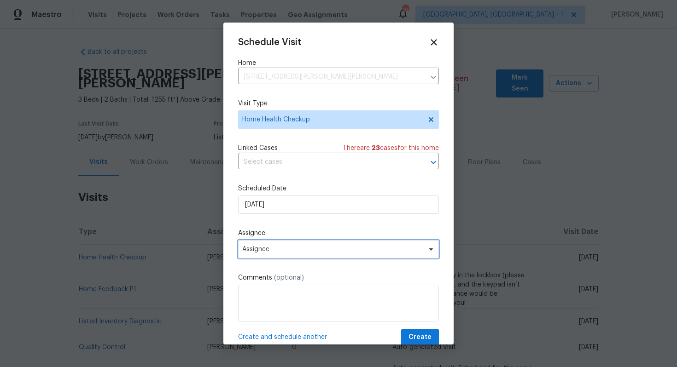
click at [265, 246] on span "Assignee" at bounding box center [332, 249] width 180 height 7
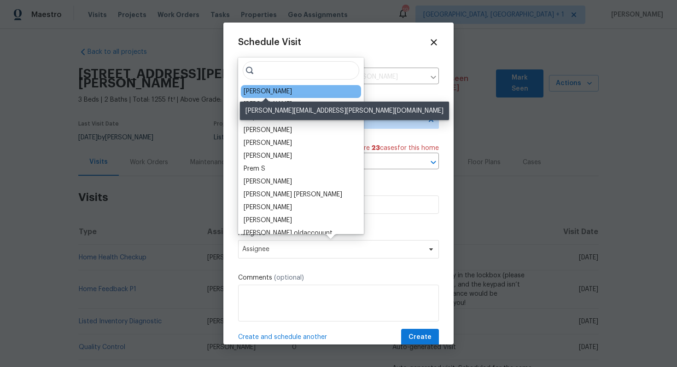
click at [274, 91] on div "[PERSON_NAME]" at bounding box center [267, 91] width 48 height 9
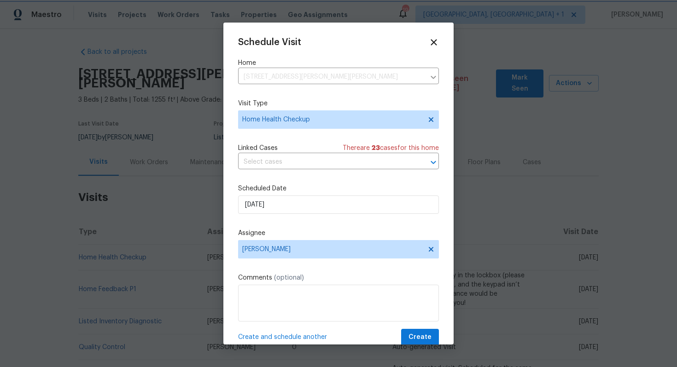
scroll to position [17, 0]
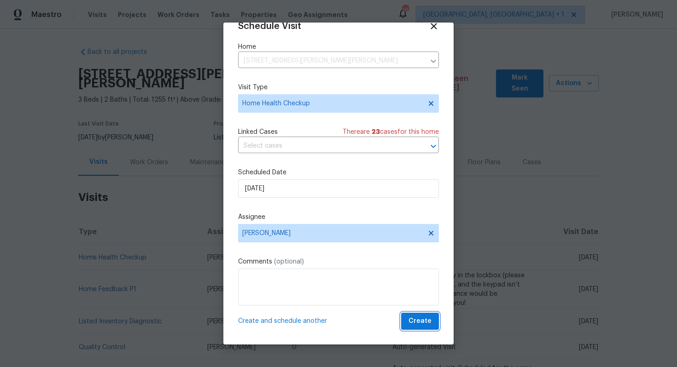
click at [414, 318] on span "Create" at bounding box center [419, 322] width 23 height 12
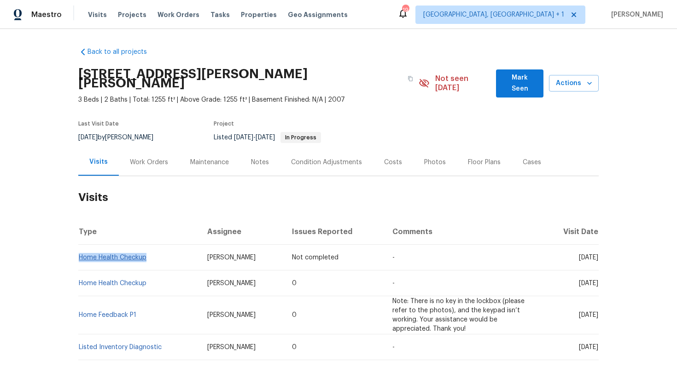
drag, startPoint x: 148, startPoint y: 249, endPoint x: 79, endPoint y: 249, distance: 69.5
click at [79, 249] on td "Home Health Checkup" at bounding box center [139, 258] width 122 height 26
copy link "Home Health Checkup"
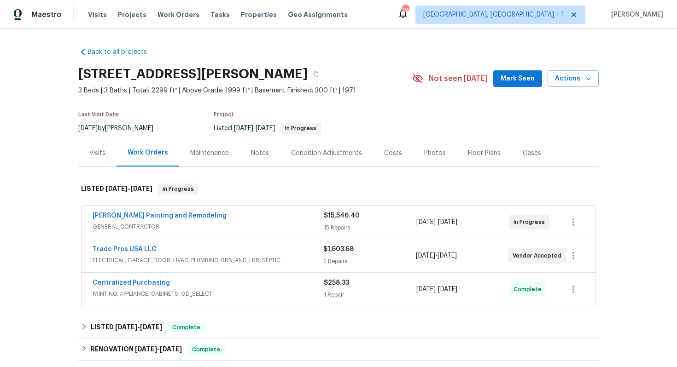
click at [98, 158] on div "Visits" at bounding box center [97, 152] width 38 height 27
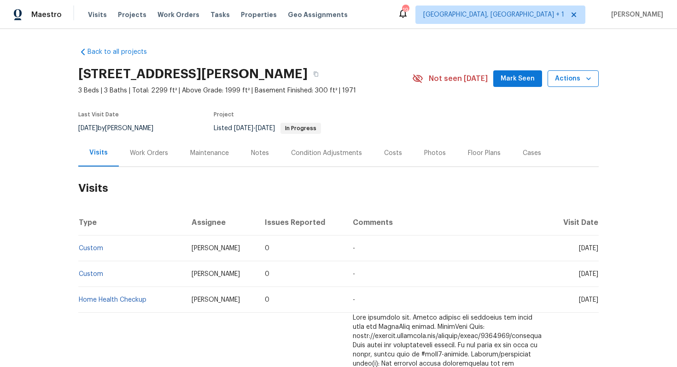
click at [579, 76] on span "Actions" at bounding box center [573, 79] width 36 height 12
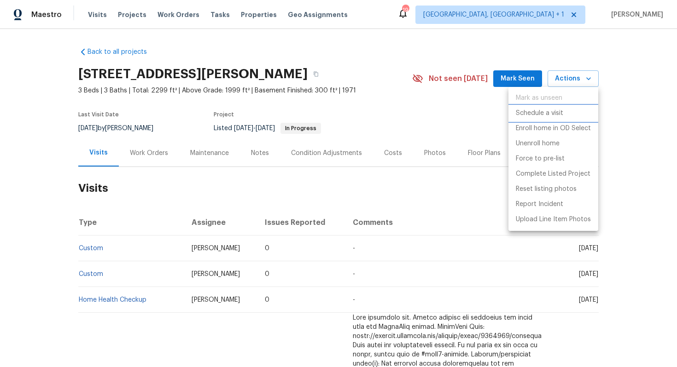
click at [538, 111] on p "Schedule a visit" at bounding box center [538, 114] width 47 height 10
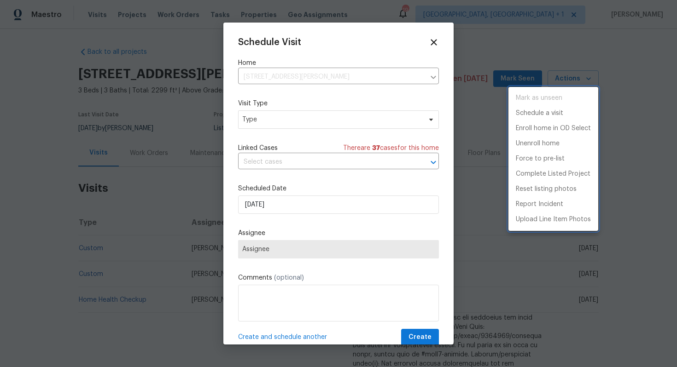
click at [279, 118] on div at bounding box center [338, 183] width 677 height 367
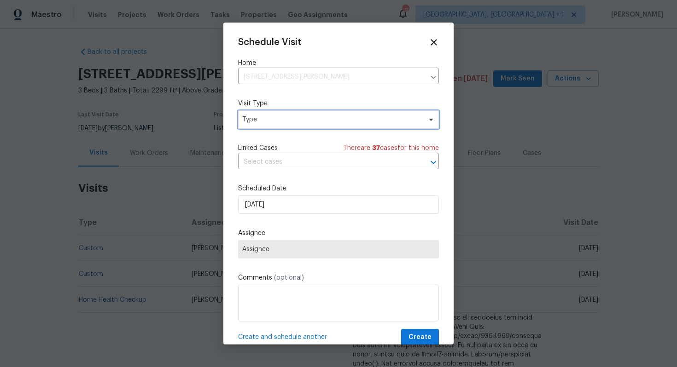
click at [249, 122] on span "Type" at bounding box center [331, 119] width 179 height 9
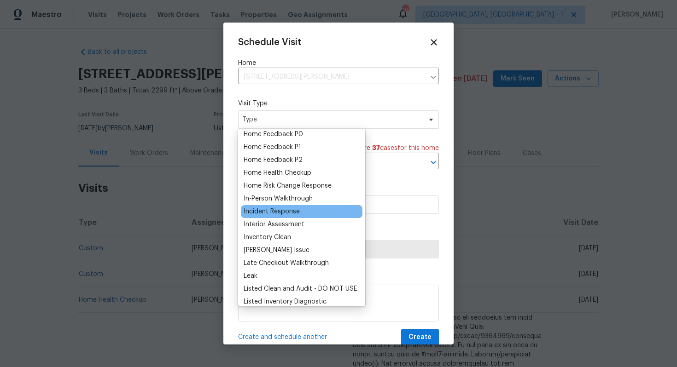
scroll to position [277, 0]
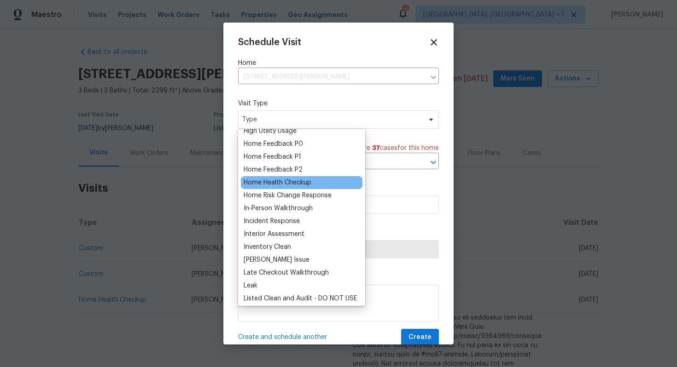
click at [272, 184] on div "Home Health Checkup" at bounding box center [277, 182] width 68 height 9
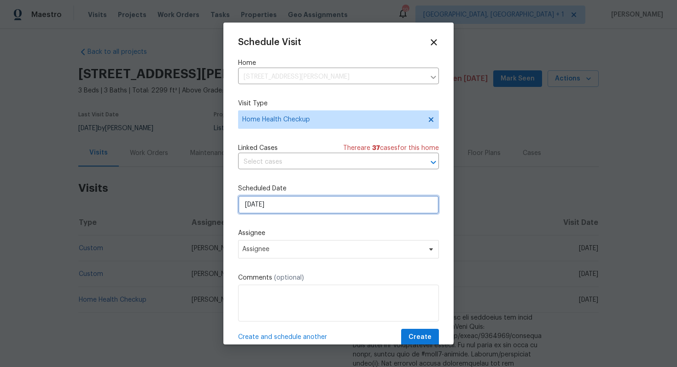
click at [277, 208] on input "[DATE]" at bounding box center [338, 205] width 201 height 18
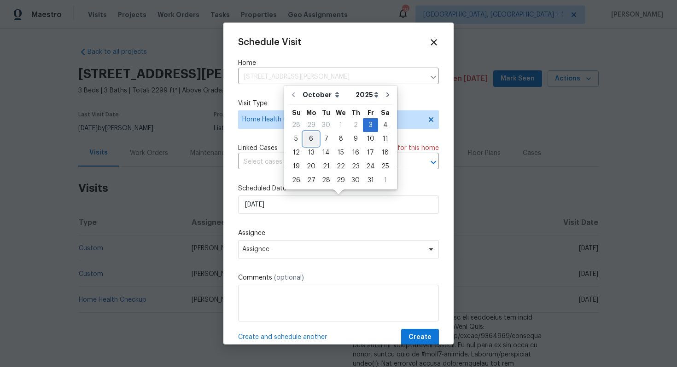
click at [311, 138] on div "6" at bounding box center [310, 139] width 15 height 13
type input "[DATE]"
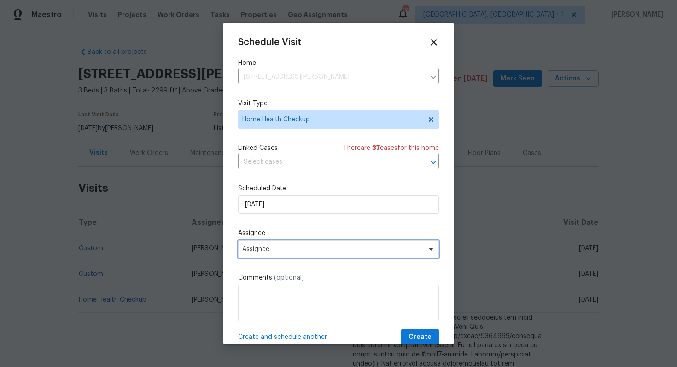
click at [318, 253] on span "Assignee" at bounding box center [332, 249] width 180 height 7
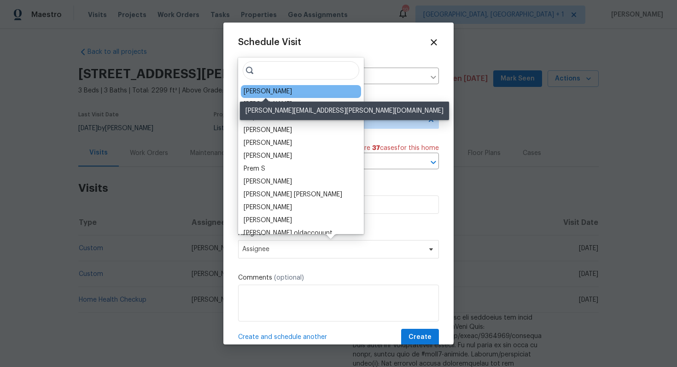
click at [270, 95] on div "[PERSON_NAME]" at bounding box center [267, 91] width 48 height 9
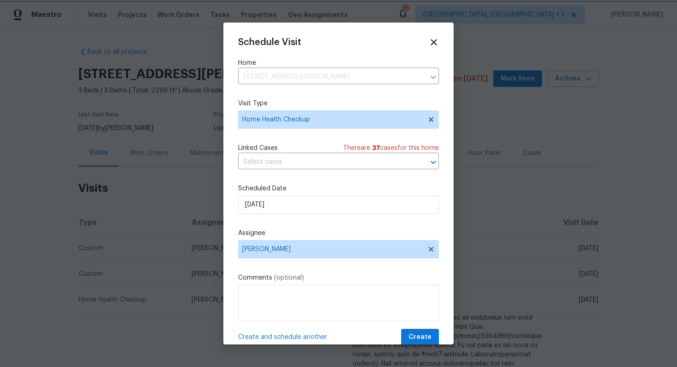
scroll to position [17, 0]
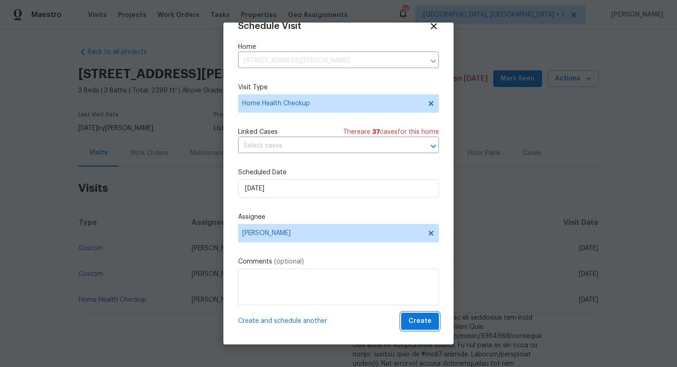
click at [416, 315] on button "Create" at bounding box center [420, 321] width 38 height 17
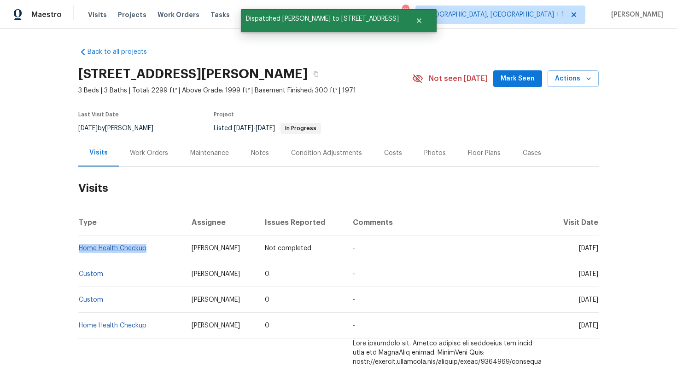
drag, startPoint x: 148, startPoint y: 249, endPoint x: 80, endPoint y: 250, distance: 68.1
click at [80, 250] on td "Home Health Checkup" at bounding box center [131, 249] width 106 height 26
copy link "Home Health Checkup"
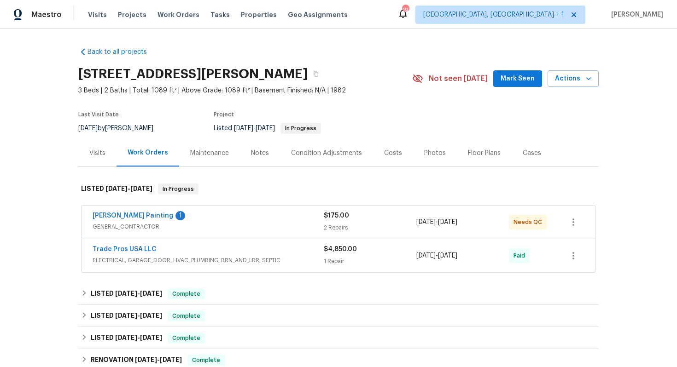
click at [101, 155] on div "Visits" at bounding box center [97, 153] width 16 height 9
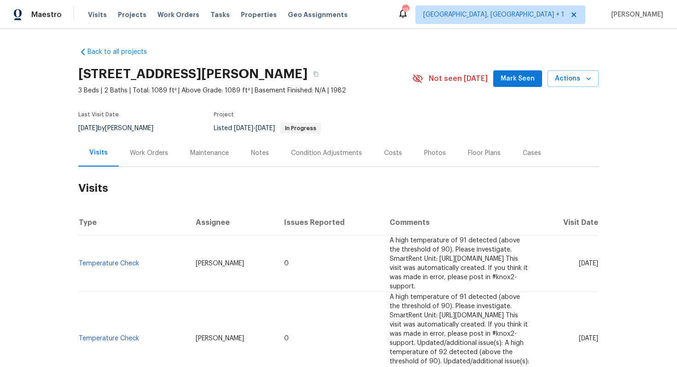
click at [148, 160] on div "Work Orders" at bounding box center [149, 152] width 60 height 27
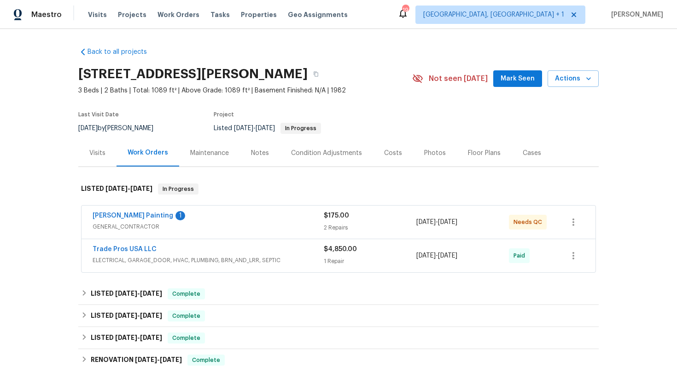
click at [93, 158] on div "Visits" at bounding box center [97, 152] width 38 height 27
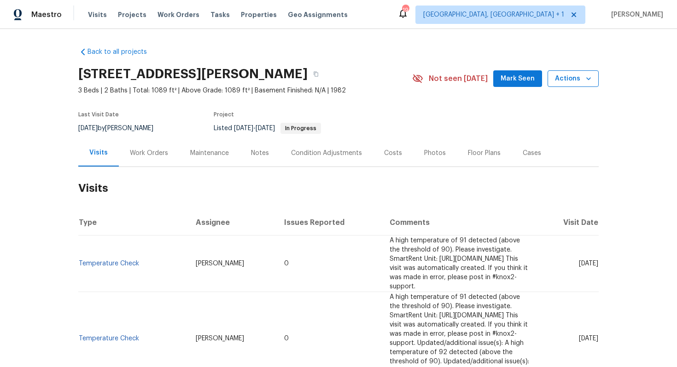
click at [567, 80] on span "Actions" at bounding box center [573, 79] width 36 height 12
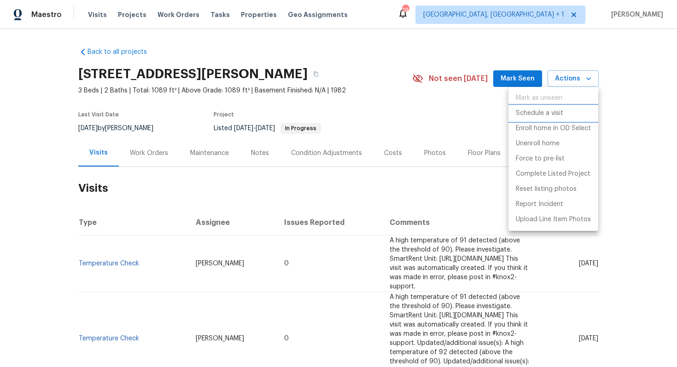
click at [532, 111] on p "Schedule a visit" at bounding box center [538, 114] width 47 height 10
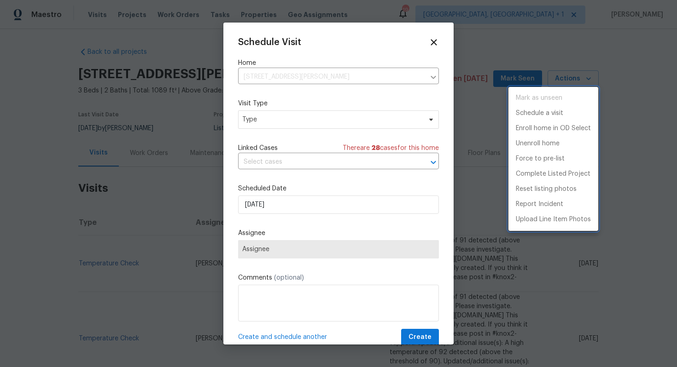
click at [276, 126] on div at bounding box center [338, 183] width 677 height 367
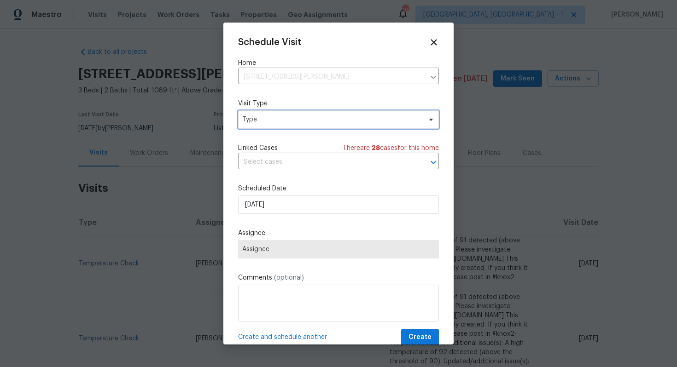
click at [251, 122] on span "Type" at bounding box center [331, 119] width 179 height 9
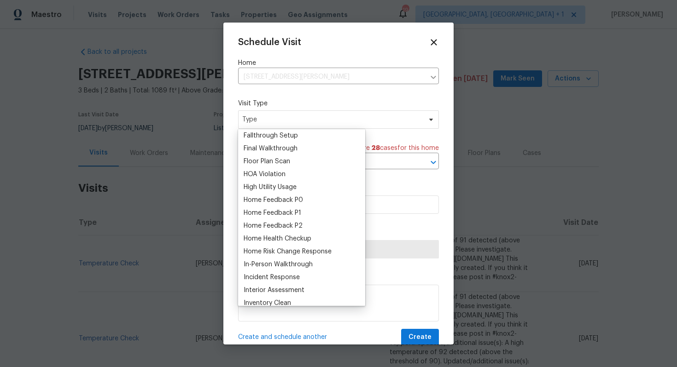
scroll to position [235, 0]
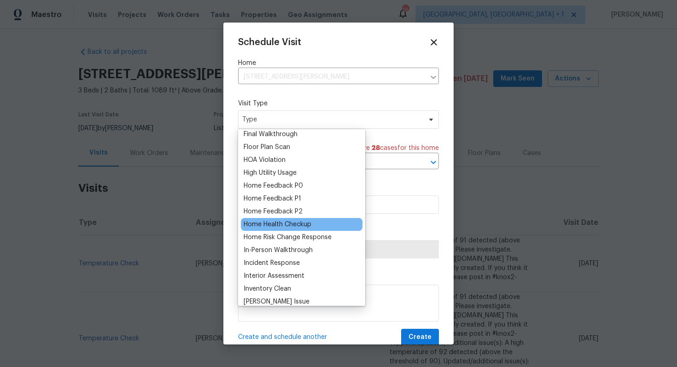
click at [273, 222] on div "Home Health Checkup" at bounding box center [277, 224] width 68 height 9
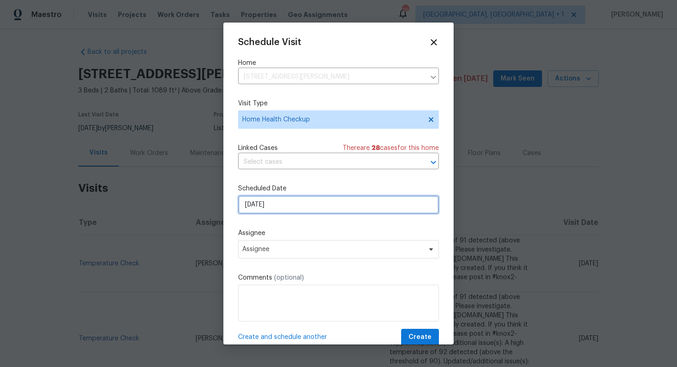
click at [296, 200] on input "[DATE]" at bounding box center [338, 205] width 201 height 18
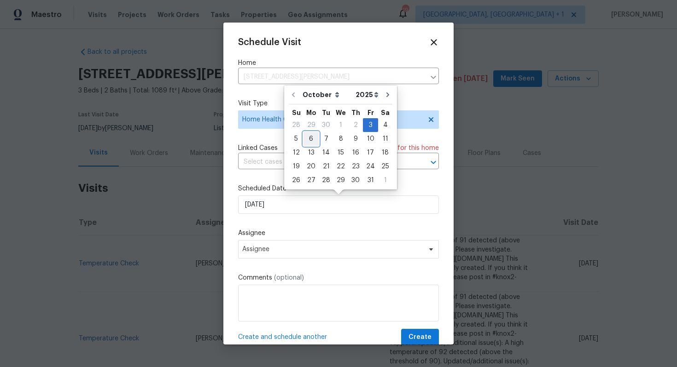
click at [313, 139] on div "6" at bounding box center [310, 139] width 15 height 13
type input "[DATE]"
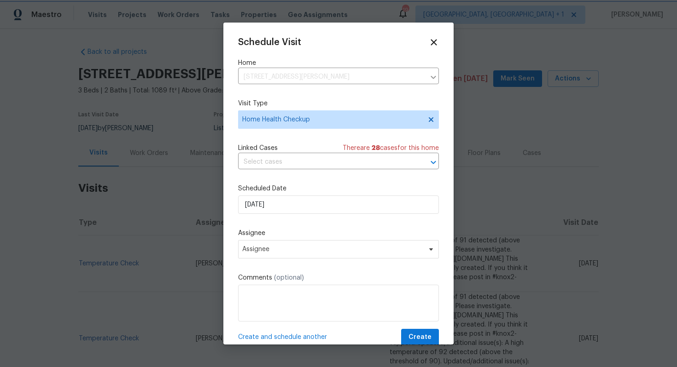
scroll to position [17, 0]
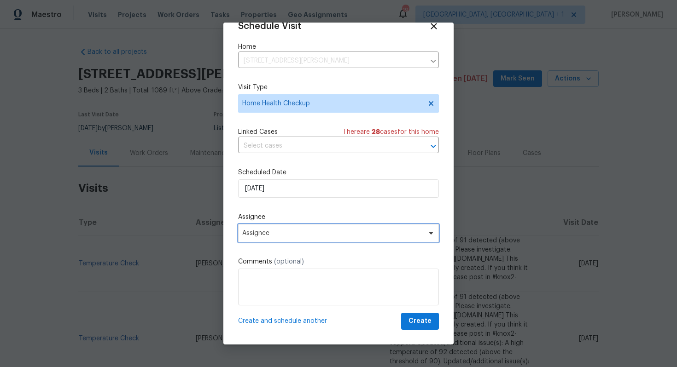
click at [279, 228] on span "Assignee" at bounding box center [338, 233] width 201 height 18
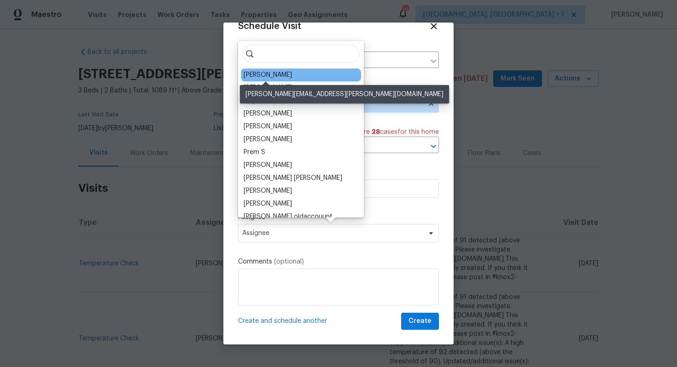
click at [269, 76] on div "[PERSON_NAME]" at bounding box center [267, 74] width 48 height 9
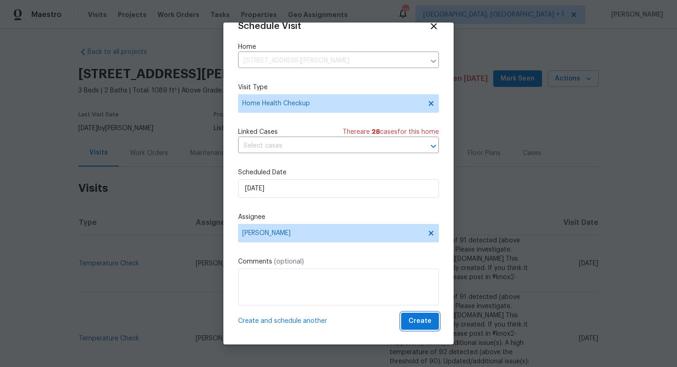
click at [417, 318] on span "Create" at bounding box center [419, 322] width 23 height 12
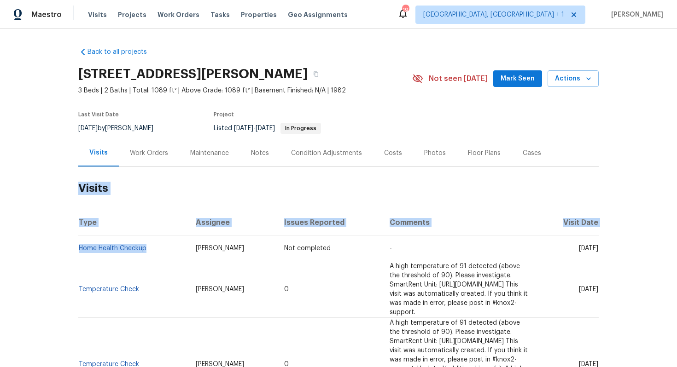
drag, startPoint x: 149, startPoint y: 247, endPoint x: 78, endPoint y: 249, distance: 70.9
click at [78, 249] on div "Back to all projects [STREET_ADDRESS][PERSON_NAME] 3 Beds | 2 Baths | Total: 10…" at bounding box center [338, 198] width 677 height 338
click at [105, 260] on td "Home Health Checkup" at bounding box center [133, 249] width 110 height 26
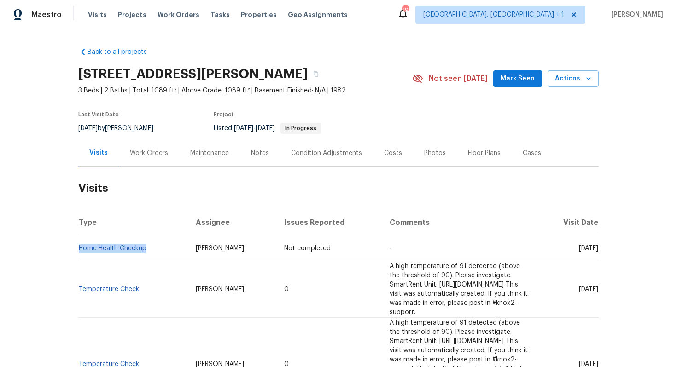
drag, startPoint x: 148, startPoint y: 247, endPoint x: 79, endPoint y: 249, distance: 69.5
click at [79, 249] on td "Home Health Checkup" at bounding box center [133, 249] width 110 height 26
copy link "Home Health Checkup"
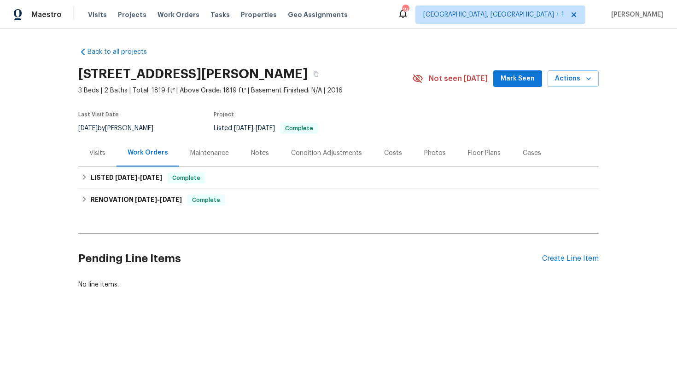
click at [96, 159] on div "Visits" at bounding box center [97, 152] width 38 height 27
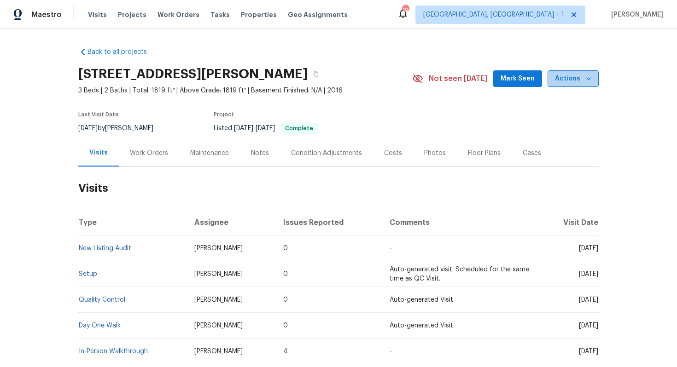
click at [576, 80] on span "Actions" at bounding box center [573, 79] width 36 height 12
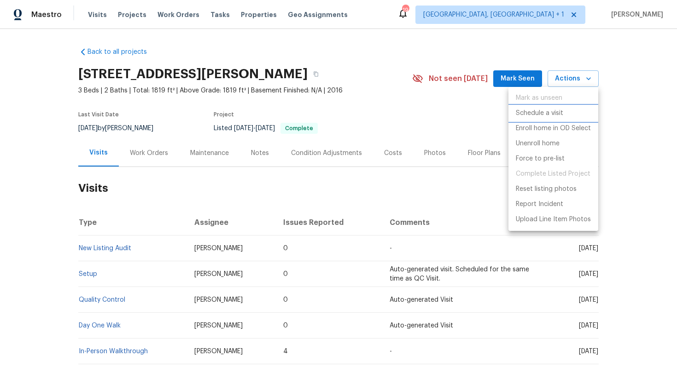
click at [531, 110] on p "Schedule a visit" at bounding box center [538, 114] width 47 height 10
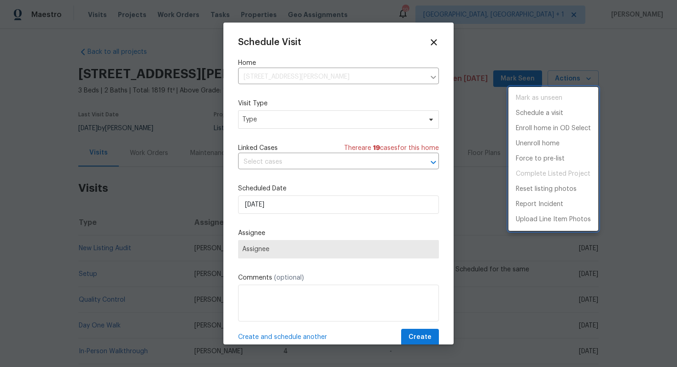
click at [262, 120] on div at bounding box center [338, 183] width 677 height 367
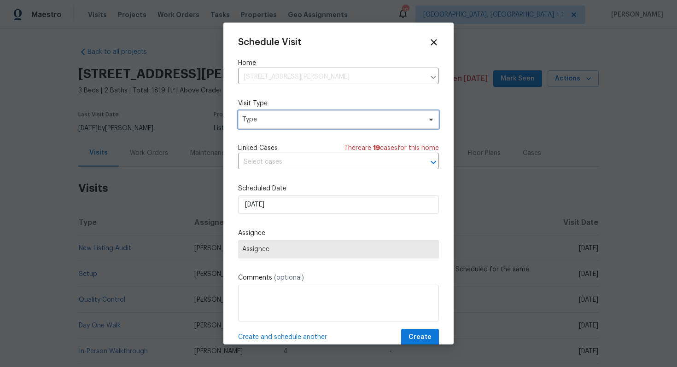
click at [259, 121] on span "Type" at bounding box center [331, 119] width 179 height 9
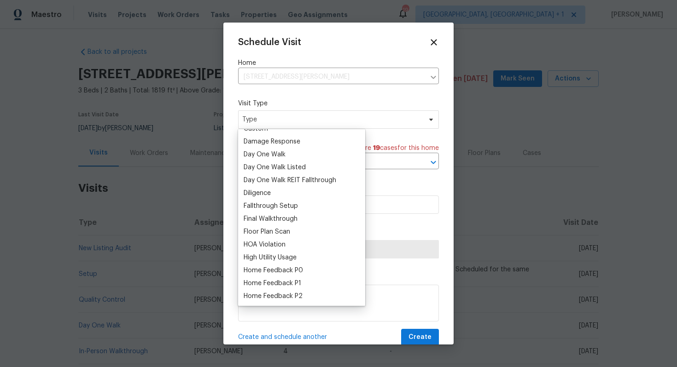
scroll to position [189, 0]
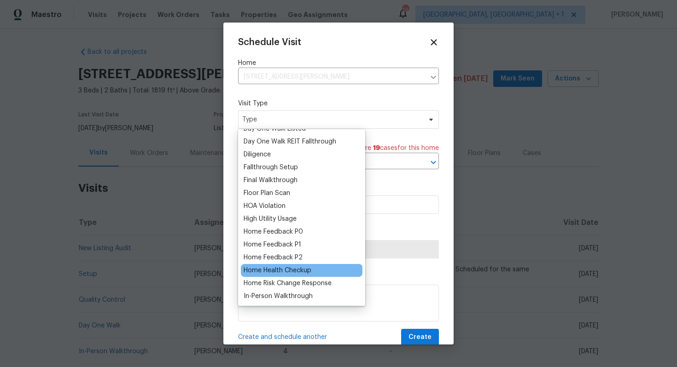
click at [265, 268] on div "Home Health Checkup" at bounding box center [277, 270] width 68 height 9
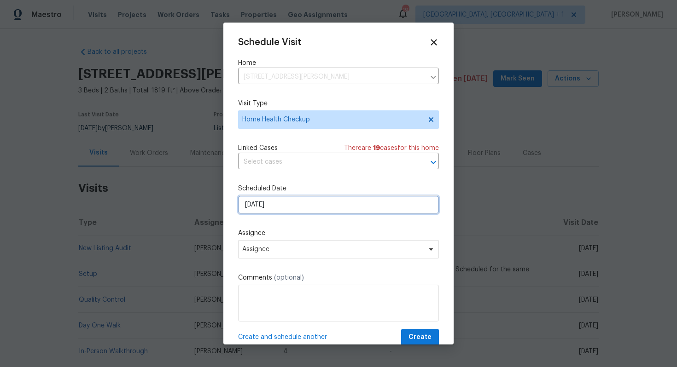
click at [272, 204] on input "[DATE]" at bounding box center [338, 205] width 201 height 18
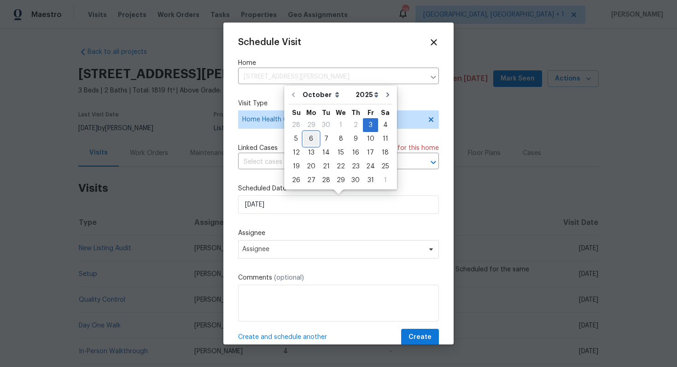
click at [308, 135] on div "6" at bounding box center [310, 139] width 15 height 13
type input "[DATE]"
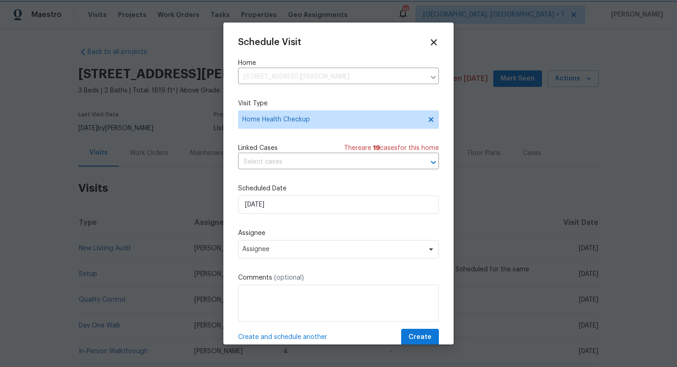
scroll to position [17, 0]
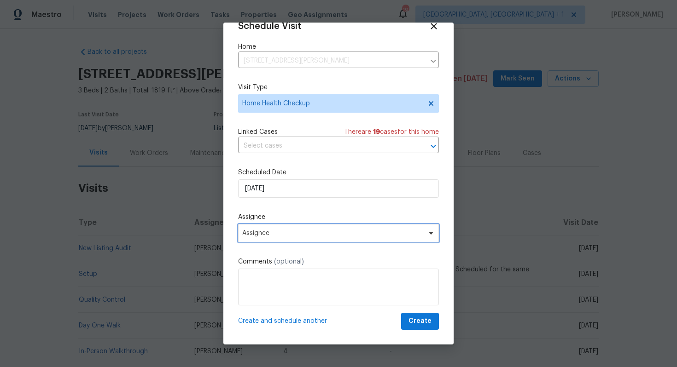
click at [288, 236] on span "Assignee" at bounding box center [332, 233] width 180 height 7
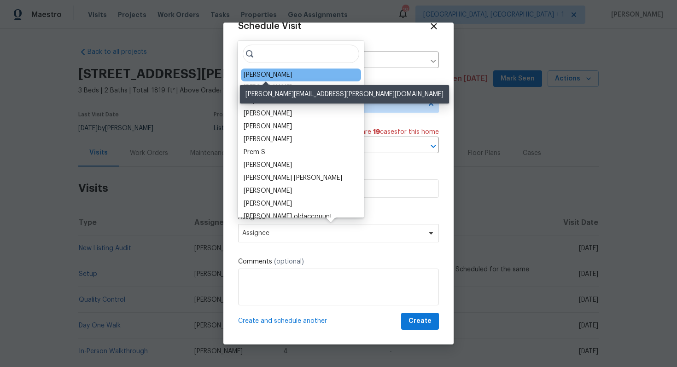
click at [268, 77] on div "[PERSON_NAME]" at bounding box center [267, 74] width 48 height 9
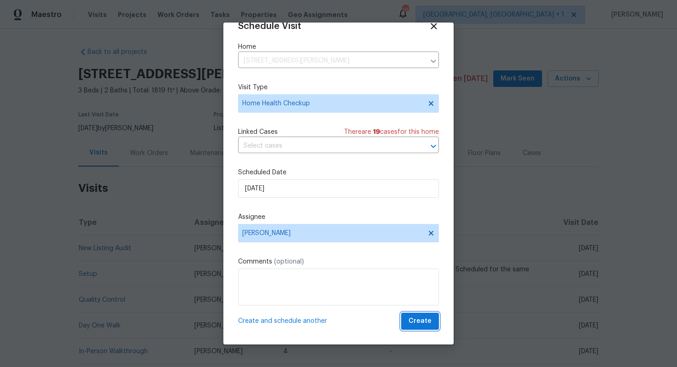
click at [422, 323] on span "Create" at bounding box center [419, 322] width 23 height 12
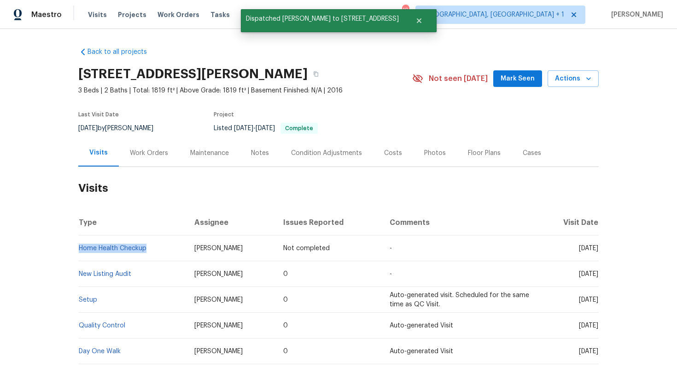
drag, startPoint x: 150, startPoint y: 248, endPoint x: 78, endPoint y: 247, distance: 71.3
click at [78, 247] on td "Home Health Checkup" at bounding box center [132, 249] width 109 height 26
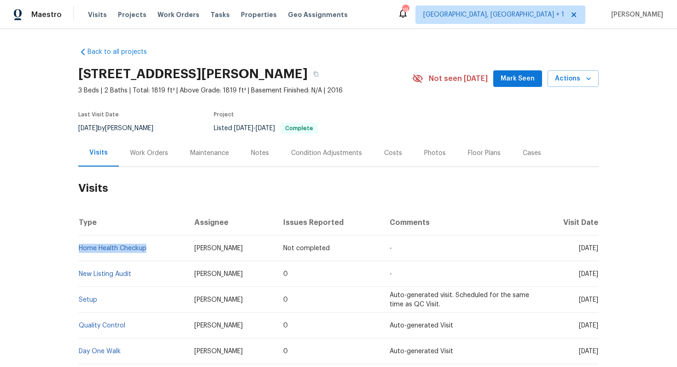
copy link "Home Health Checkup"
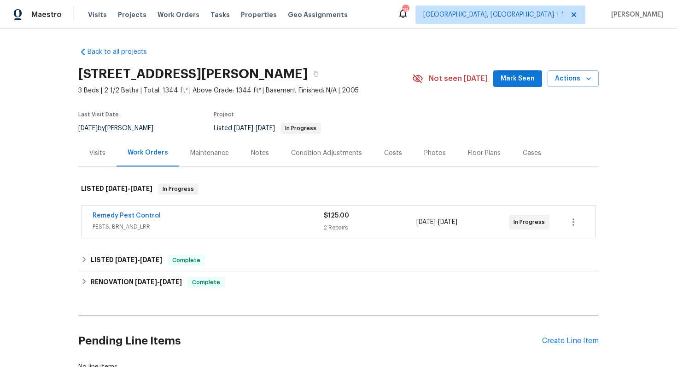
click at [95, 157] on div "Visits" at bounding box center [97, 152] width 38 height 27
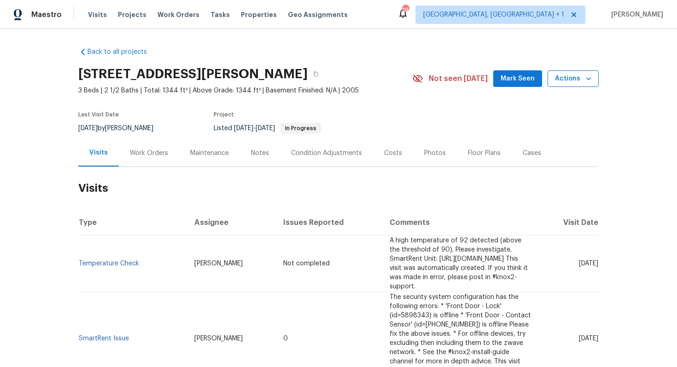
click at [565, 77] on span "Actions" at bounding box center [573, 79] width 36 height 12
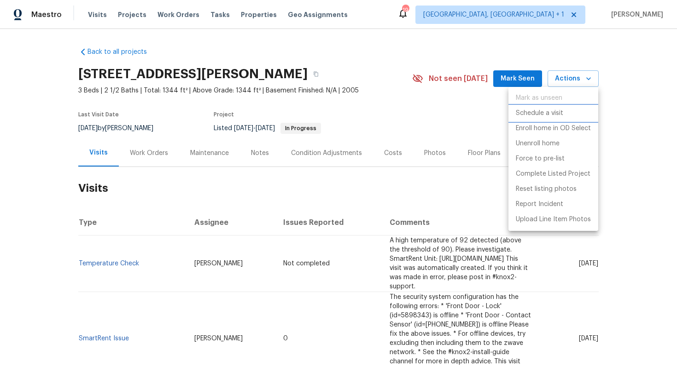
click at [531, 112] on p "Schedule a visit" at bounding box center [538, 114] width 47 height 10
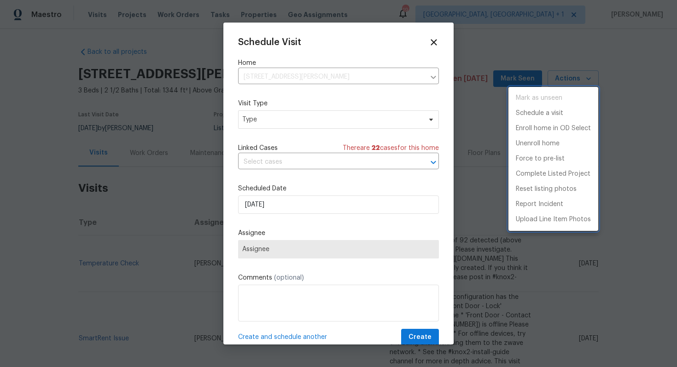
click at [269, 114] on div at bounding box center [338, 183] width 677 height 367
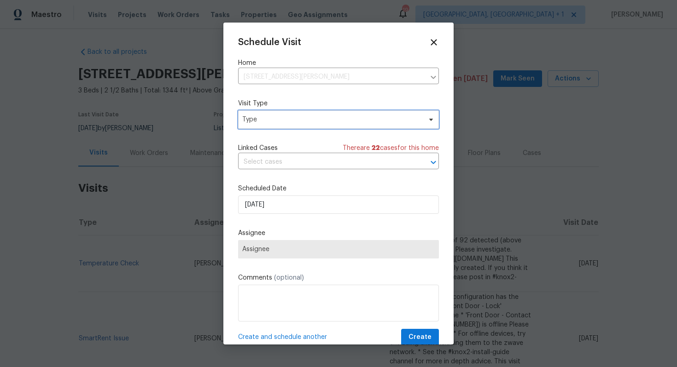
click at [260, 117] on span "Type" at bounding box center [331, 119] width 179 height 9
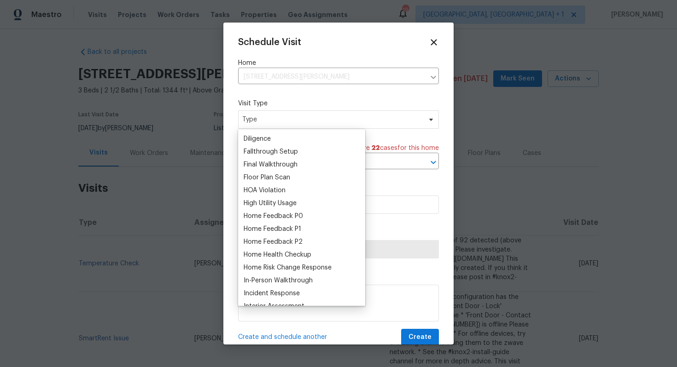
scroll to position [208, 0]
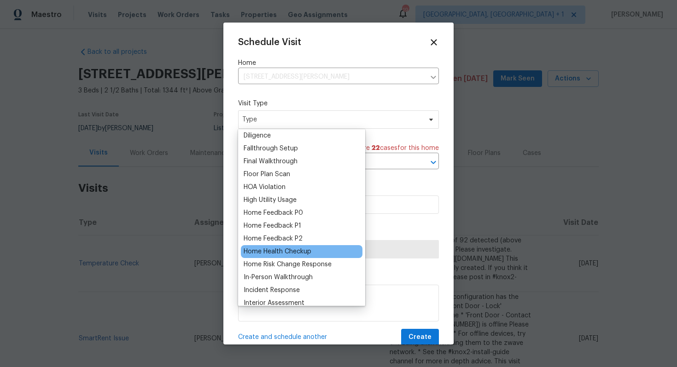
click at [277, 251] on div "Home Health Checkup" at bounding box center [277, 251] width 68 height 9
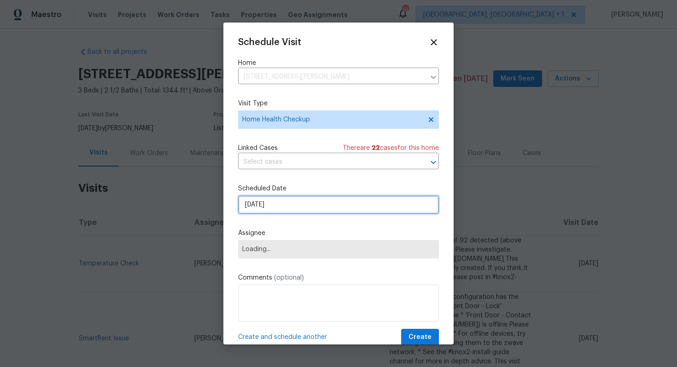
click at [359, 198] on input "[DATE]" at bounding box center [338, 205] width 201 height 18
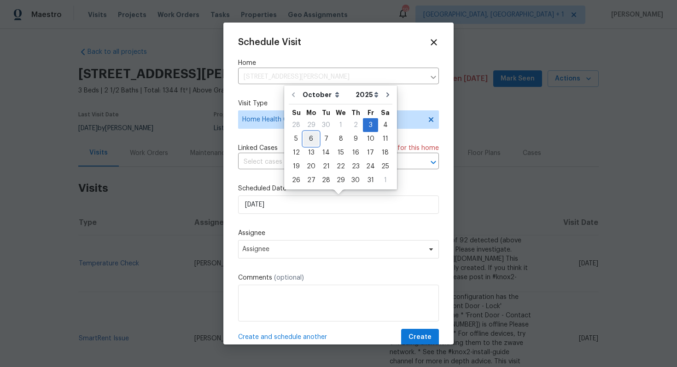
click at [310, 139] on div "6" at bounding box center [310, 139] width 15 height 13
type input "[DATE]"
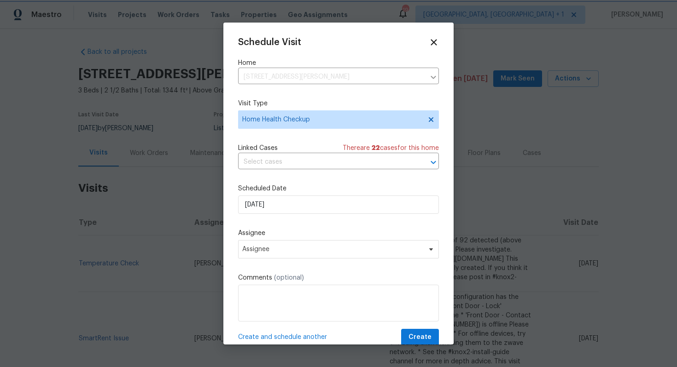
scroll to position [17, 0]
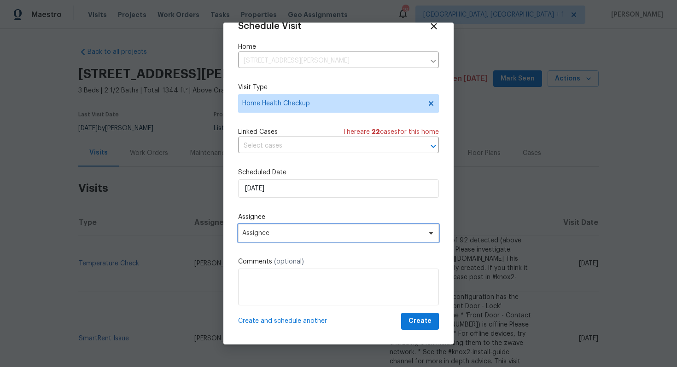
click at [287, 229] on span "Assignee" at bounding box center [338, 233] width 201 height 18
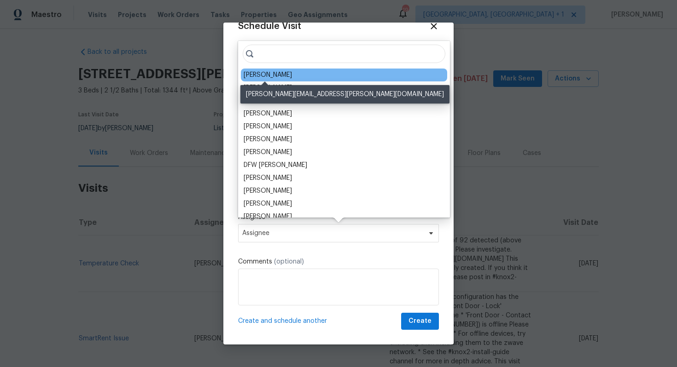
click at [267, 77] on div "[PERSON_NAME]" at bounding box center [267, 74] width 48 height 9
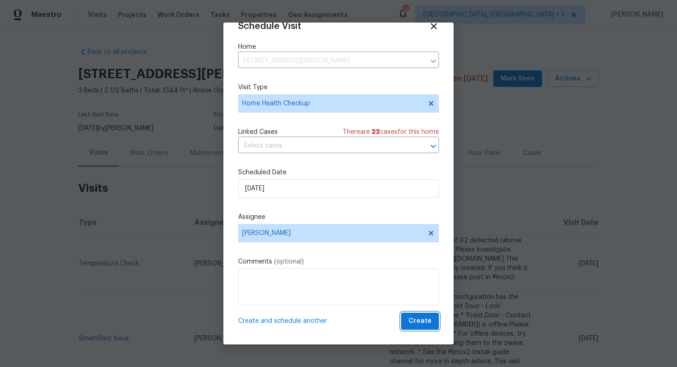
click at [430, 322] on span "Create" at bounding box center [419, 322] width 23 height 12
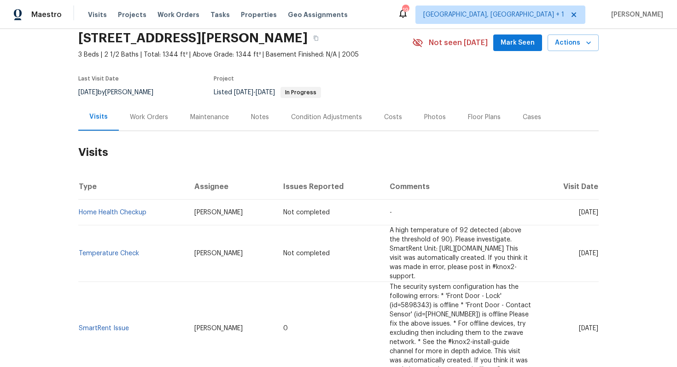
scroll to position [0, 0]
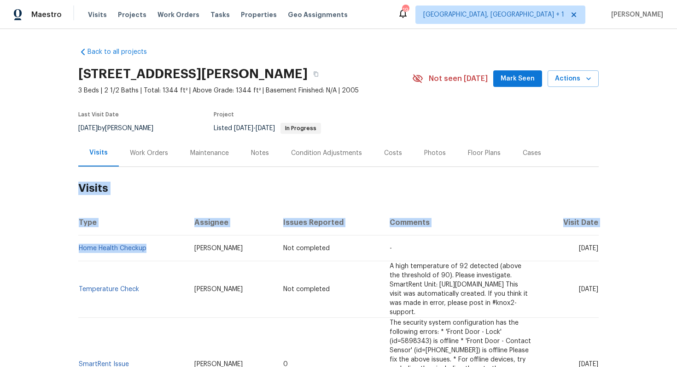
drag, startPoint x: 149, startPoint y: 248, endPoint x: 76, endPoint y: 249, distance: 72.7
click at [76, 249] on div "Back to all projects 3155 Golden Dale Ln, Charlotte, NC 28262 3 Beds | 2 1/2 Ba…" at bounding box center [338, 198] width 677 height 338
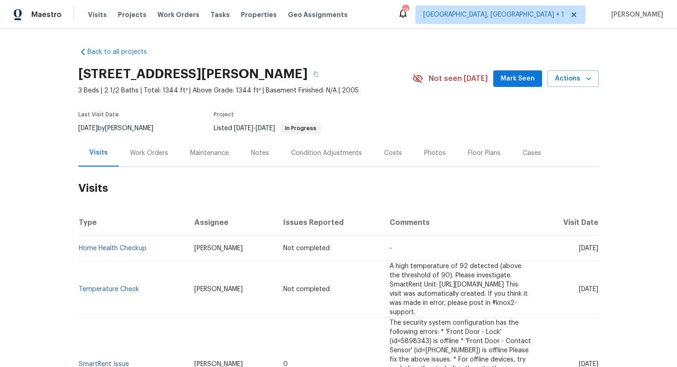
click at [79, 254] on td "Home Health Checkup" at bounding box center [132, 249] width 109 height 26
drag, startPoint x: 148, startPoint y: 249, endPoint x: 79, endPoint y: 249, distance: 69.0
click at [79, 249] on td "Home Health Checkup" at bounding box center [132, 249] width 109 height 26
copy link "Home Health Checkup"
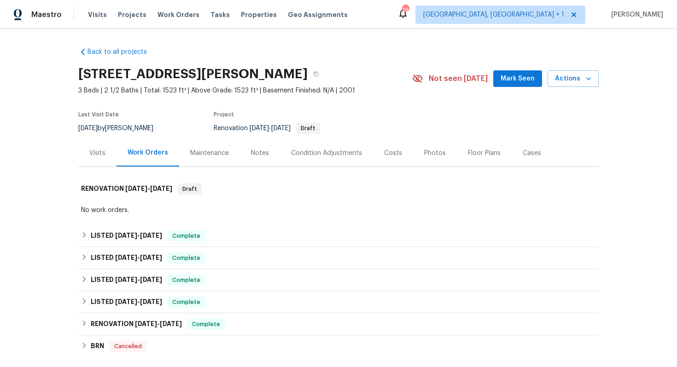
click at [98, 152] on div "Visits" at bounding box center [97, 153] width 16 height 9
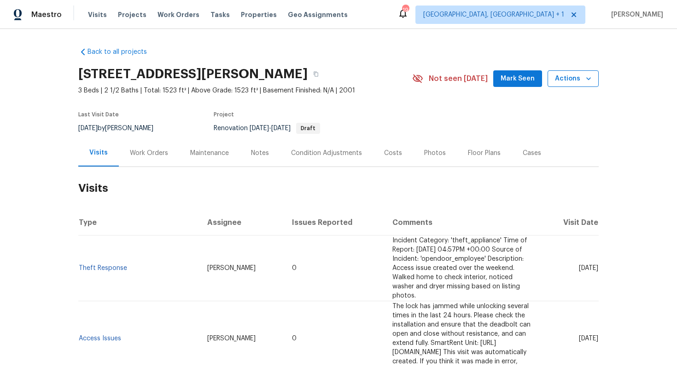
click at [568, 80] on span "Actions" at bounding box center [573, 79] width 36 height 12
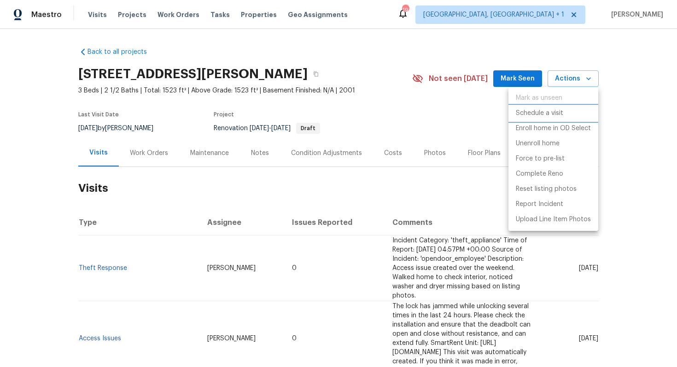
click at [530, 113] on p "Schedule a visit" at bounding box center [538, 114] width 47 height 10
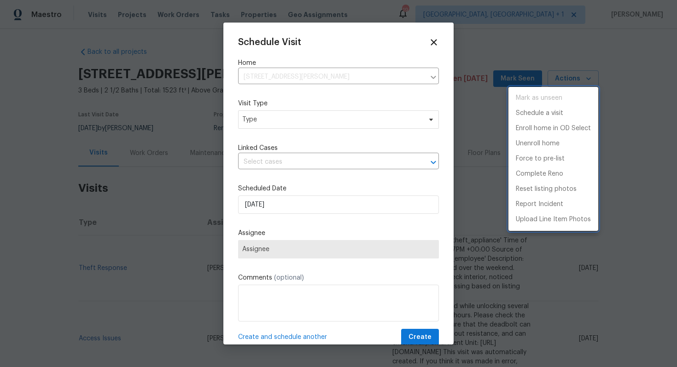
click at [348, 128] on div at bounding box center [338, 183] width 677 height 367
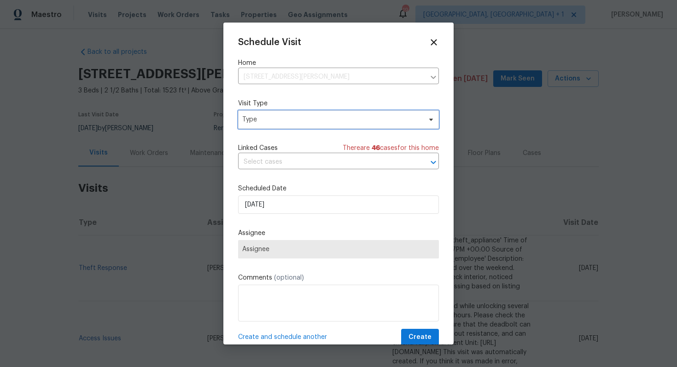
click at [289, 122] on span "Type" at bounding box center [331, 119] width 179 height 9
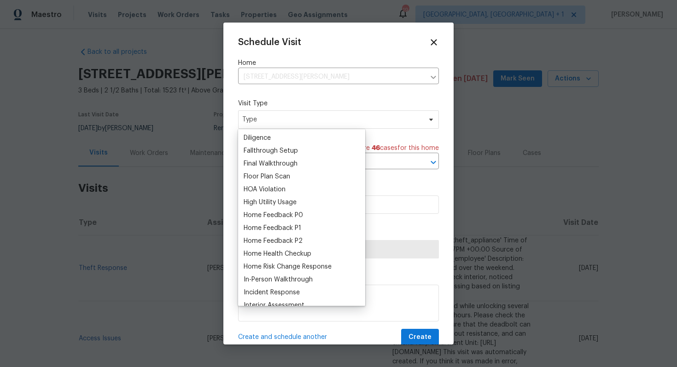
scroll to position [206, 0]
click at [264, 258] on div "Home Health Checkup" at bounding box center [277, 253] width 68 height 9
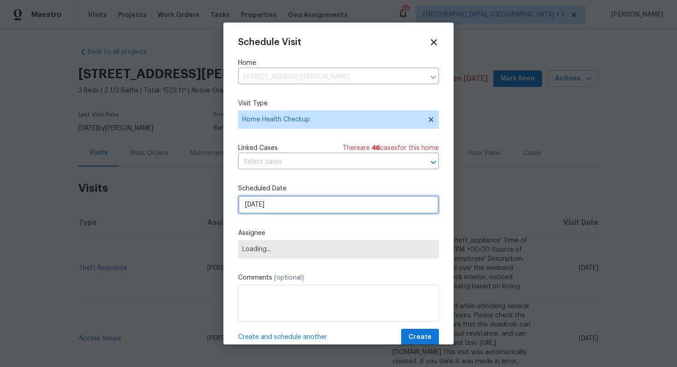
click at [278, 203] on input "[DATE]" at bounding box center [338, 205] width 201 height 18
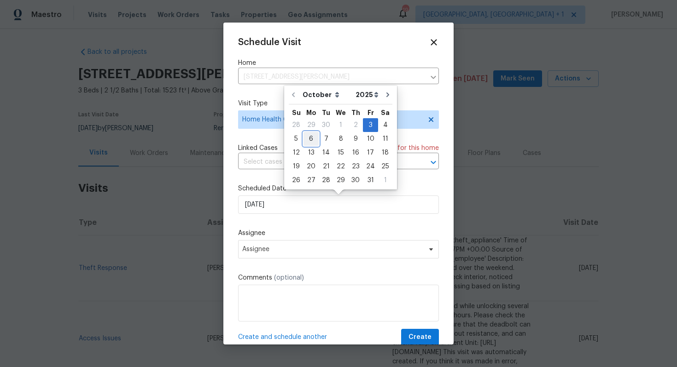
click at [311, 136] on div "6" at bounding box center [310, 139] width 15 height 13
type input "[DATE]"
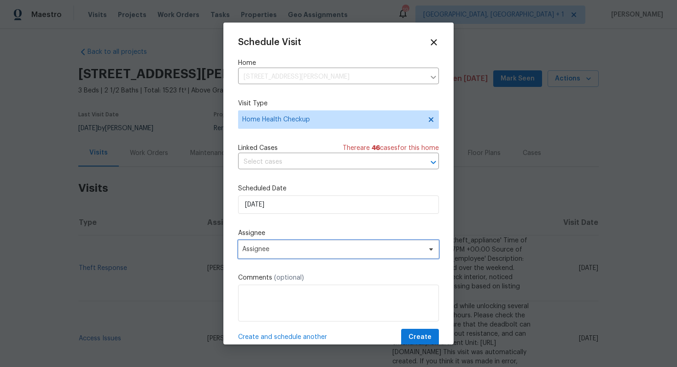
click at [270, 252] on span "Assignee" at bounding box center [332, 249] width 180 height 7
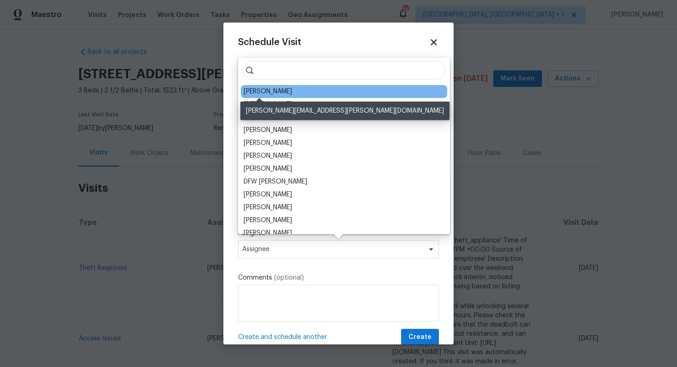
click at [268, 90] on div "[PERSON_NAME]" at bounding box center [267, 91] width 48 height 9
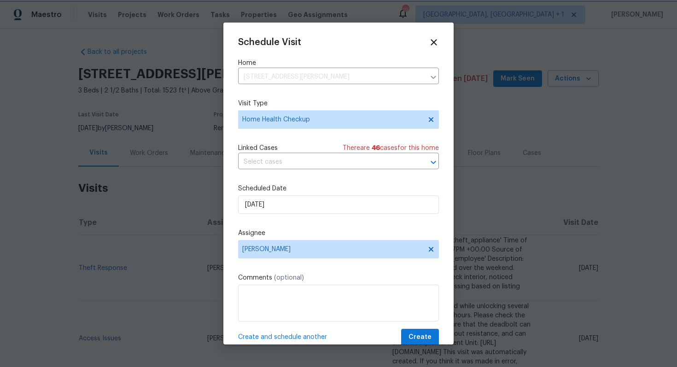
scroll to position [17, 0]
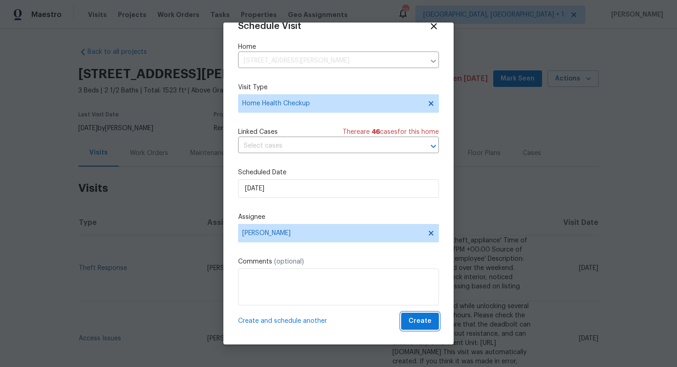
click at [417, 318] on span "Create" at bounding box center [419, 322] width 23 height 12
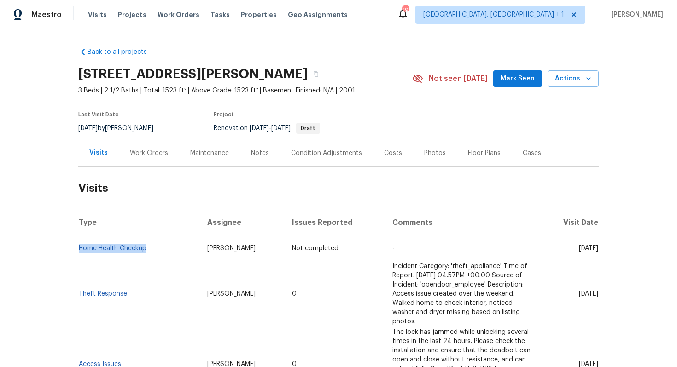
drag, startPoint x: 150, startPoint y: 247, endPoint x: 79, endPoint y: 248, distance: 70.9
click at [79, 248] on td "Home Health Checkup" at bounding box center [139, 249] width 122 height 26
copy link "Home Health Checkup"
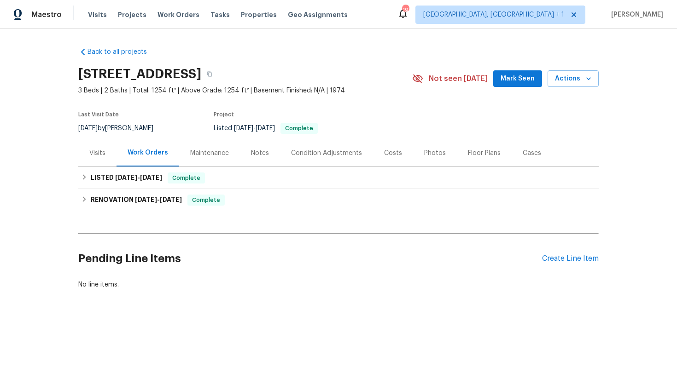
click at [104, 152] on div "Visits" at bounding box center [97, 153] width 16 height 9
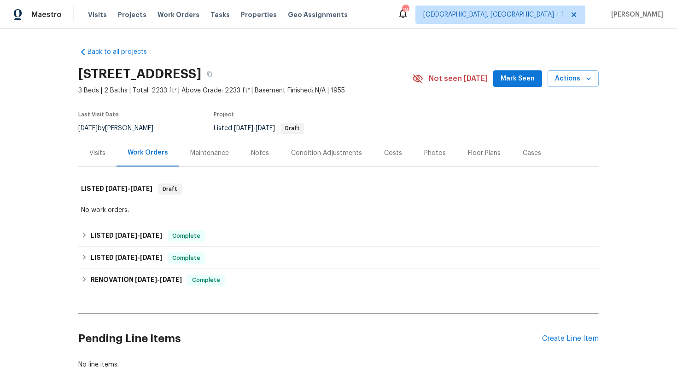
click at [103, 157] on div "Visits" at bounding box center [97, 153] width 16 height 9
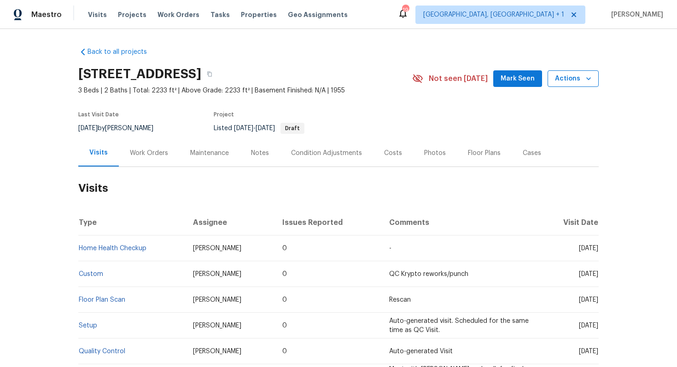
click at [589, 75] on icon "button" at bounding box center [588, 78] width 9 height 9
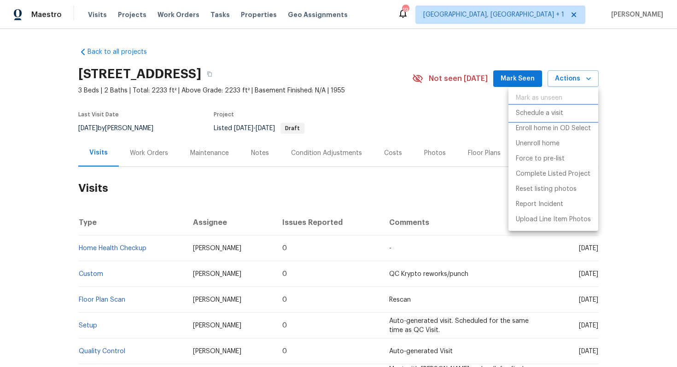
click at [531, 110] on p "Schedule a visit" at bounding box center [538, 114] width 47 height 10
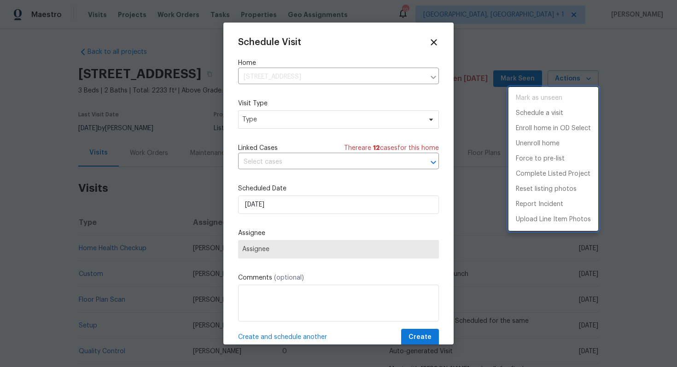
click at [271, 82] on div at bounding box center [338, 183] width 677 height 367
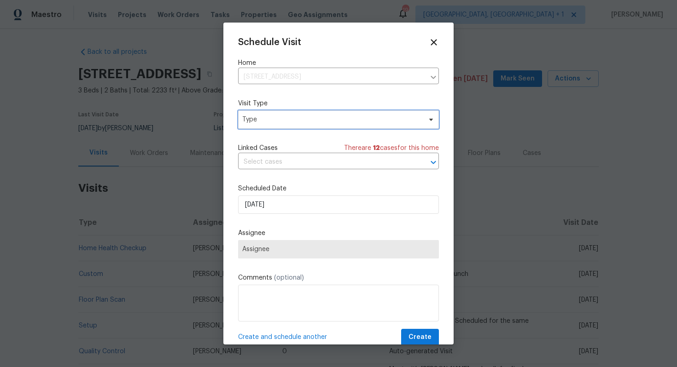
click at [261, 115] on span "Type" at bounding box center [338, 119] width 201 height 18
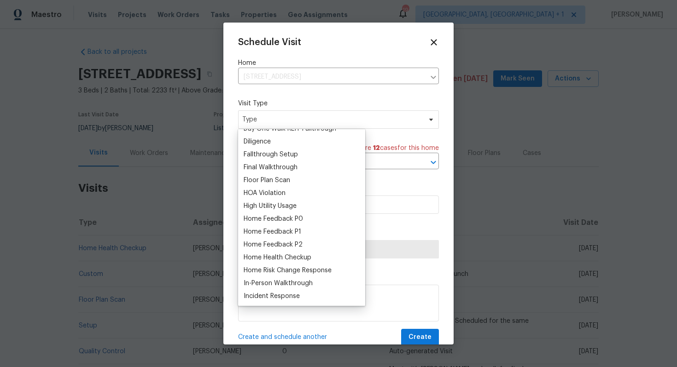
scroll to position [206, 0]
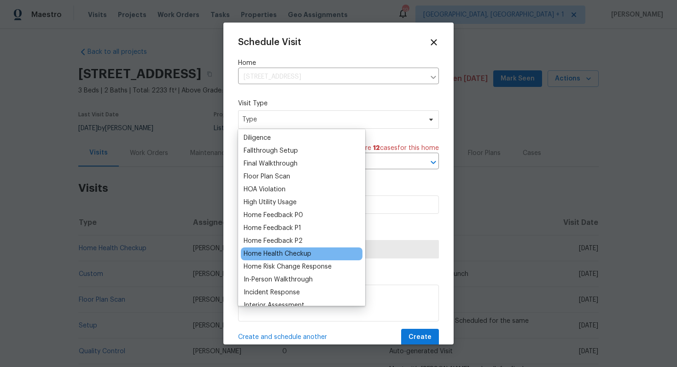
click at [261, 257] on div "Home Health Checkup" at bounding box center [277, 253] width 68 height 9
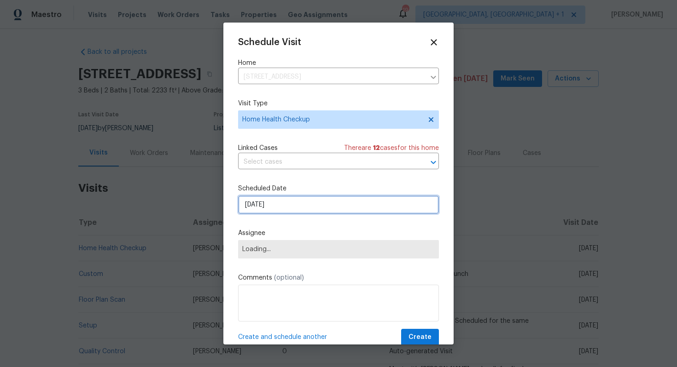
click at [271, 203] on input "[DATE]" at bounding box center [338, 205] width 201 height 18
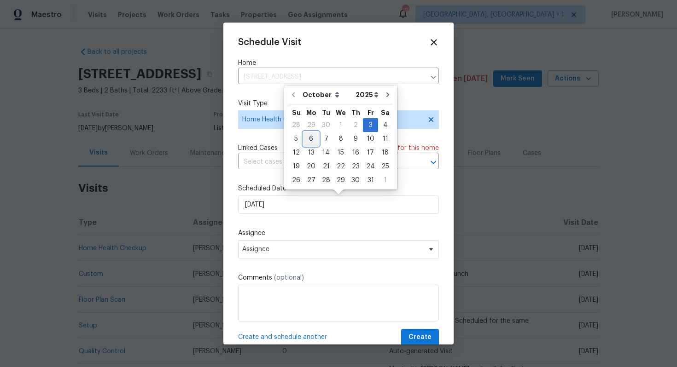
click at [313, 138] on div "6" at bounding box center [310, 139] width 15 height 13
type input "[DATE]"
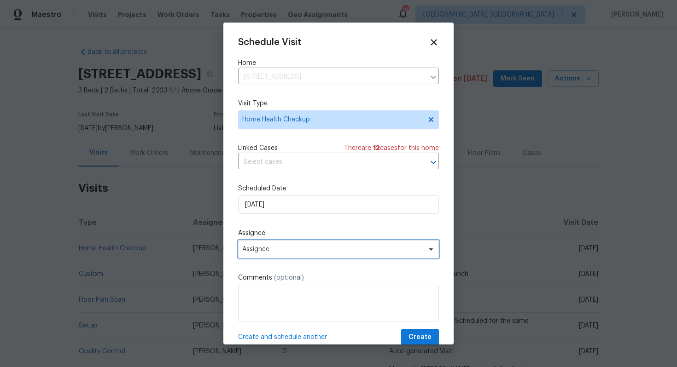
click at [282, 254] on span "Assignee" at bounding box center [338, 249] width 201 height 18
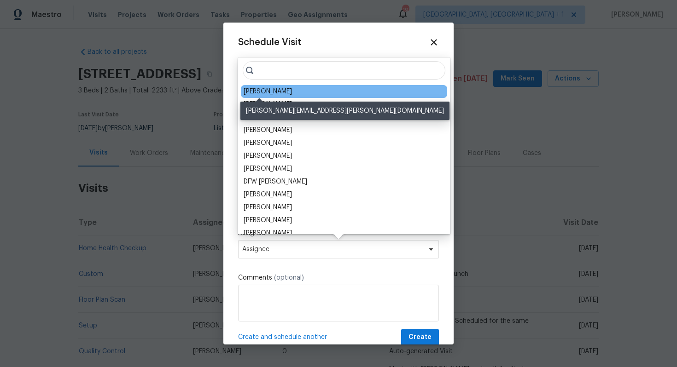
click at [268, 91] on div "[PERSON_NAME]" at bounding box center [267, 91] width 48 height 9
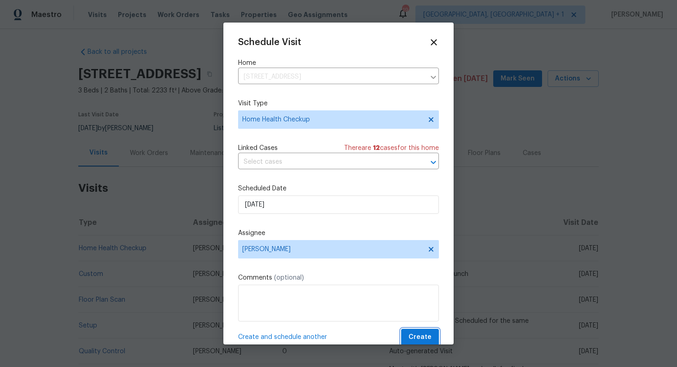
click at [423, 336] on span "Create" at bounding box center [419, 338] width 23 height 12
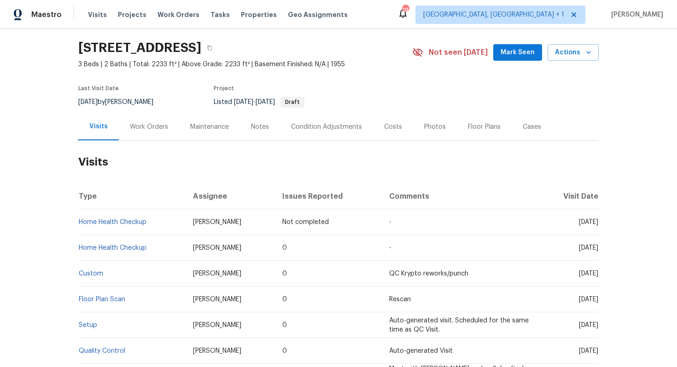
scroll to position [0, 0]
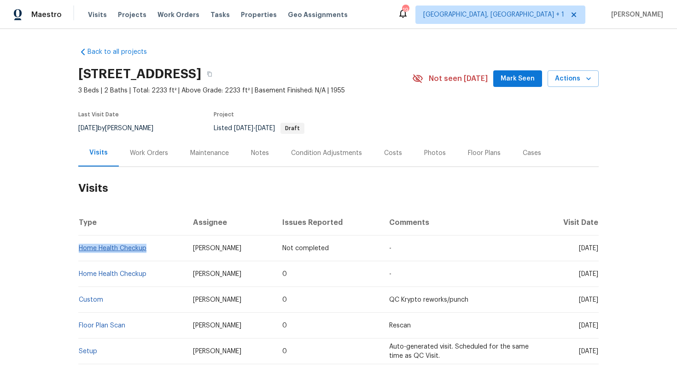
drag, startPoint x: 148, startPoint y: 249, endPoint x: 80, endPoint y: 250, distance: 68.1
click at [80, 250] on td "Home Health Checkup" at bounding box center [131, 249] width 107 height 26
copy link "Home Health Checkup"
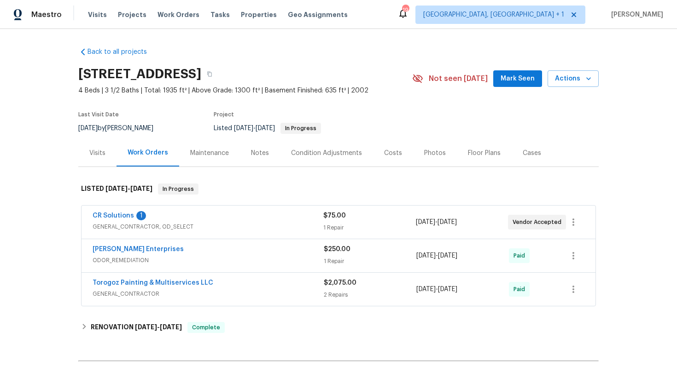
click at [97, 155] on div "Visits" at bounding box center [97, 153] width 16 height 9
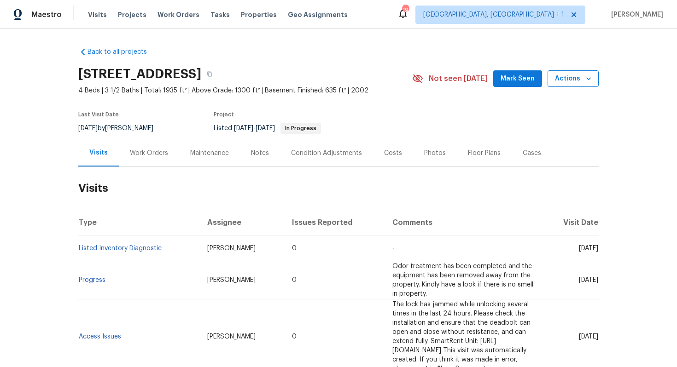
click at [571, 78] on span "Actions" at bounding box center [573, 79] width 36 height 12
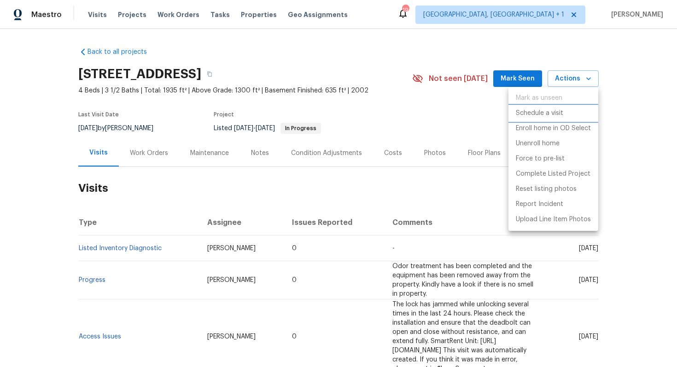
click at [539, 112] on p "Schedule a visit" at bounding box center [538, 114] width 47 height 10
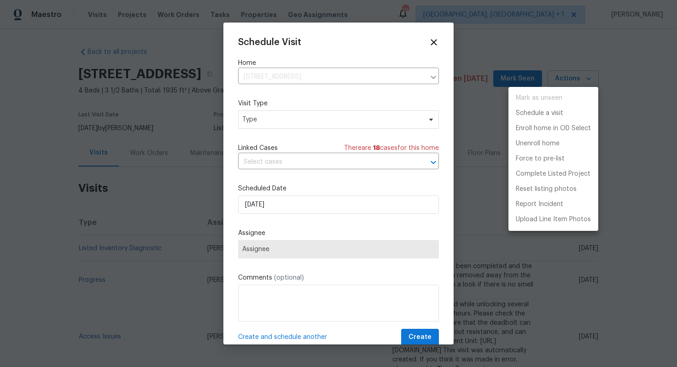
click at [260, 123] on div at bounding box center [338, 183] width 677 height 367
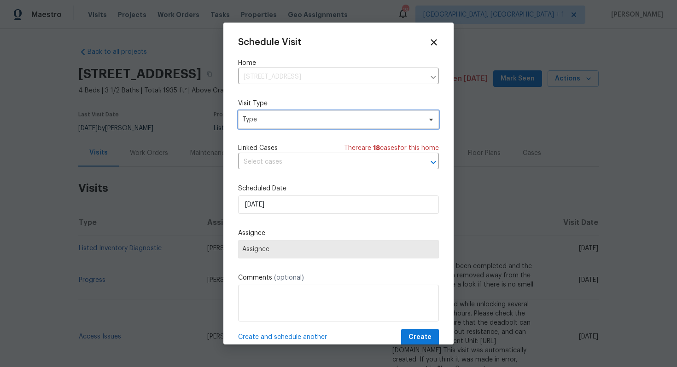
click at [250, 119] on span "Type" at bounding box center [331, 119] width 179 height 9
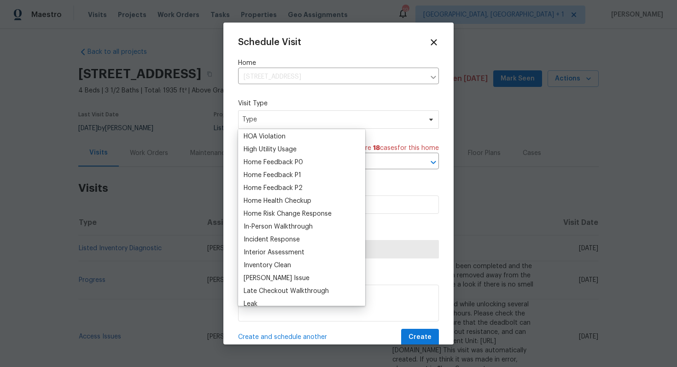
scroll to position [259, 0]
click at [272, 197] on div "Home Health Checkup" at bounding box center [277, 200] width 68 height 9
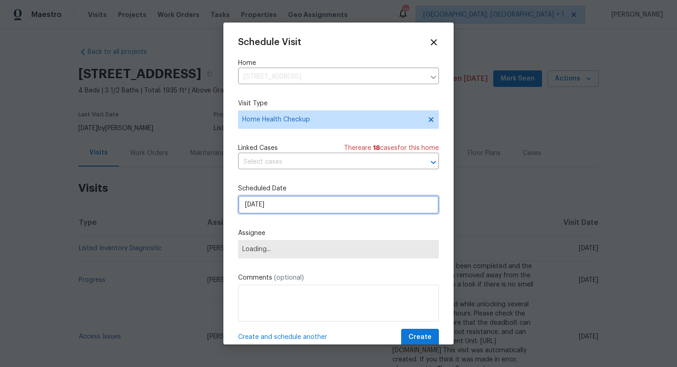
click at [280, 204] on input "[DATE]" at bounding box center [338, 205] width 201 height 18
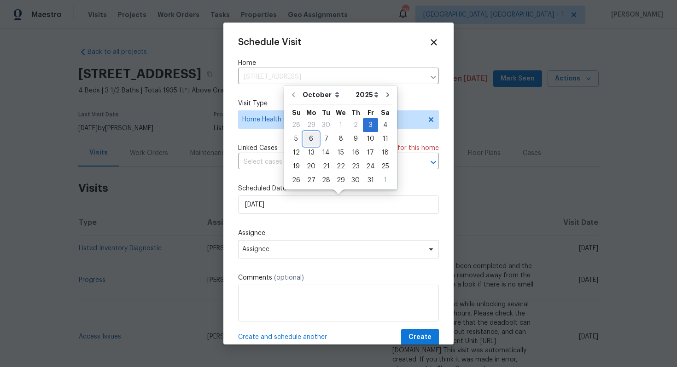
click at [312, 139] on div "6" at bounding box center [310, 139] width 15 height 13
type input "[DATE]"
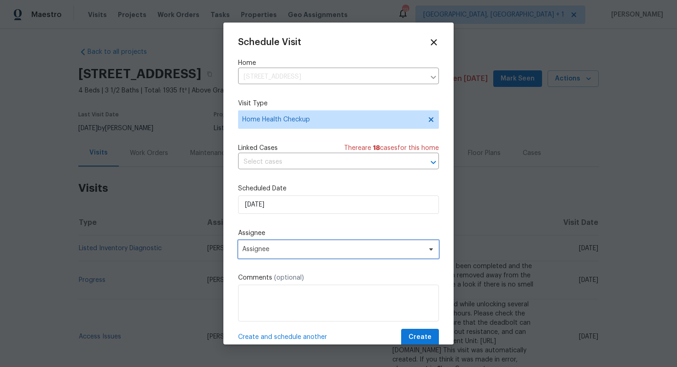
click at [287, 249] on span "Assignee" at bounding box center [332, 249] width 180 height 7
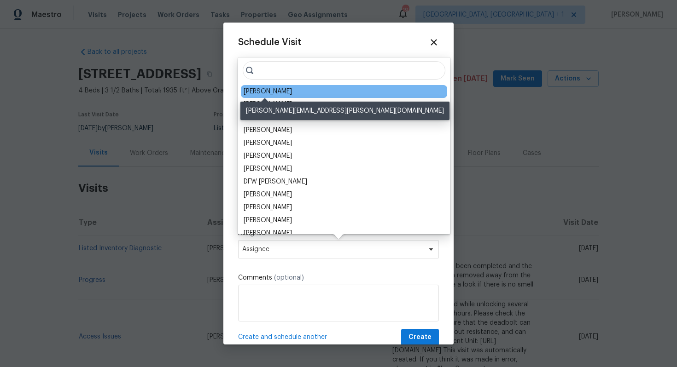
click at [259, 92] on div "[PERSON_NAME]" at bounding box center [267, 91] width 48 height 9
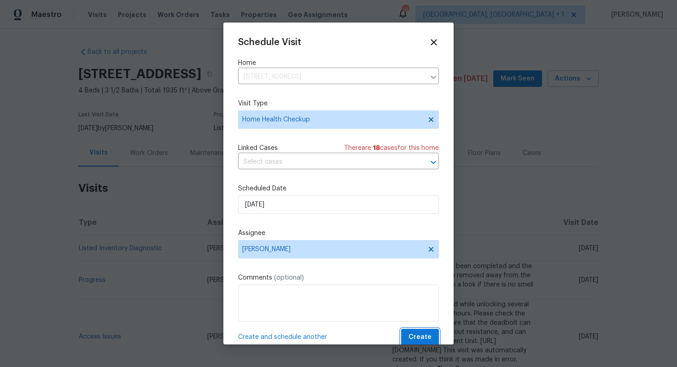
click at [414, 339] on span "Create" at bounding box center [419, 338] width 23 height 12
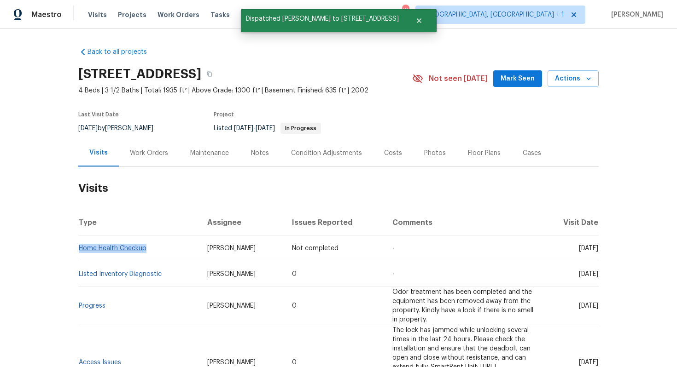
drag, startPoint x: 149, startPoint y: 249, endPoint x: 81, endPoint y: 248, distance: 68.6
click at [81, 248] on td "Home Health Checkup" at bounding box center [139, 249] width 122 height 26
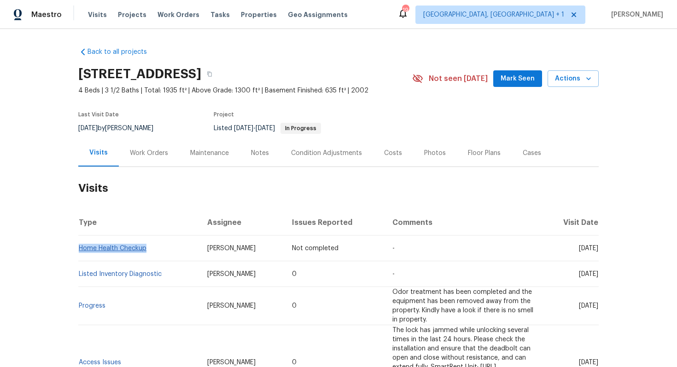
copy link "Home Health Checkup"
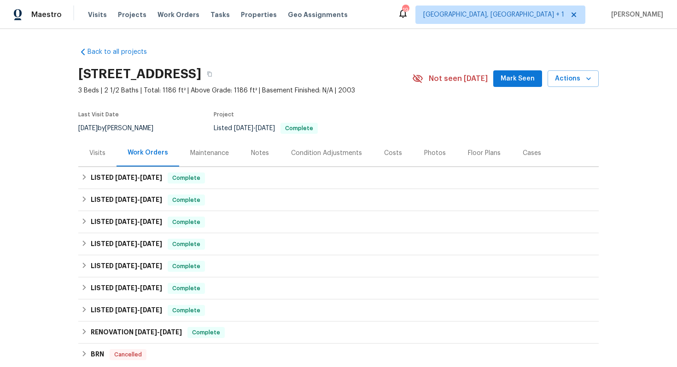
click at [100, 147] on div "Visits" at bounding box center [97, 152] width 38 height 27
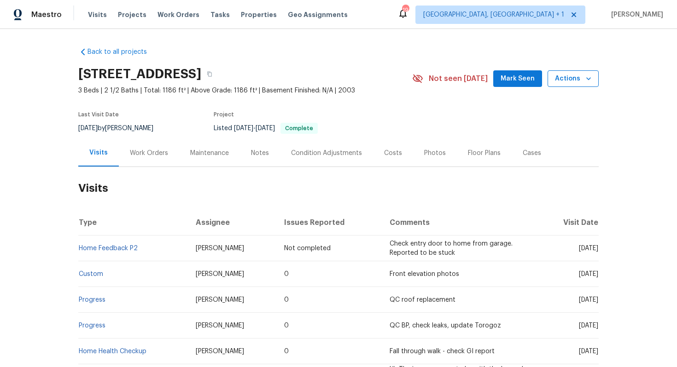
click at [567, 82] on span "Actions" at bounding box center [573, 79] width 36 height 12
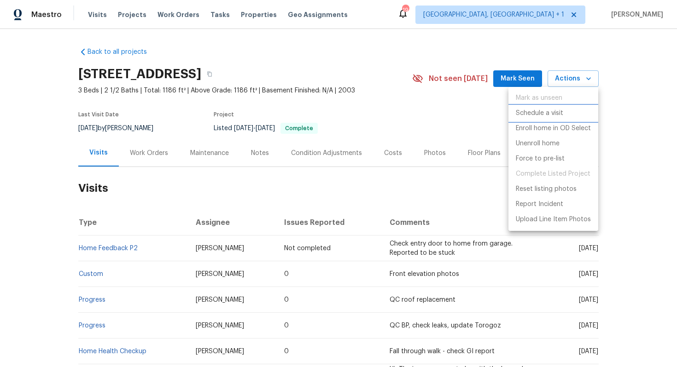
click at [526, 111] on p "Schedule a visit" at bounding box center [538, 114] width 47 height 10
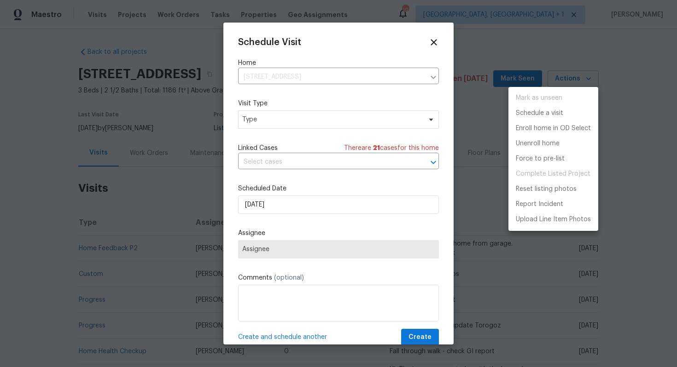
click at [260, 117] on div at bounding box center [338, 183] width 677 height 367
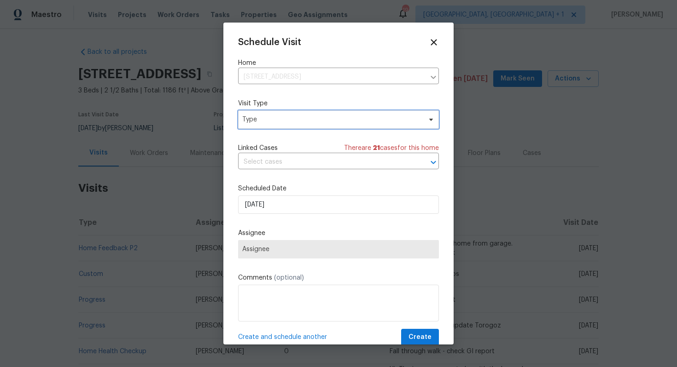
click at [279, 119] on span "Type" at bounding box center [331, 119] width 179 height 9
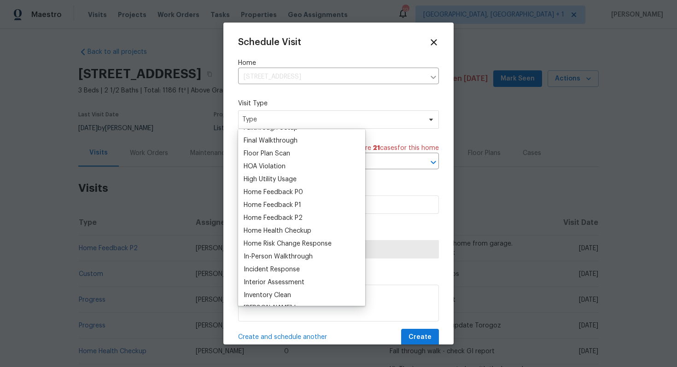
scroll to position [237, 0]
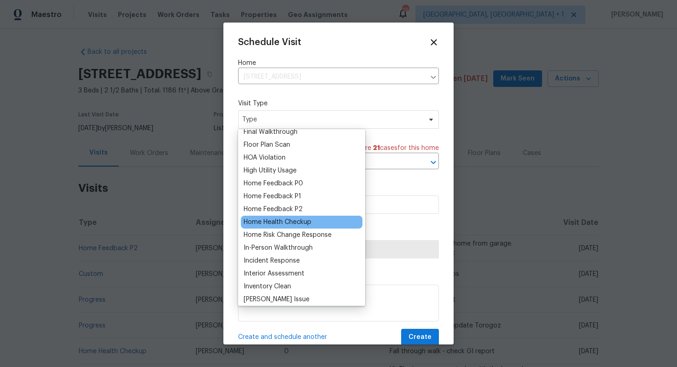
click at [275, 218] on div "Home Health Checkup" at bounding box center [277, 222] width 68 height 9
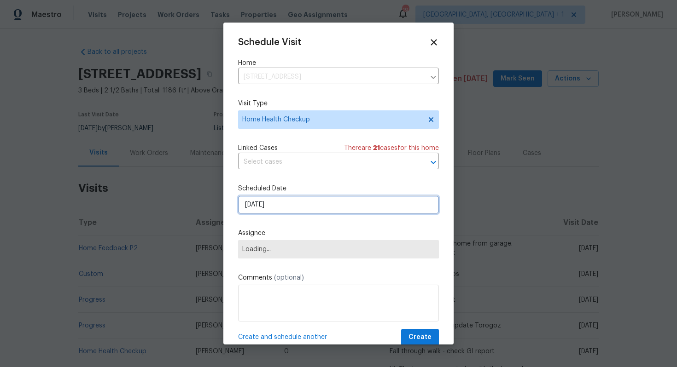
click at [288, 203] on input "[DATE]" at bounding box center [338, 205] width 201 height 18
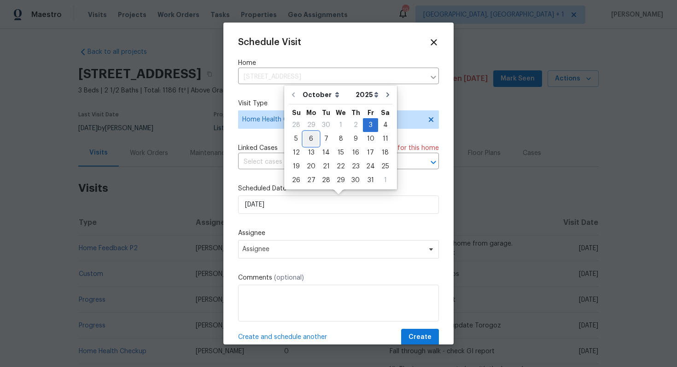
click at [310, 139] on div "6" at bounding box center [310, 139] width 15 height 13
type input "[DATE]"
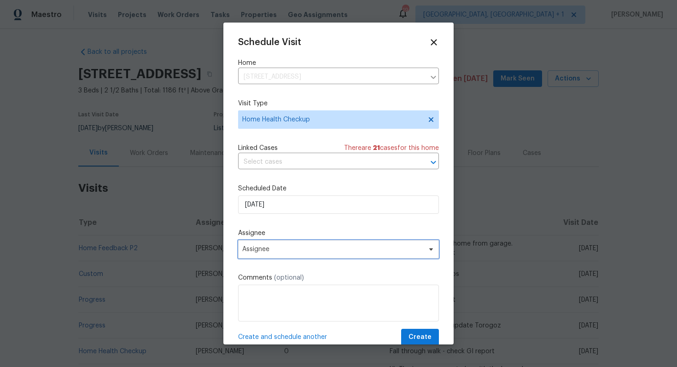
click at [282, 249] on span "Assignee" at bounding box center [332, 249] width 180 height 7
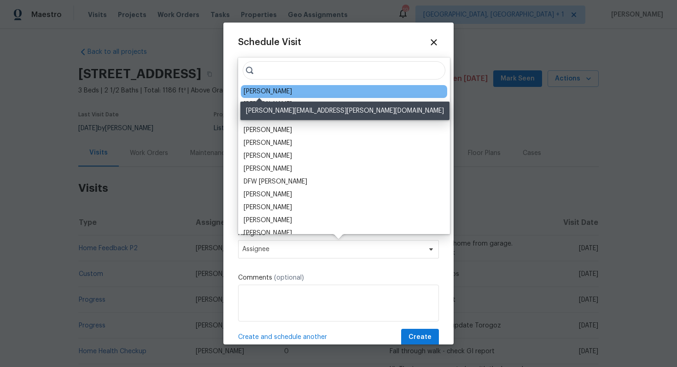
click at [262, 93] on div "[PERSON_NAME]" at bounding box center [267, 91] width 48 height 9
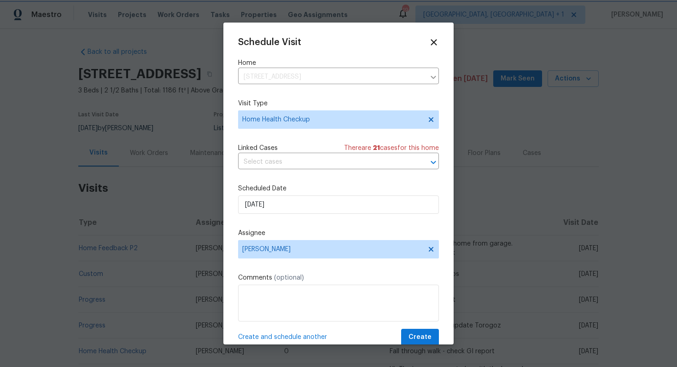
scroll to position [17, 0]
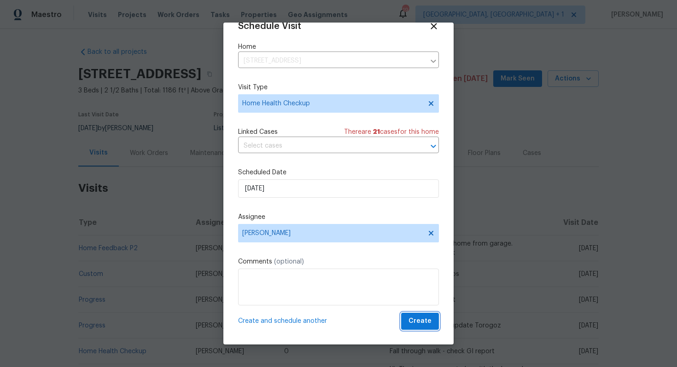
click at [431, 324] on span "Create" at bounding box center [419, 322] width 23 height 12
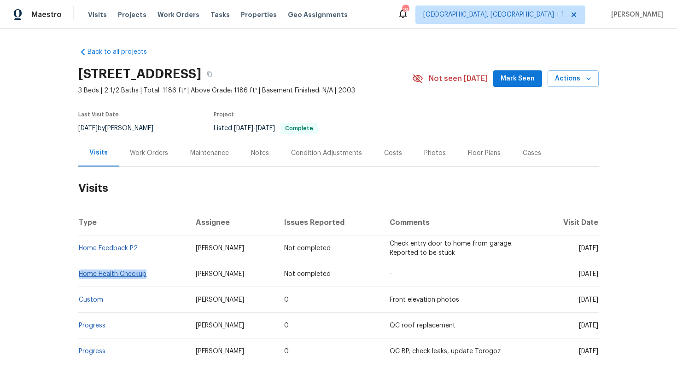
drag, startPoint x: 151, startPoint y: 276, endPoint x: 80, endPoint y: 276, distance: 70.4
click at [80, 276] on td "Home Health Checkup" at bounding box center [133, 274] width 110 height 26
copy link "Home Health Checkup"
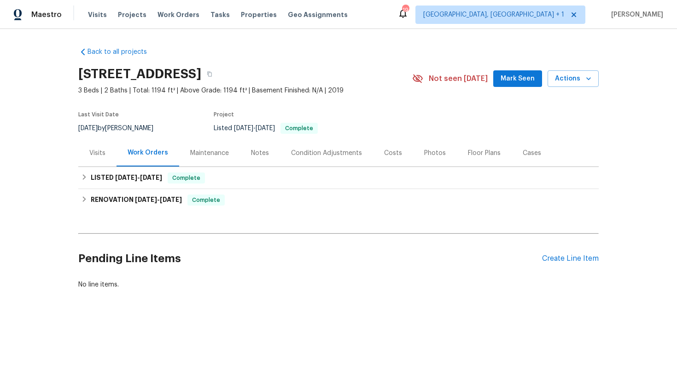
click at [109, 161] on div "Visits" at bounding box center [97, 152] width 38 height 27
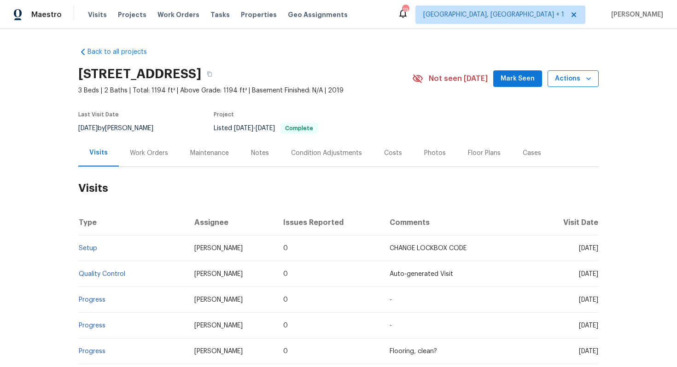
click at [571, 81] on span "Actions" at bounding box center [573, 79] width 36 height 12
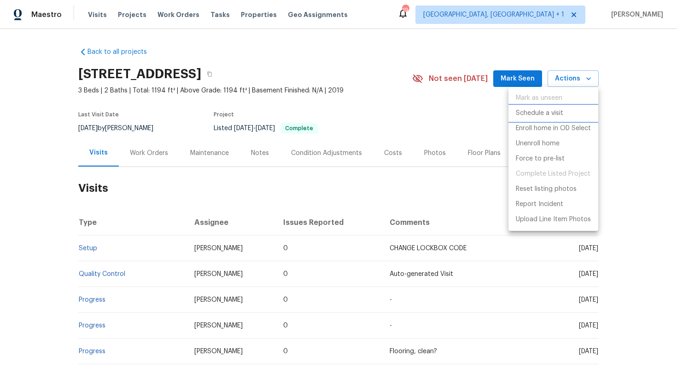
click at [523, 111] on p "Schedule a visit" at bounding box center [538, 114] width 47 height 10
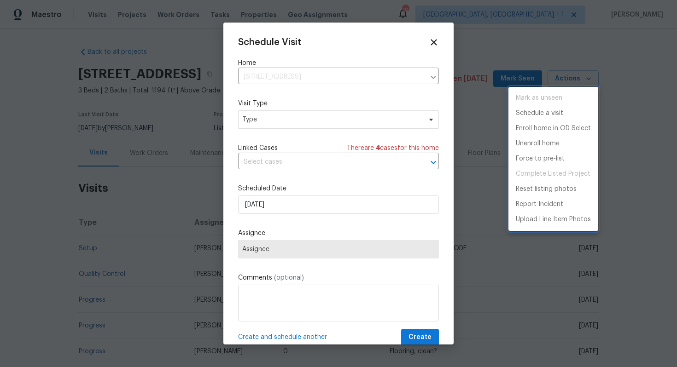
click at [267, 115] on div at bounding box center [338, 183] width 677 height 367
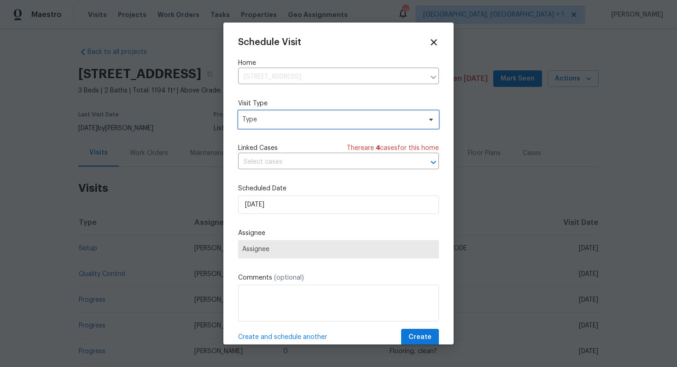
click at [261, 117] on span "Type" at bounding box center [331, 119] width 179 height 9
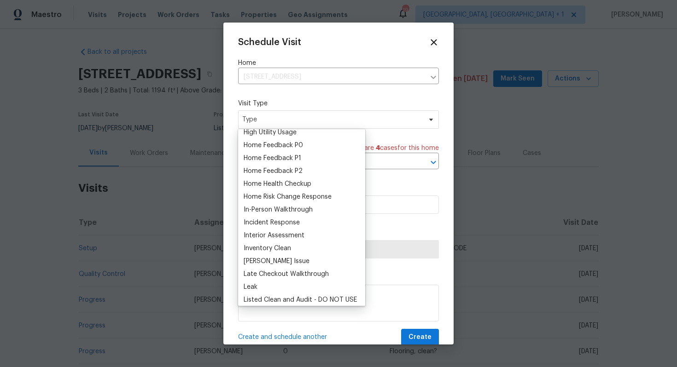
scroll to position [287, 0]
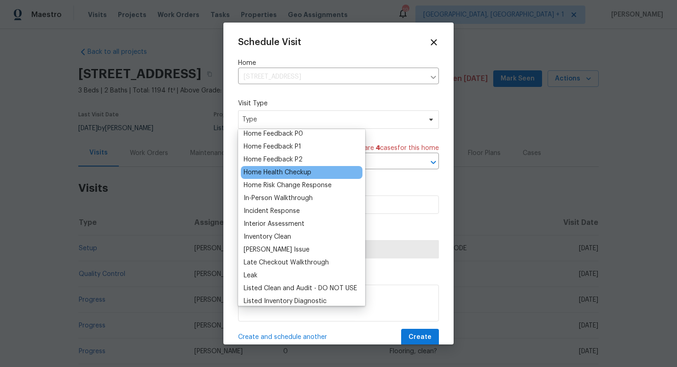
click at [278, 171] on div "Home Health Checkup" at bounding box center [277, 172] width 68 height 9
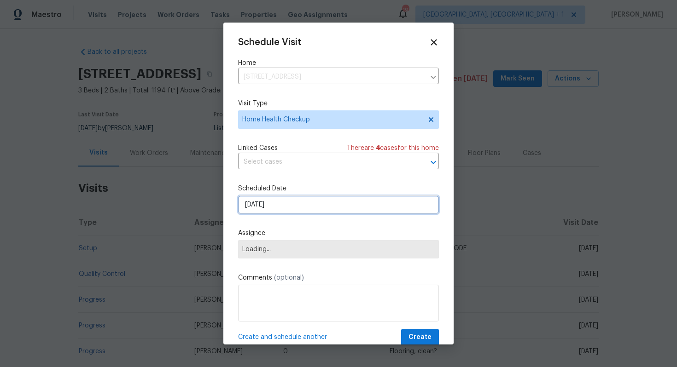
click at [274, 203] on input "[DATE]" at bounding box center [338, 205] width 201 height 18
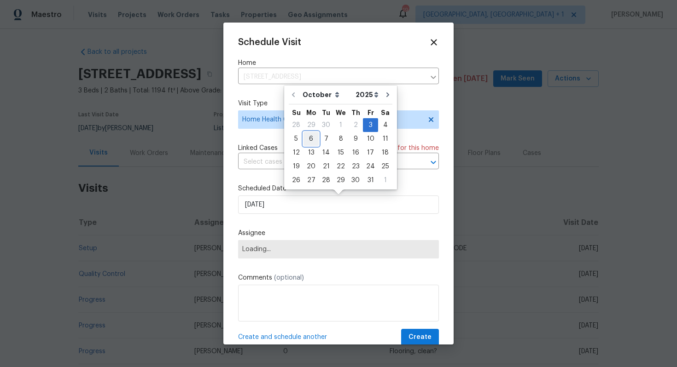
click at [310, 135] on div "6" at bounding box center [310, 139] width 15 height 13
type input "[DATE]"
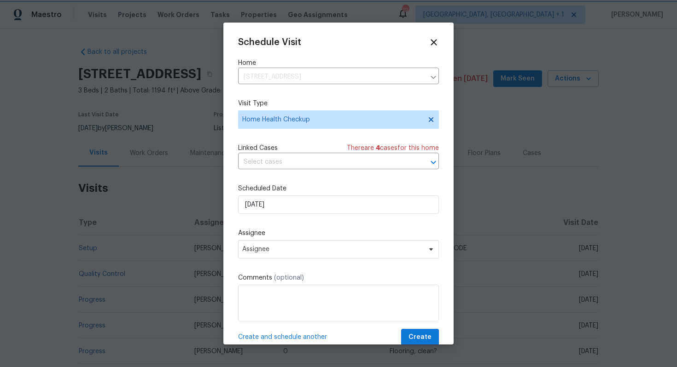
scroll to position [17, 0]
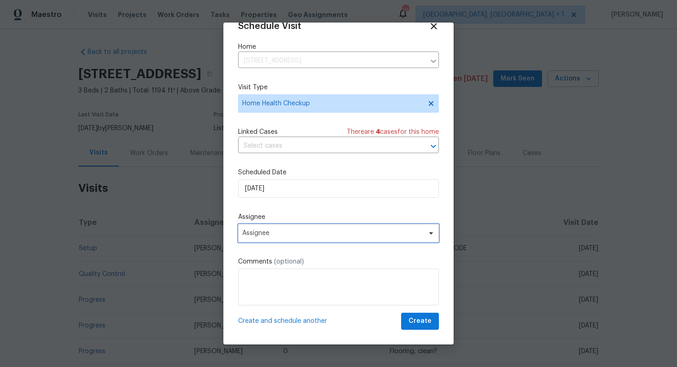
click at [295, 230] on span "Assignee" at bounding box center [332, 233] width 180 height 7
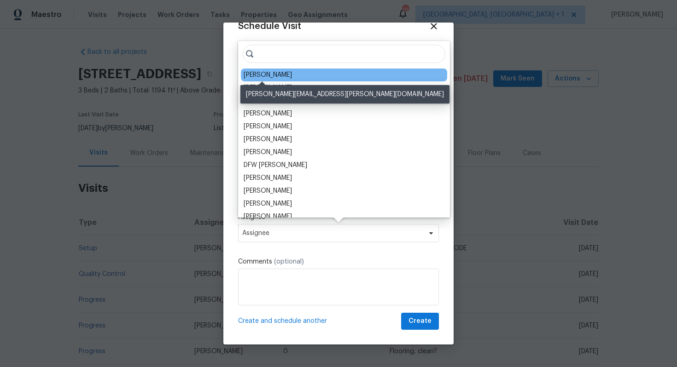
click at [271, 74] on div "[PERSON_NAME]" at bounding box center [267, 74] width 48 height 9
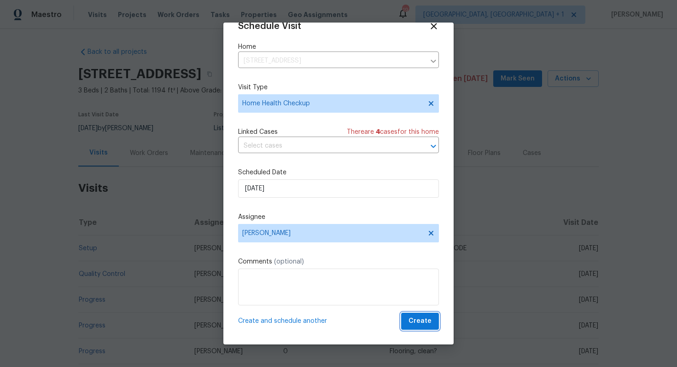
click at [418, 322] on span "Create" at bounding box center [419, 322] width 23 height 12
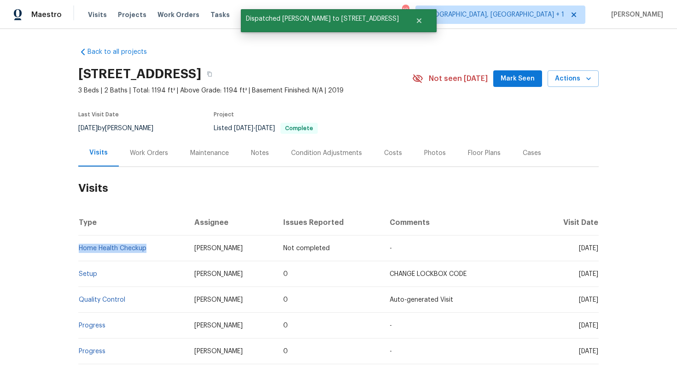
drag, startPoint x: 151, startPoint y: 243, endPoint x: 160, endPoint y: 245, distance: 9.0
click at [160, 245] on td "Home Health Checkup" at bounding box center [132, 249] width 109 height 26
copy link "Home Health Checkup"
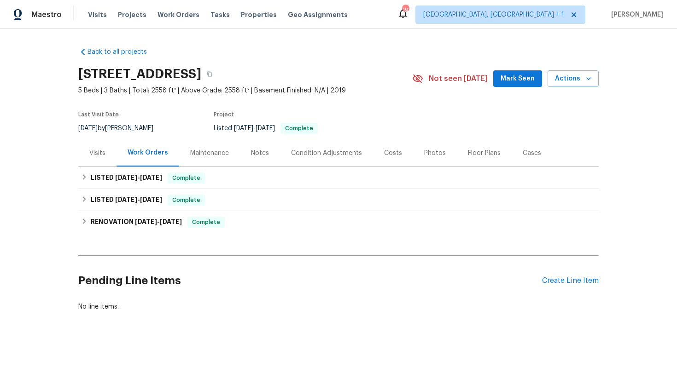
click at [107, 145] on div "Visits" at bounding box center [97, 152] width 38 height 27
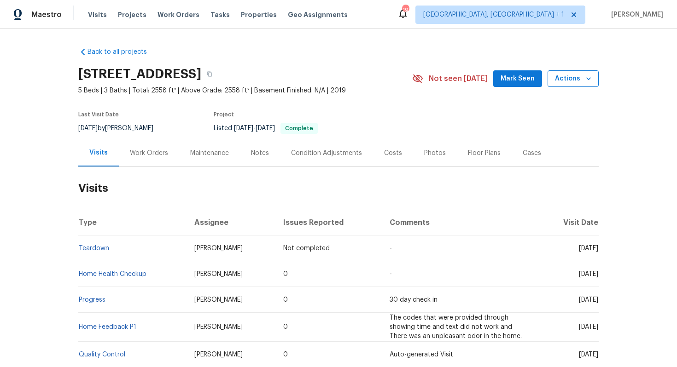
click at [571, 78] on span "Actions" at bounding box center [573, 79] width 36 height 12
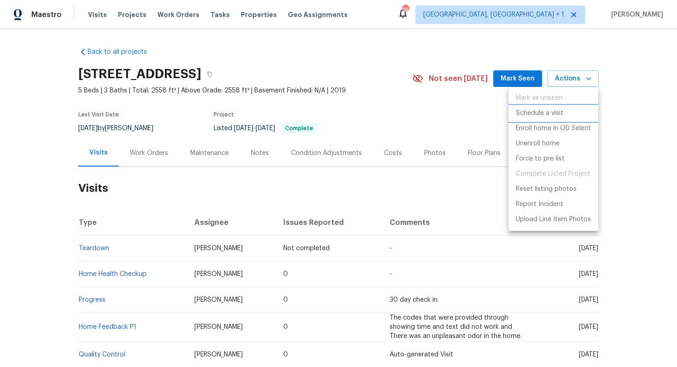
click at [556, 113] on p "Schedule a visit" at bounding box center [538, 114] width 47 height 10
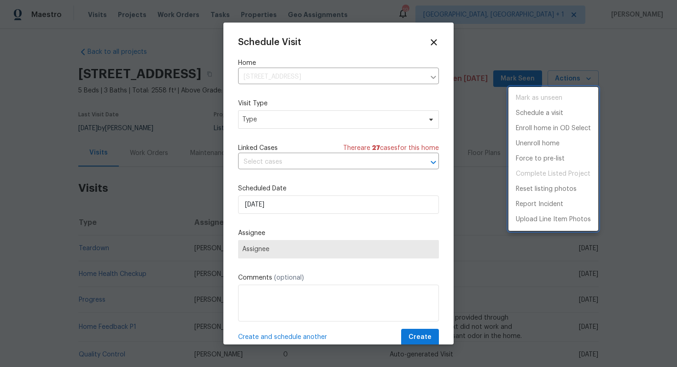
click at [265, 123] on div at bounding box center [338, 183] width 677 height 367
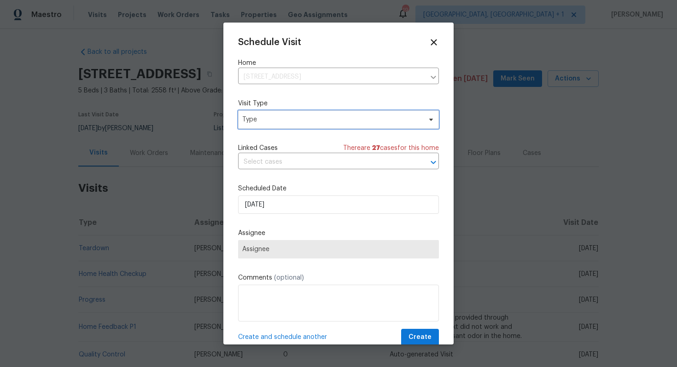
click at [264, 121] on span "Type" at bounding box center [331, 119] width 179 height 9
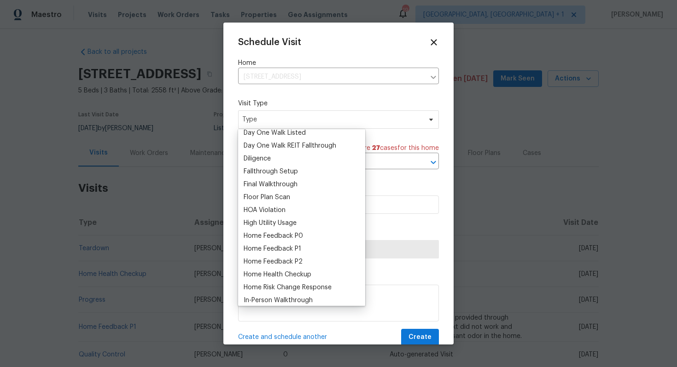
scroll to position [188, 0]
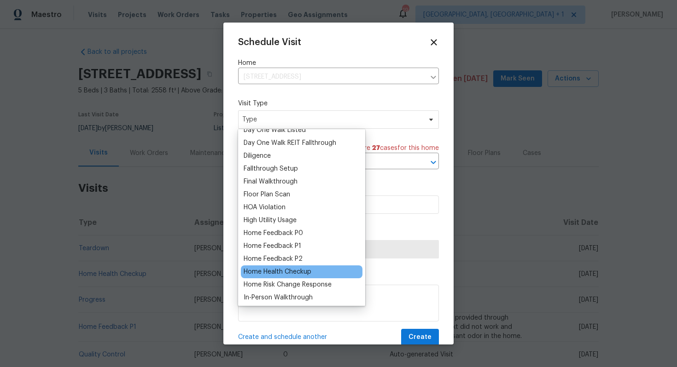
click at [270, 268] on div "Home Health Checkup" at bounding box center [277, 271] width 68 height 9
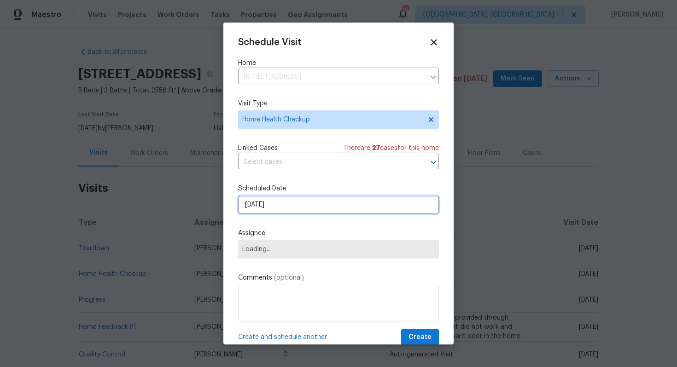
click at [281, 202] on input "[DATE]" at bounding box center [338, 205] width 201 height 18
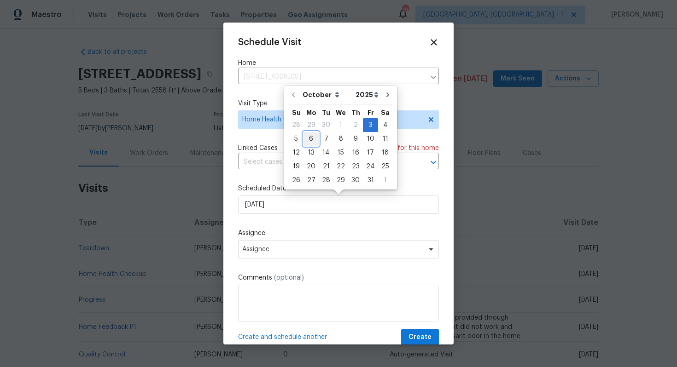
click at [311, 141] on div "6" at bounding box center [310, 139] width 15 height 13
type input "[DATE]"
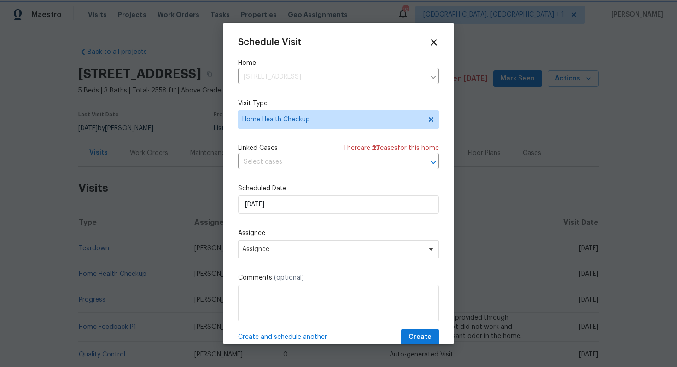
scroll to position [17, 0]
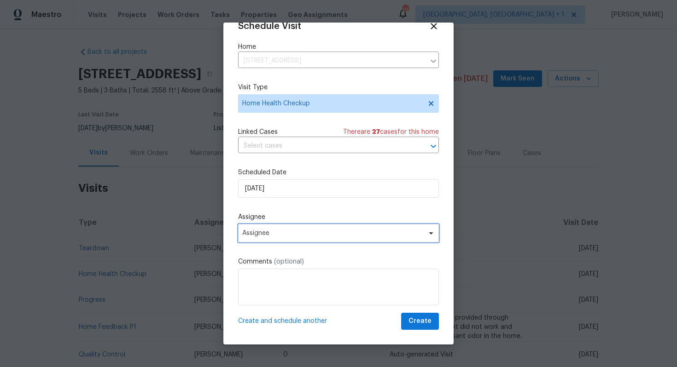
click at [306, 241] on span "Assignee" at bounding box center [338, 233] width 201 height 18
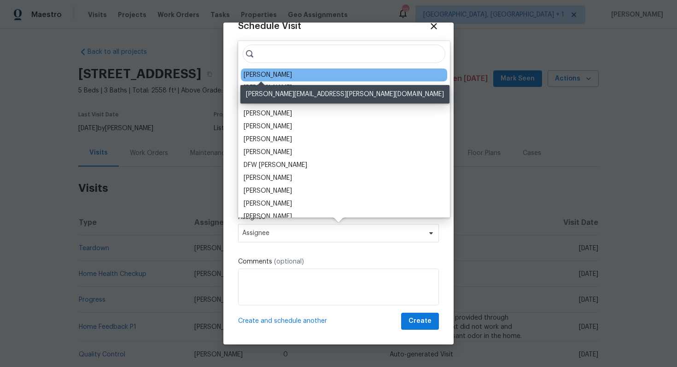
click at [261, 76] on div "[PERSON_NAME]" at bounding box center [267, 74] width 48 height 9
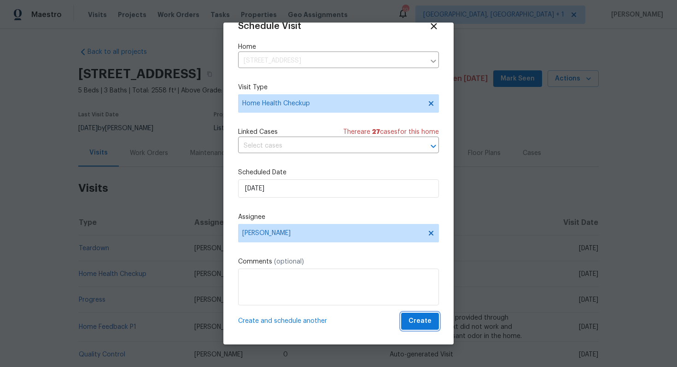
click at [411, 319] on span "Create" at bounding box center [419, 322] width 23 height 12
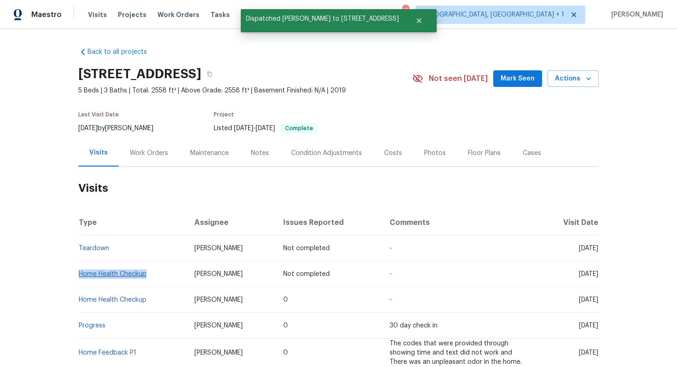
drag, startPoint x: 152, startPoint y: 272, endPoint x: 78, endPoint y: 274, distance: 73.7
click at [78, 274] on td "Home Health Checkup" at bounding box center [132, 274] width 109 height 26
copy link "Home Health Checkup"
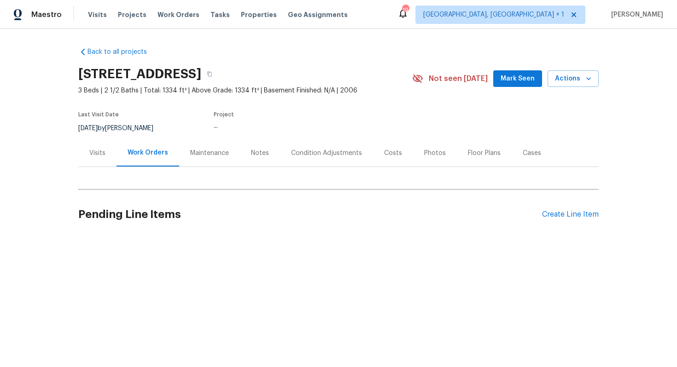
click at [87, 153] on div "Visits" at bounding box center [97, 152] width 38 height 27
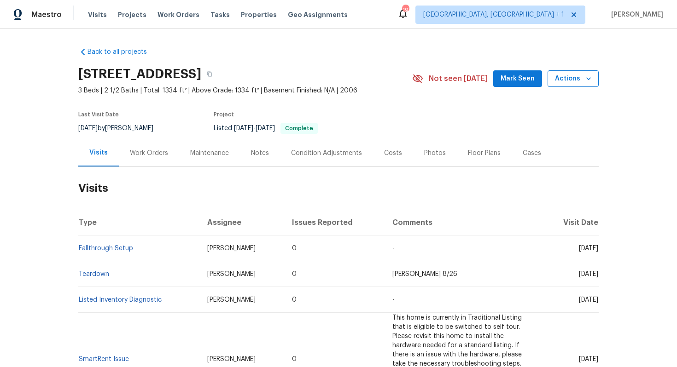
click at [566, 75] on span "Actions" at bounding box center [573, 79] width 36 height 12
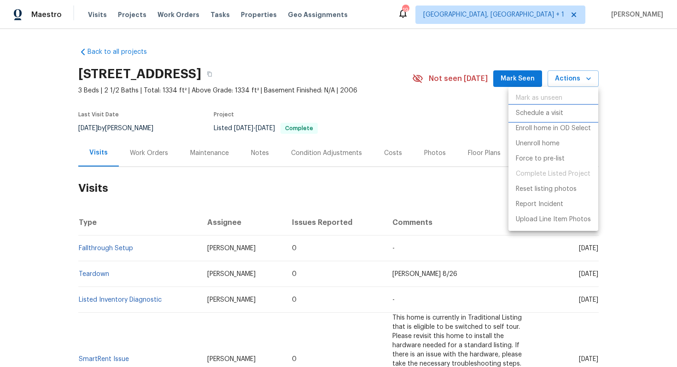
click at [532, 110] on p "Schedule a visit" at bounding box center [538, 114] width 47 height 10
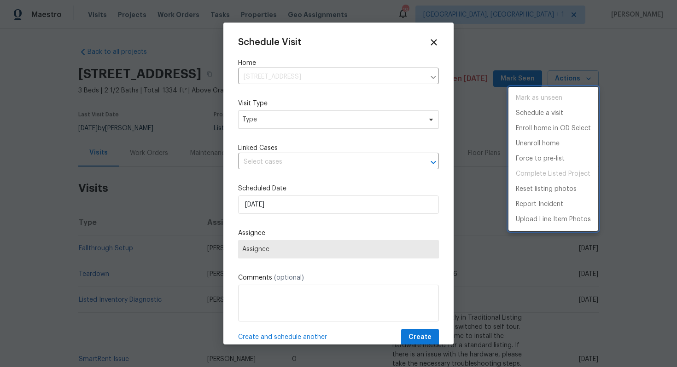
click at [332, 142] on div at bounding box center [338, 183] width 677 height 367
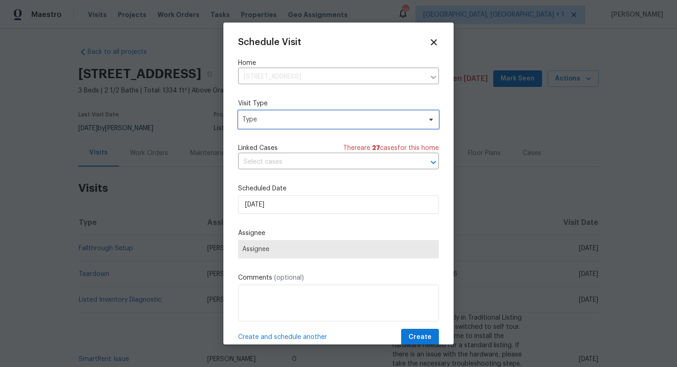
click at [272, 117] on span "Type" at bounding box center [331, 119] width 179 height 9
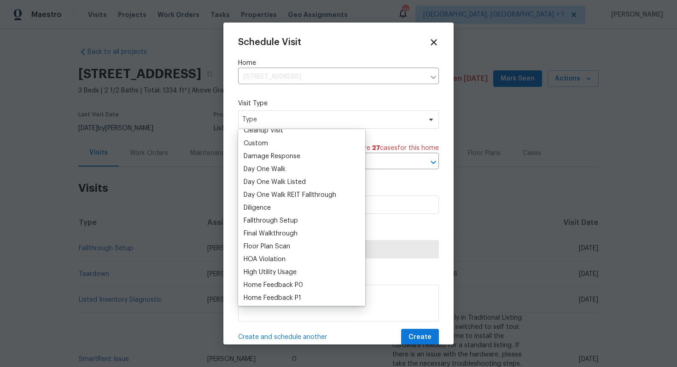
scroll to position [199, 0]
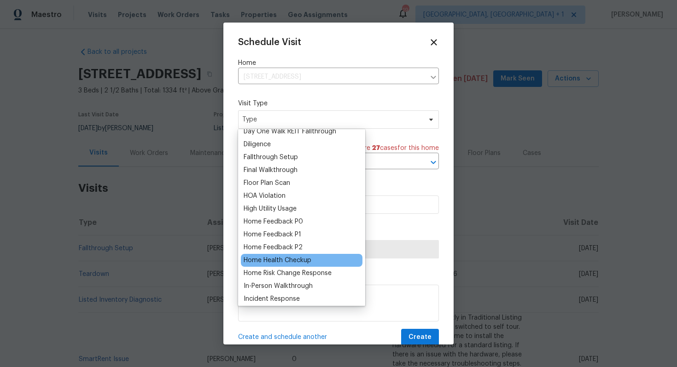
click at [265, 260] on div "Home Health Checkup" at bounding box center [277, 260] width 68 height 9
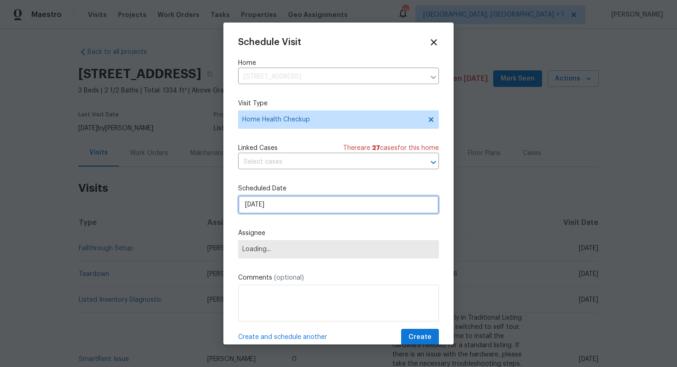
click at [300, 203] on input "[DATE]" at bounding box center [338, 205] width 201 height 18
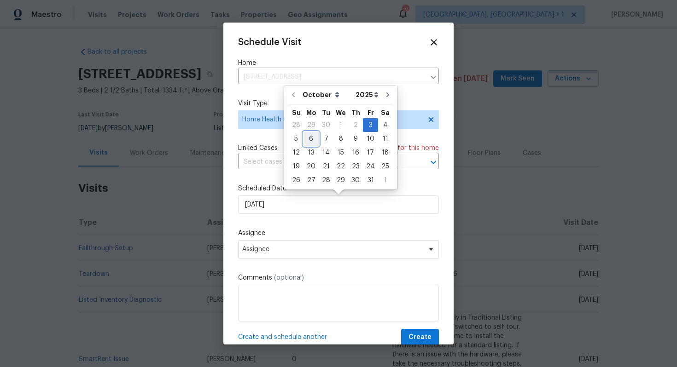
click at [312, 137] on div "6" at bounding box center [310, 139] width 15 height 13
type input "[DATE]"
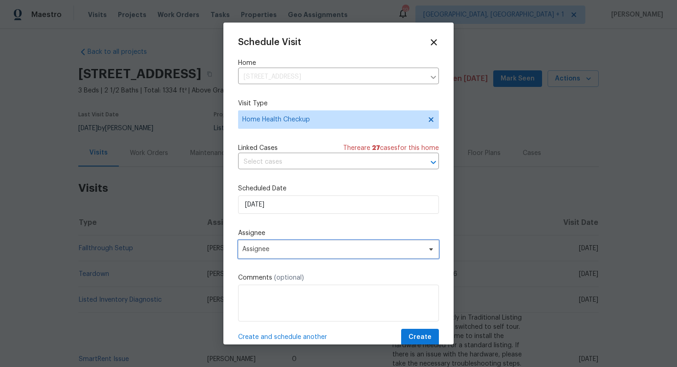
click at [304, 250] on span "Assignee" at bounding box center [332, 249] width 180 height 7
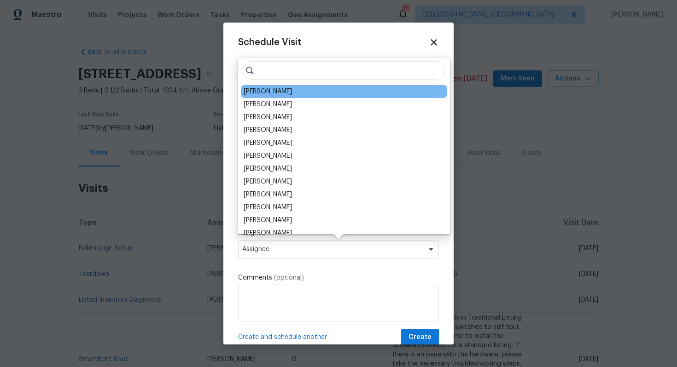
click at [286, 94] on div "[PERSON_NAME]" at bounding box center [344, 91] width 206 height 13
click at [268, 85] on div "[PERSON_NAME]" at bounding box center [344, 91] width 206 height 13
click at [263, 89] on div "[PERSON_NAME]" at bounding box center [267, 91] width 48 height 9
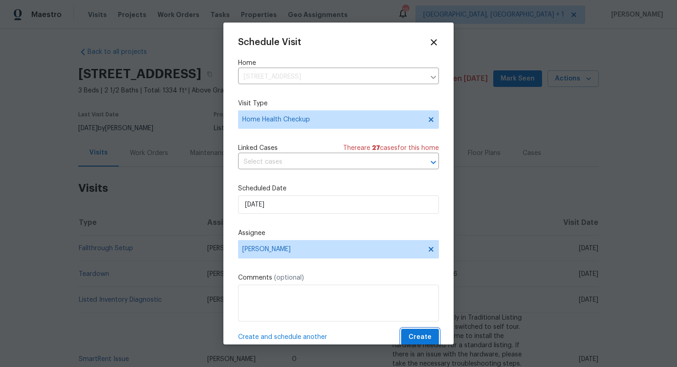
click at [421, 335] on span "Create" at bounding box center [419, 338] width 23 height 12
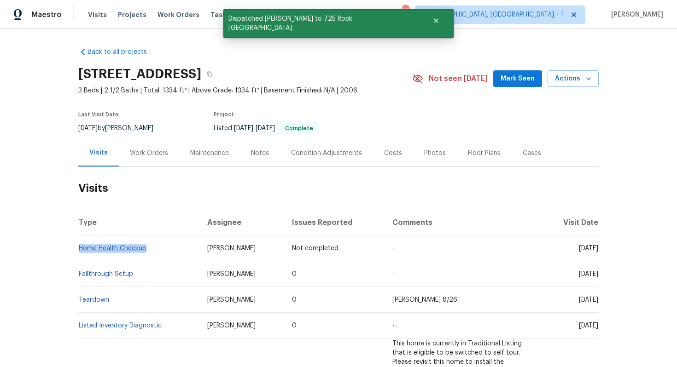
drag, startPoint x: 149, startPoint y: 250, endPoint x: 80, endPoint y: 249, distance: 68.6
click at [80, 249] on td "Home Health Checkup" at bounding box center [139, 249] width 122 height 26
copy link "Home Health Checkup"
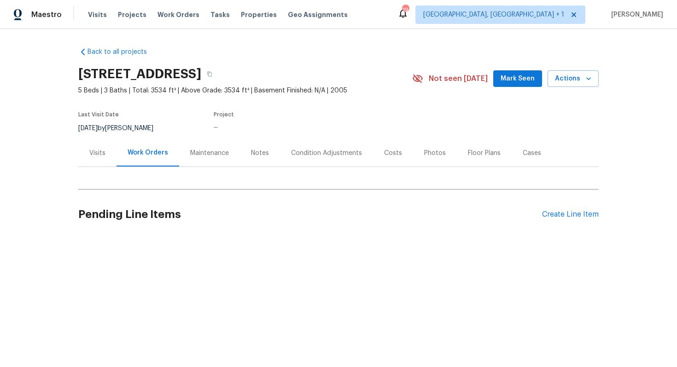
click at [92, 149] on div "Visits" at bounding box center [97, 153] width 16 height 9
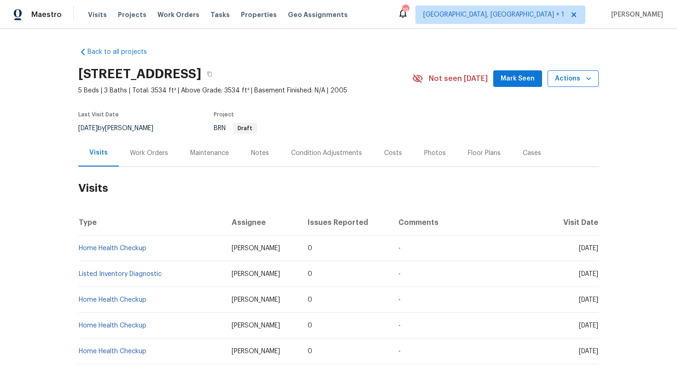
click at [581, 81] on span "Actions" at bounding box center [573, 79] width 36 height 12
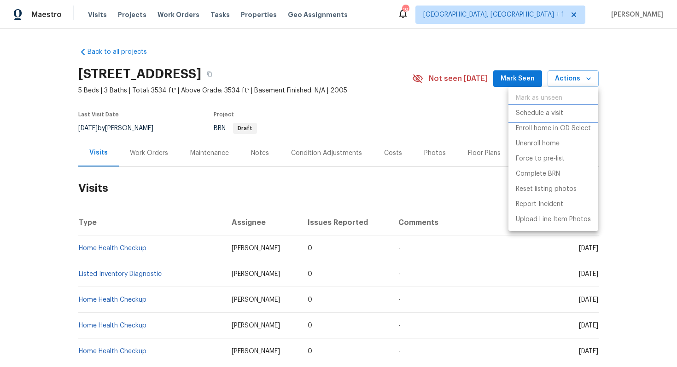
click at [535, 112] on p "Schedule a visit" at bounding box center [538, 114] width 47 height 10
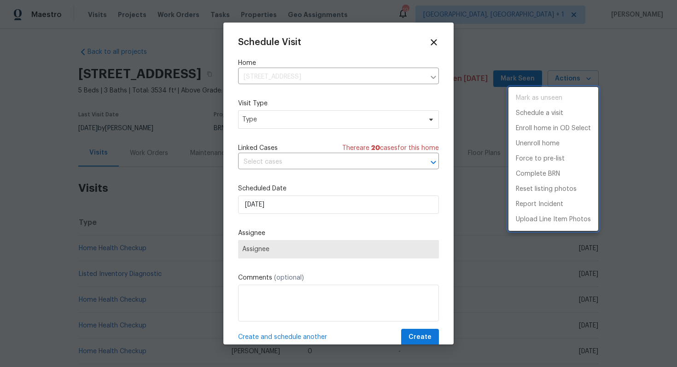
click at [264, 120] on div at bounding box center [338, 183] width 677 height 367
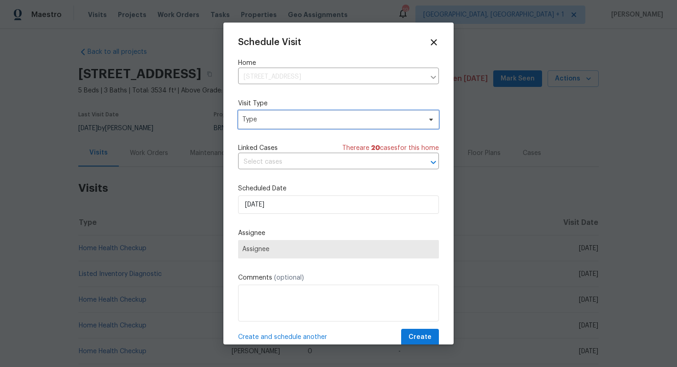
click at [282, 121] on span "Type" at bounding box center [331, 119] width 179 height 9
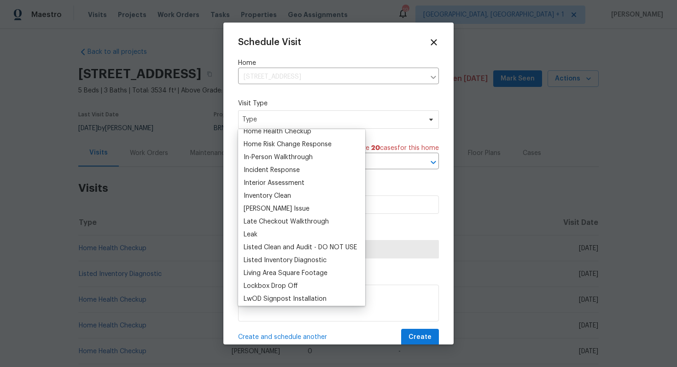
scroll to position [257, 0]
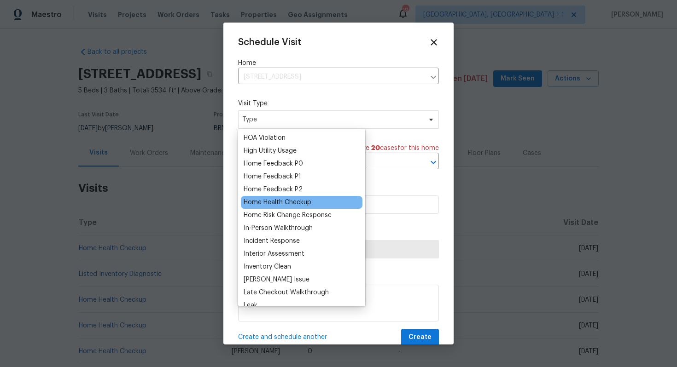
click at [272, 201] on div "Home Health Checkup" at bounding box center [277, 202] width 68 height 9
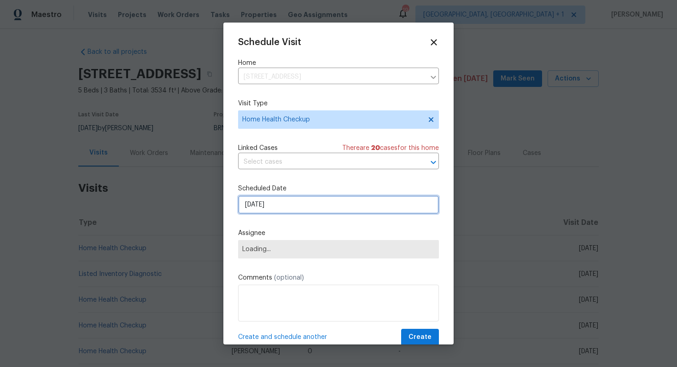
click at [265, 205] on input "[DATE]" at bounding box center [338, 205] width 201 height 18
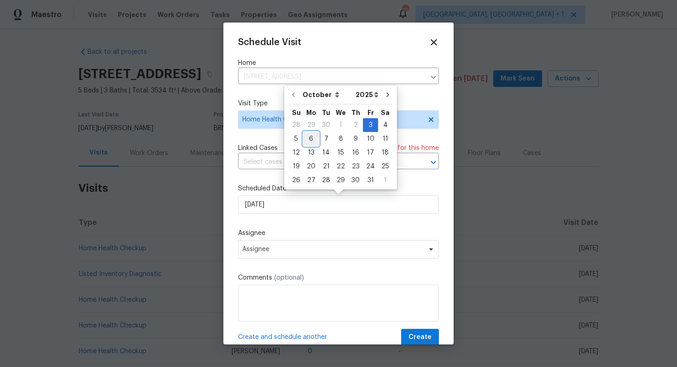
click at [310, 138] on div "6" at bounding box center [310, 139] width 15 height 13
type input "[DATE]"
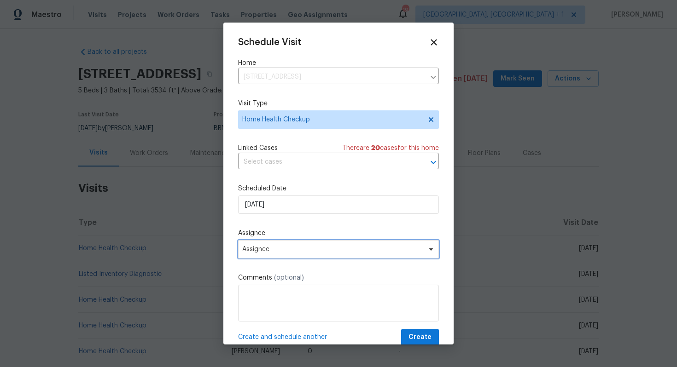
click at [290, 251] on span "Assignee" at bounding box center [332, 249] width 180 height 7
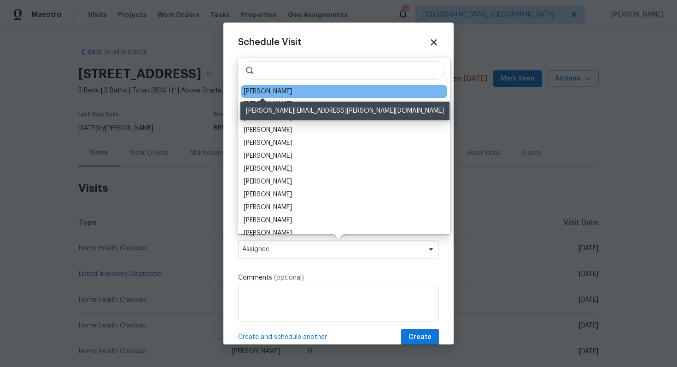
click at [265, 94] on div "[PERSON_NAME]" at bounding box center [267, 91] width 48 height 9
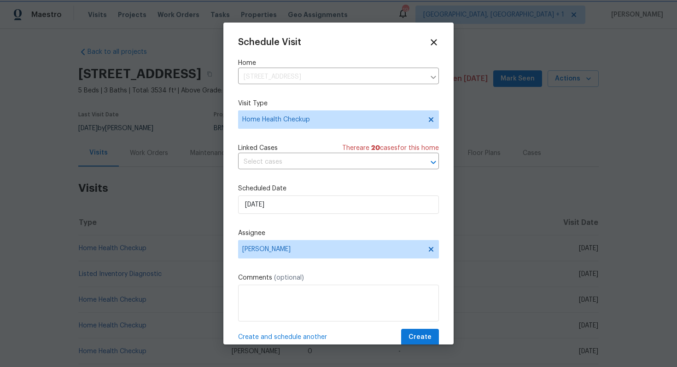
scroll to position [17, 0]
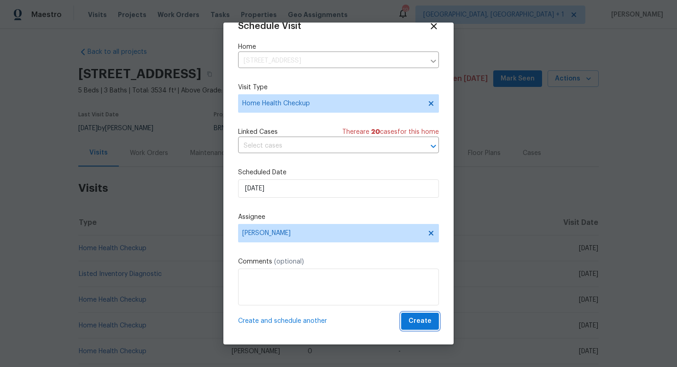
click at [411, 317] on span "Create" at bounding box center [419, 322] width 23 height 12
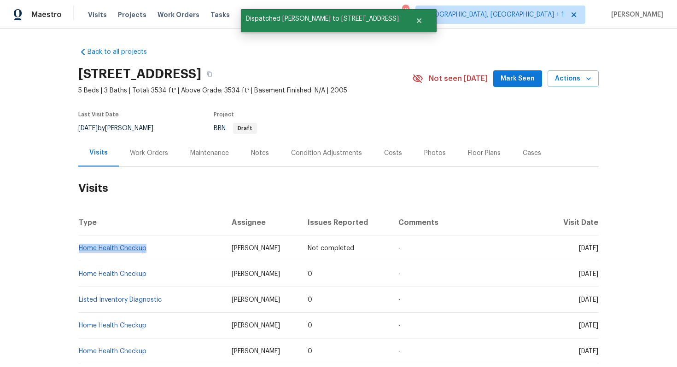
drag, startPoint x: 152, startPoint y: 256, endPoint x: 80, endPoint y: 257, distance: 72.3
click at [80, 257] on td "Home Health Checkup" at bounding box center [151, 249] width 146 height 26
copy link "Home Health Checkup"
